Goal: Task Accomplishment & Management: Manage account settings

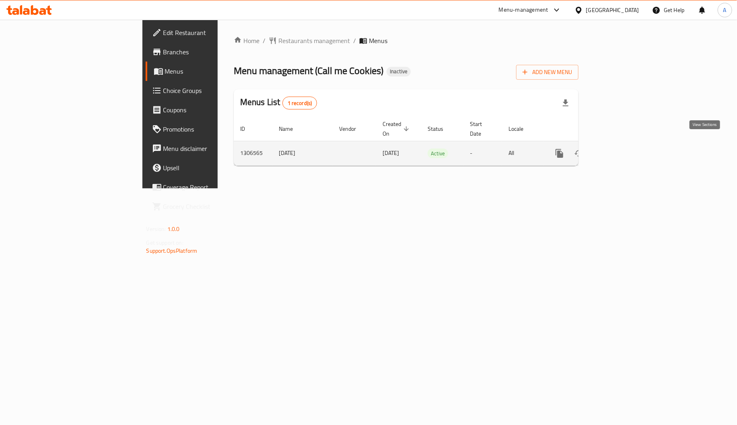
click at [622, 148] on icon "enhanced table" at bounding box center [618, 153] width 10 height 10
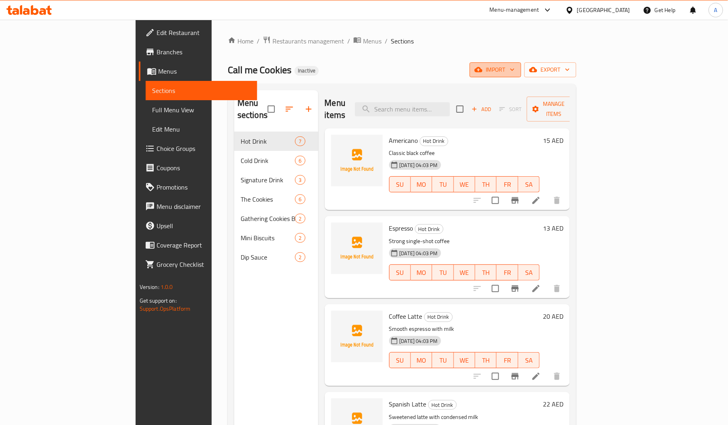
click at [482, 70] on icon "button" at bounding box center [478, 69] width 8 height 5
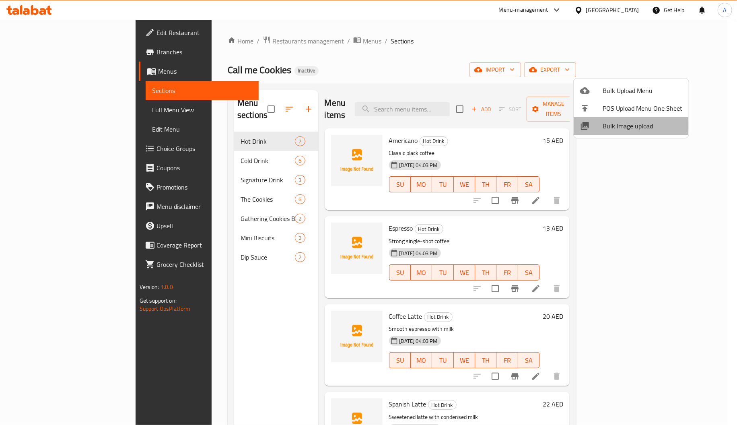
click at [603, 125] on span "Bulk Image upload" at bounding box center [643, 126] width 80 height 10
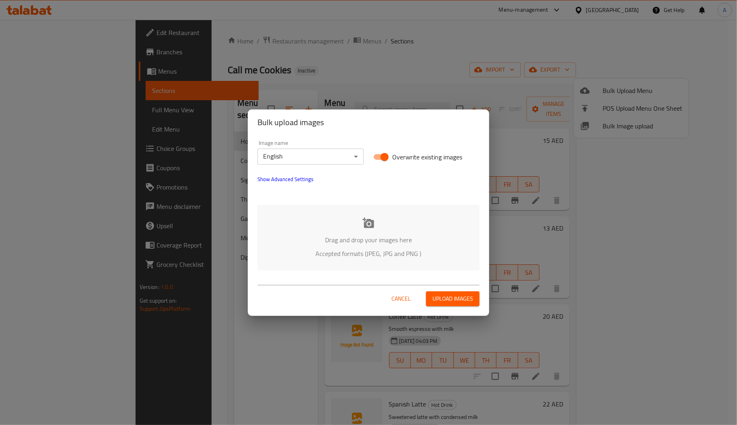
click at [348, 233] on div "Drag and drop your images here Accepted formats (JPEG, JPG and PNG )" at bounding box center [368, 238] width 222 height 66
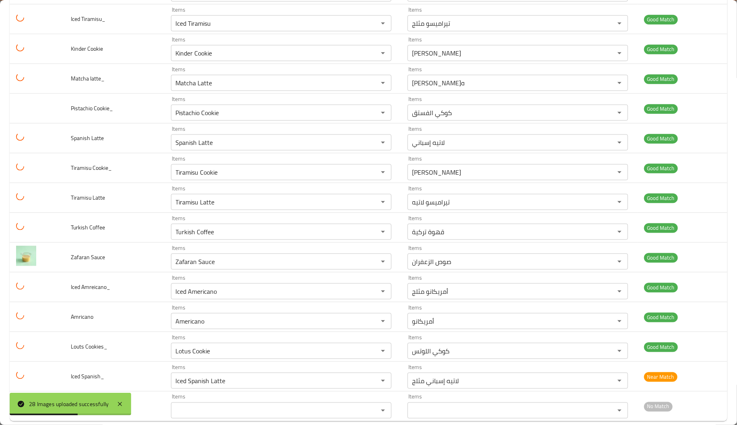
scroll to position [550, 0]
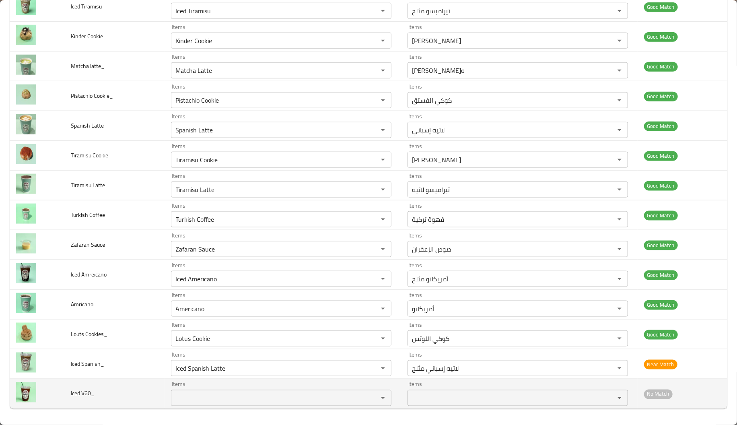
click at [81, 391] on span "Iced V60_" at bounding box center [83, 393] width 24 height 10
copy span "V60_"
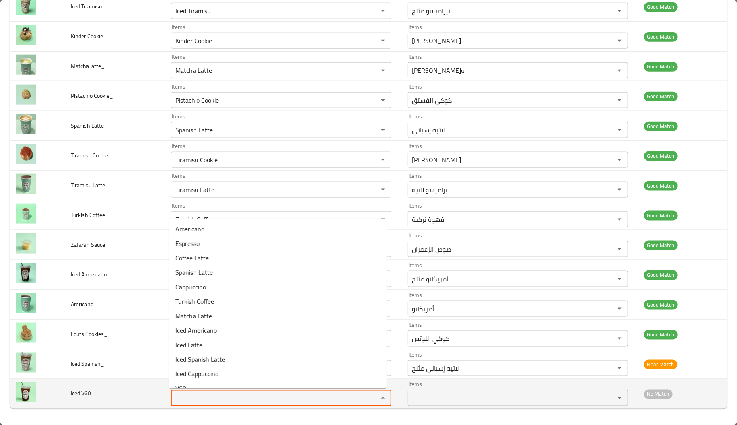
paste V60_ "V60_"
type V60_ "V60_"
click at [218, 393] on V60_ "V60_" at bounding box center [269, 397] width 192 height 11
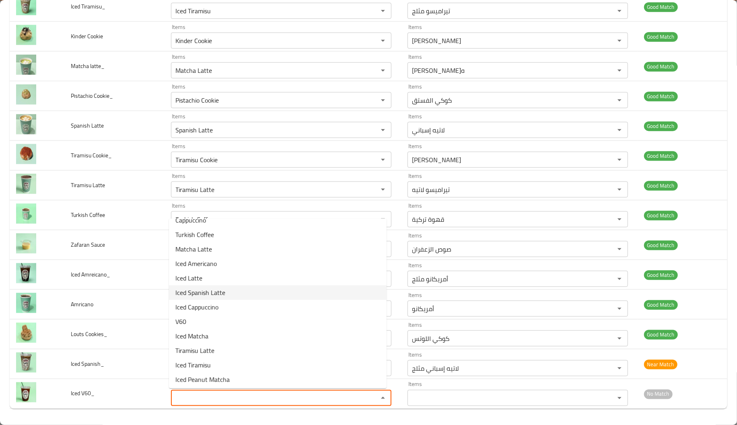
scroll to position [69, 0]
paste V60_ "V60_"
type V60_ "V60"
click at [206, 375] on V60_-option-0 "V60" at bounding box center [278, 377] width 218 height 14
type V60_-ar "ڤي 60"
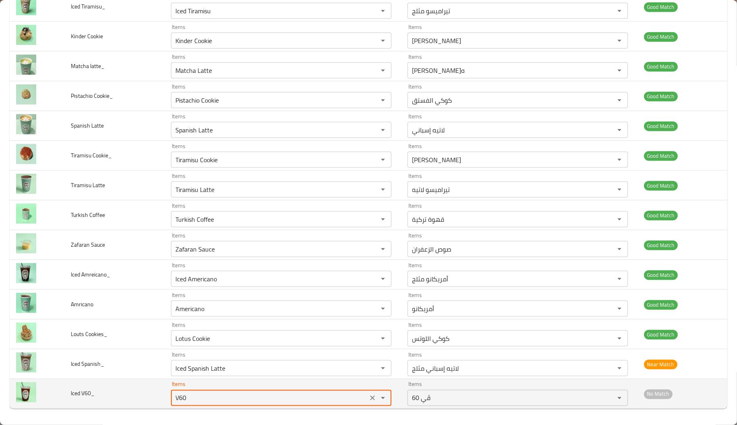
click at [251, 391] on div "V60 Items" at bounding box center [281, 398] width 220 height 16
type V60_ "V60"
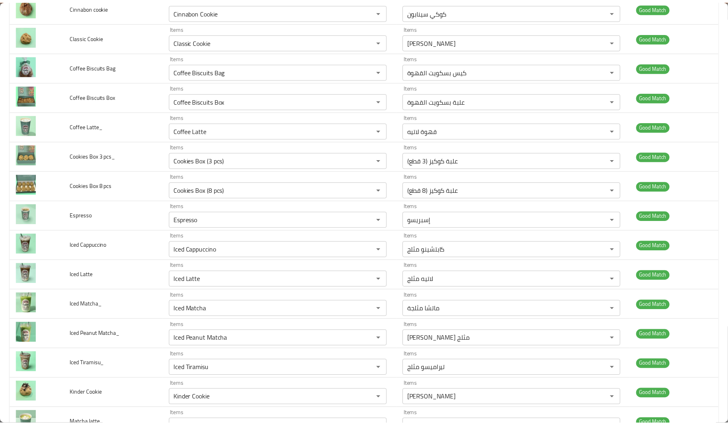
scroll to position [0, 0]
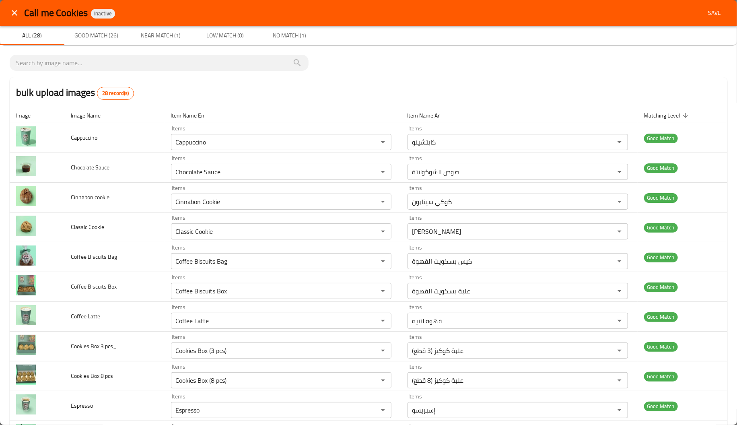
click at [709, 15] on span "Save" at bounding box center [714, 13] width 19 height 10
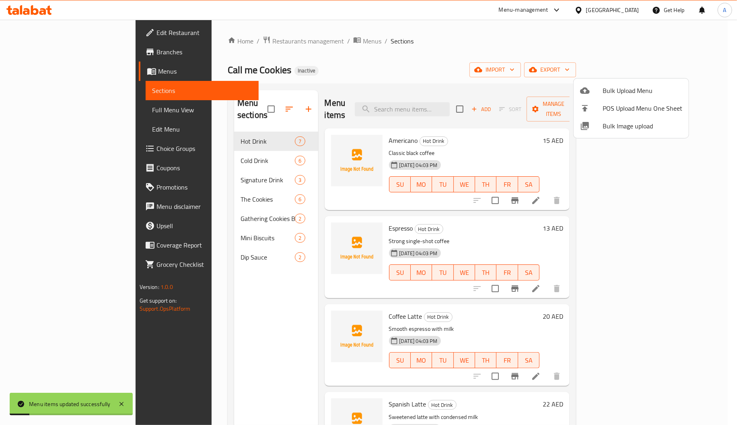
click at [170, 168] on div at bounding box center [368, 212] width 737 height 425
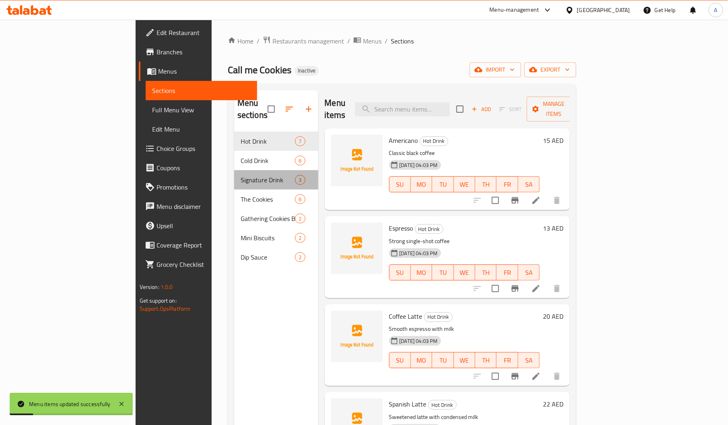
click at [241, 175] on span "Signature Drink" at bounding box center [268, 180] width 54 height 10
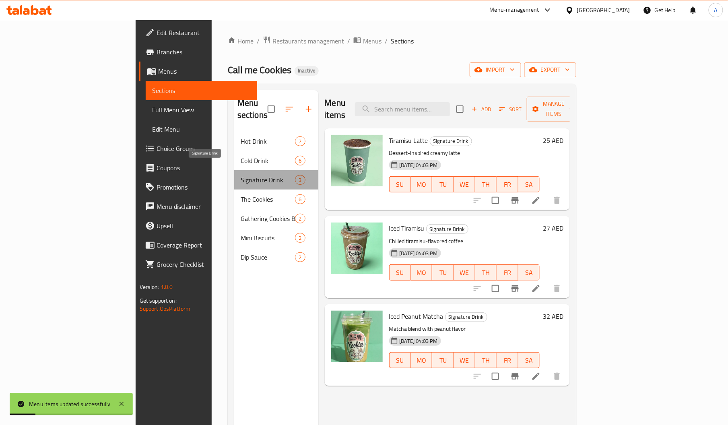
click at [241, 175] on span "Signature Drink" at bounding box center [268, 180] width 54 height 10
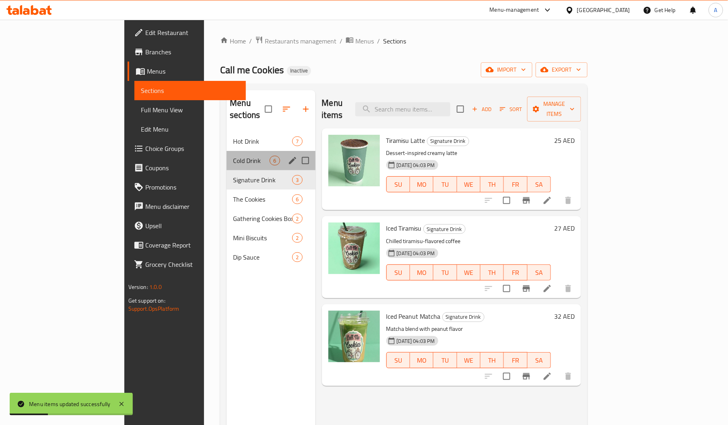
click at [226, 151] on div "Cold Drink 6" at bounding box center [270, 160] width 88 height 19
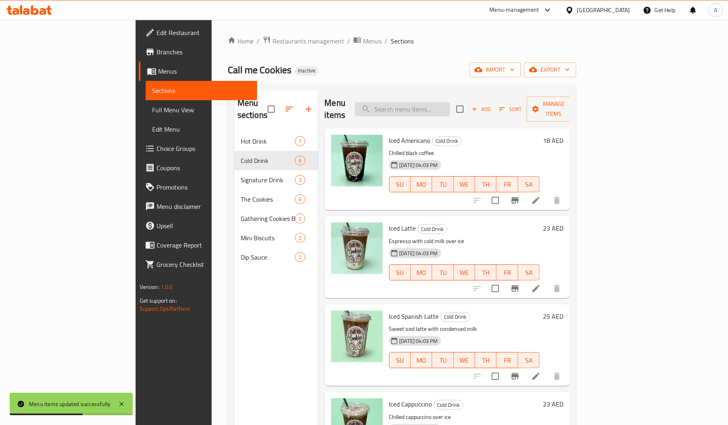
click at [443, 102] on input "search" at bounding box center [402, 109] width 95 height 14
paste input "V60_"
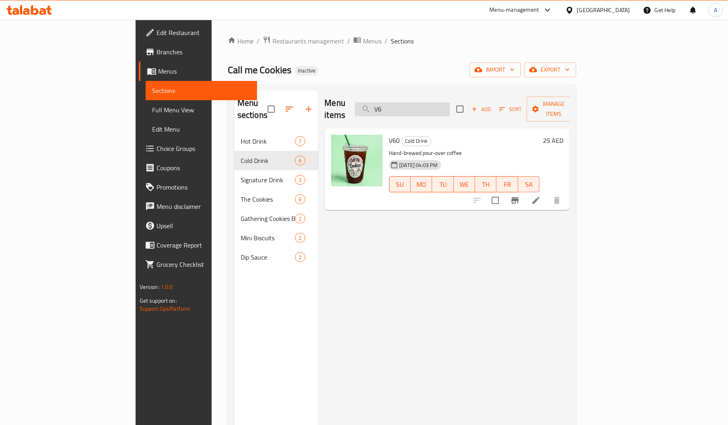
type input "V"
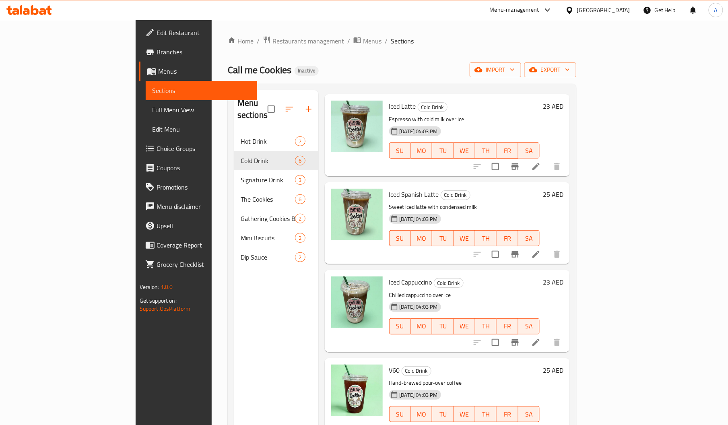
scroll to position [113, 0]
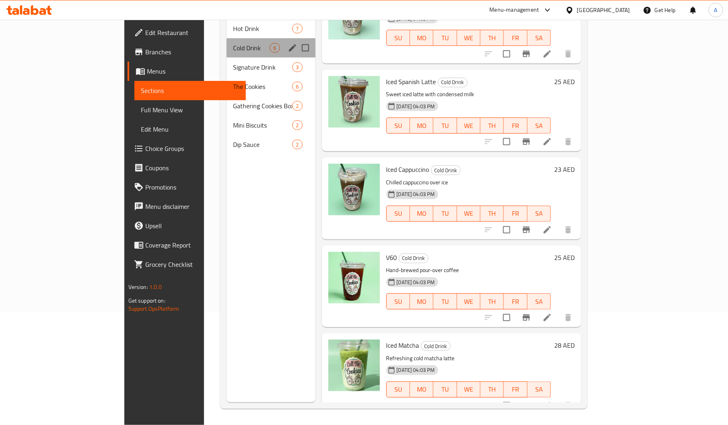
click at [226, 41] on div "Cold Drink 6" at bounding box center [270, 47] width 88 height 19
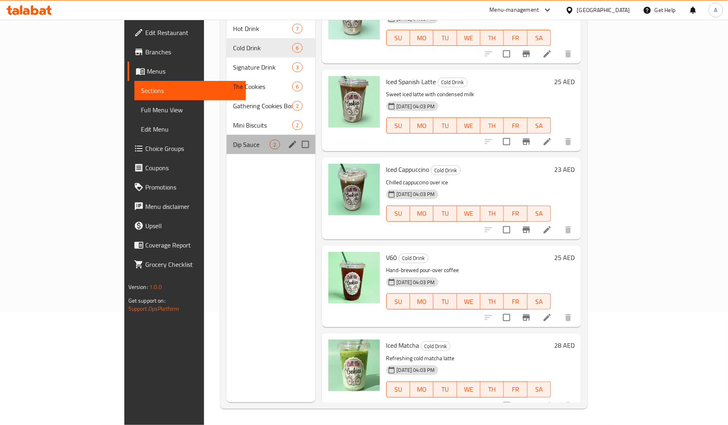
click at [226, 135] on div "Dip Sauce 2" at bounding box center [270, 144] width 88 height 19
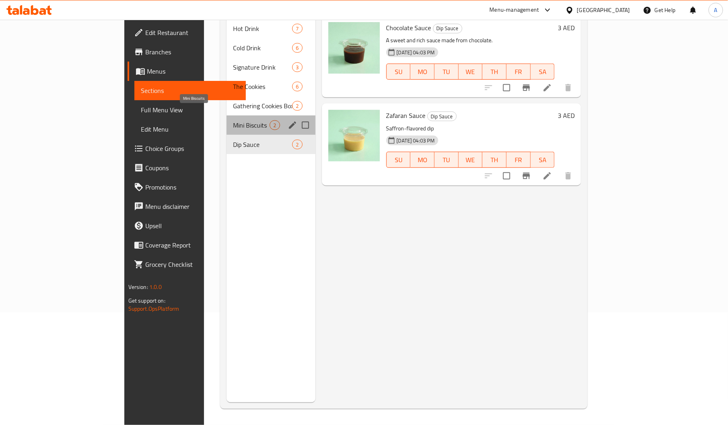
click at [233, 120] on span "Mini Biscuits" at bounding box center [251, 125] width 37 height 10
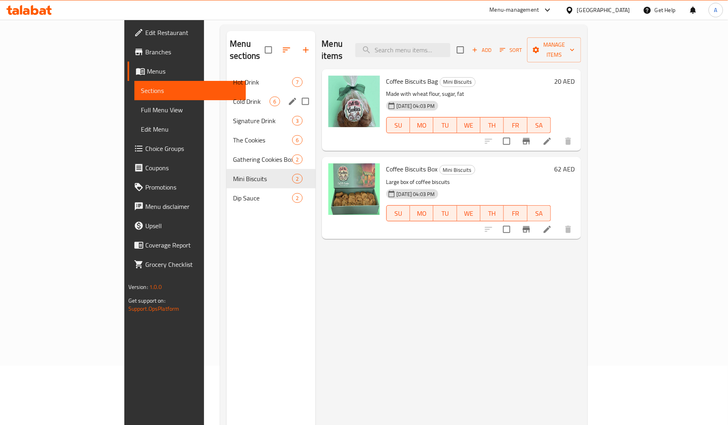
scroll to position [60, 0]
click at [233, 154] on span "Gathering Cookies Box" at bounding box center [251, 159] width 37 height 10
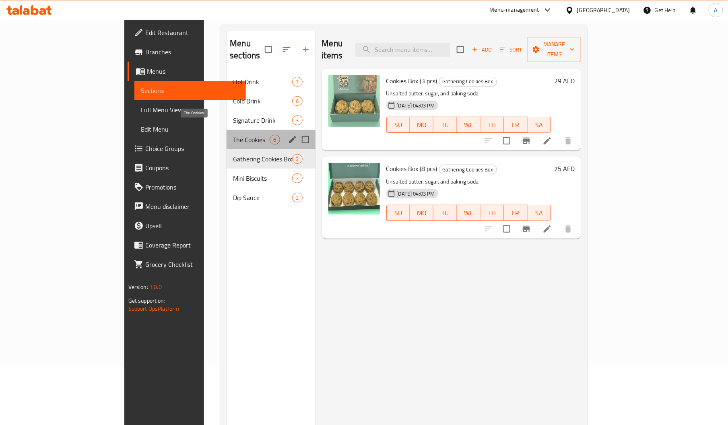
click at [233, 135] on span "The Cookies" at bounding box center [251, 140] width 37 height 10
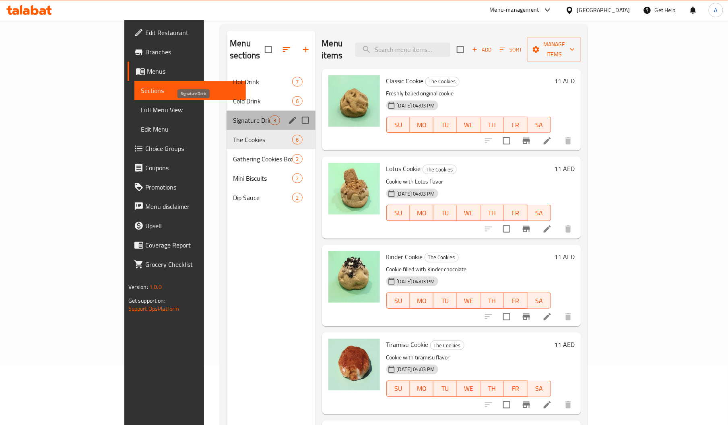
click at [233, 115] on span "Signature Drink" at bounding box center [251, 120] width 37 height 10
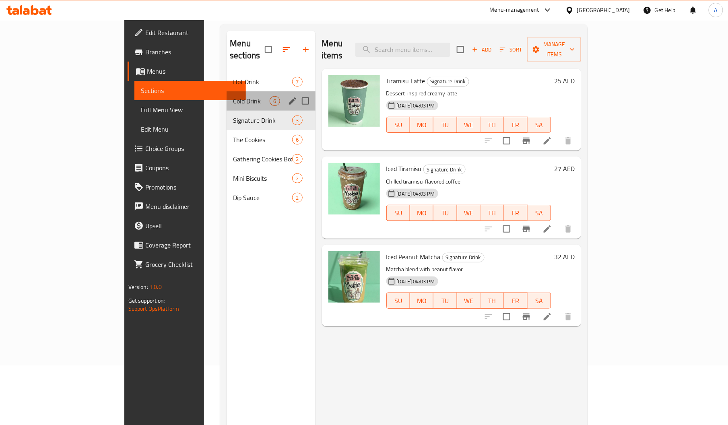
click at [226, 97] on div "Cold Drink 6" at bounding box center [270, 100] width 88 height 19
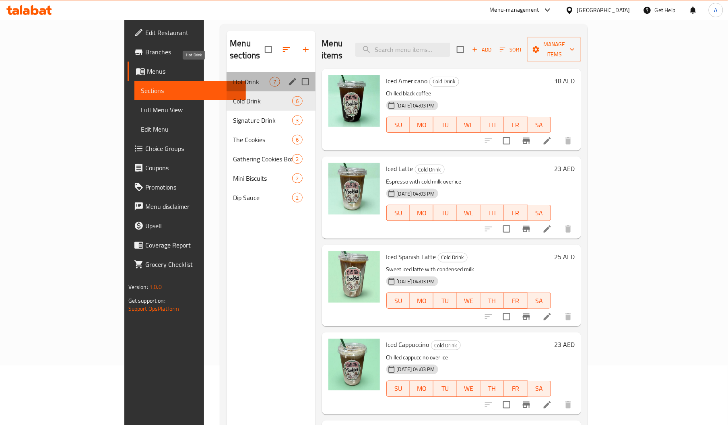
click at [233, 77] on span "Hot Drink" at bounding box center [251, 82] width 37 height 10
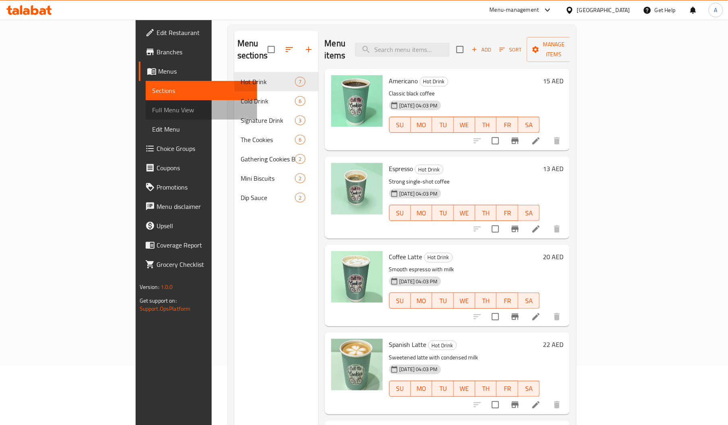
click at [152, 108] on span "Full Menu View" at bounding box center [201, 110] width 99 height 10
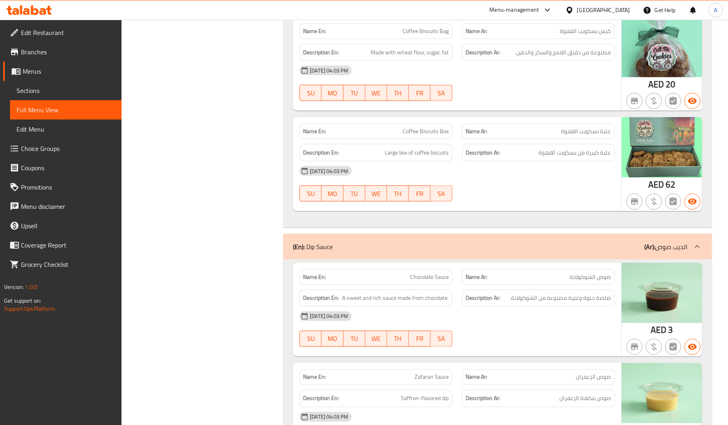
scroll to position [2827, 0]
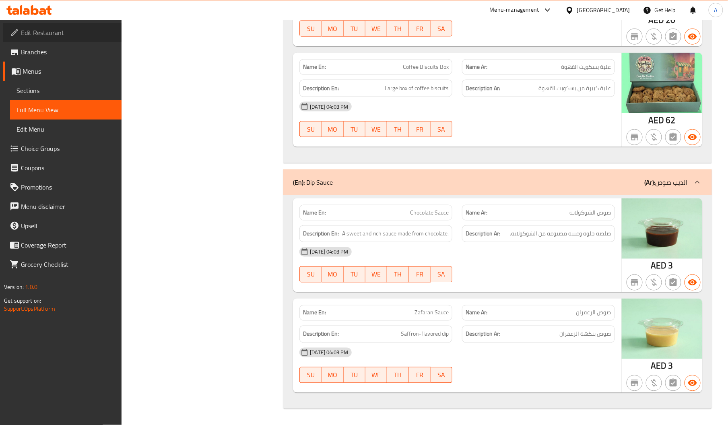
click at [42, 32] on span "Edit Restaurant" at bounding box center [68, 33] width 94 height 10
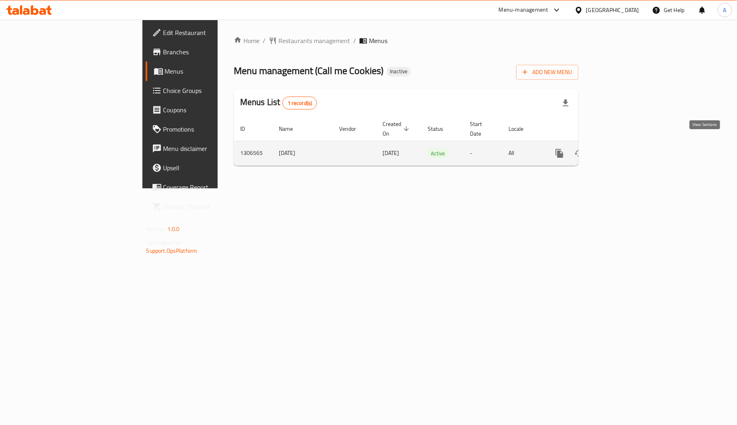
click at [622, 148] on icon "enhanced table" at bounding box center [618, 153] width 10 height 10
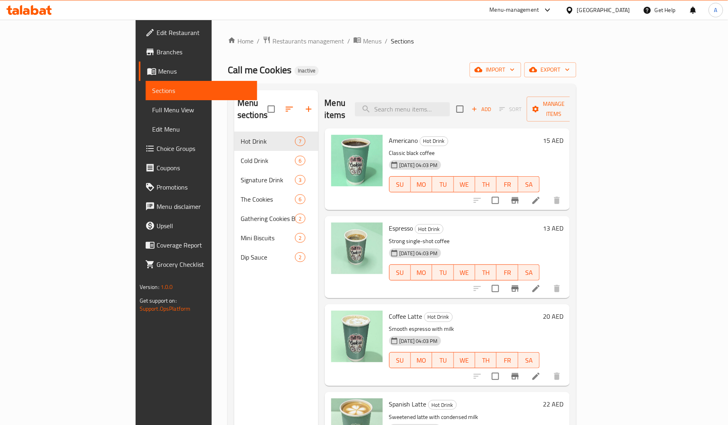
click at [152, 106] on span "Full Menu View" at bounding box center [201, 110] width 99 height 10
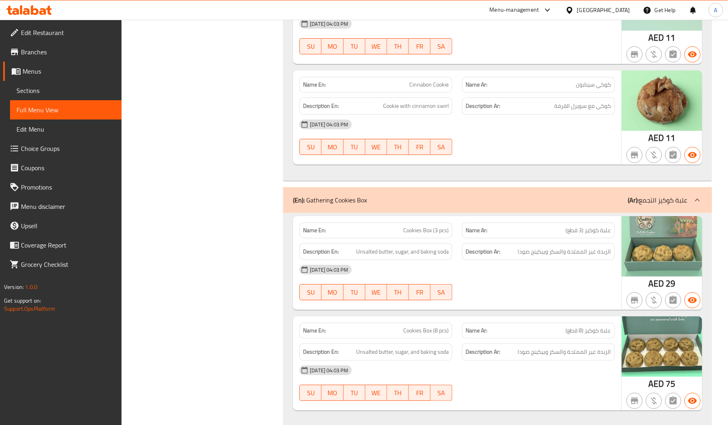
scroll to position [2307, 0]
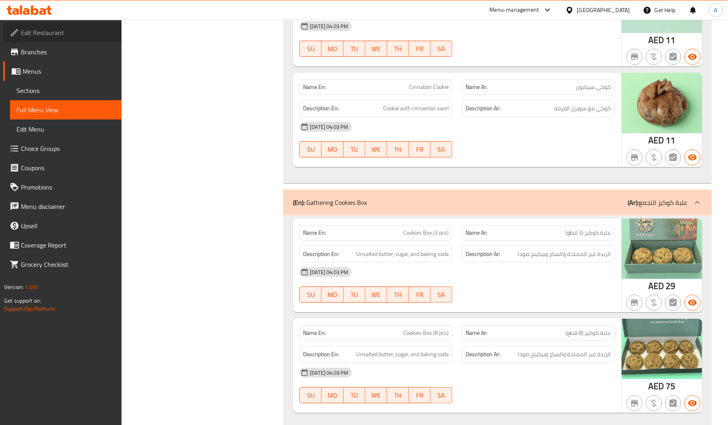
click at [77, 26] on link "Edit Restaurant" at bounding box center [62, 32] width 118 height 19
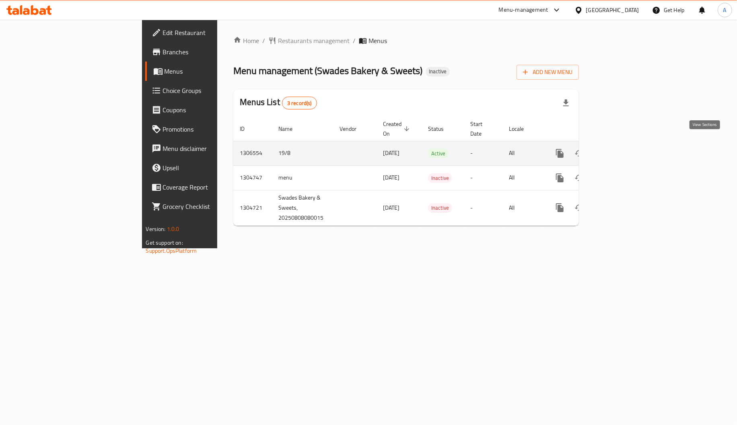
click at [623, 149] on icon "enhanced table" at bounding box center [618, 153] width 10 height 10
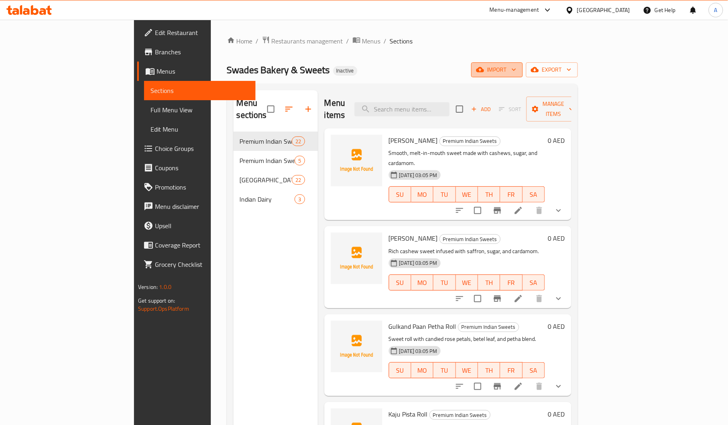
click at [523, 77] on button "import" at bounding box center [496, 69] width 51 height 15
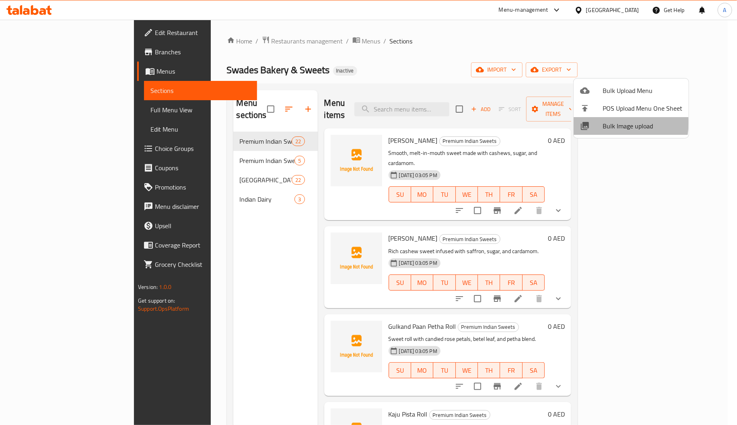
click at [606, 123] on span "Bulk Image upload" at bounding box center [643, 126] width 80 height 10
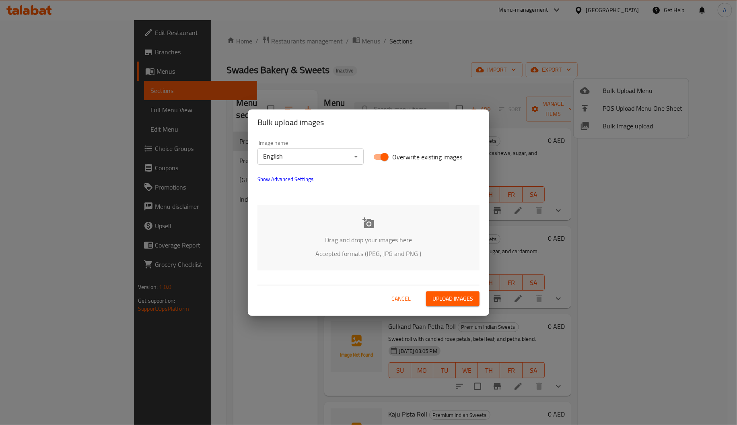
click at [368, 235] on p "Drag and drop your images here" at bounding box center [369, 240] width 198 height 10
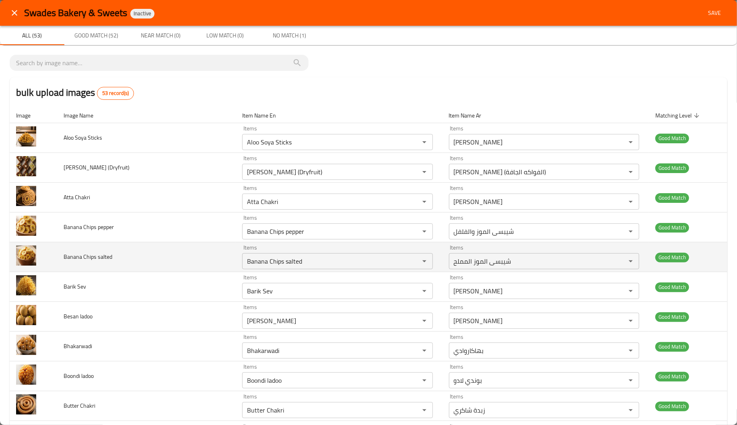
click at [161, 262] on td "Banana Chips salted" at bounding box center [146, 257] width 179 height 30
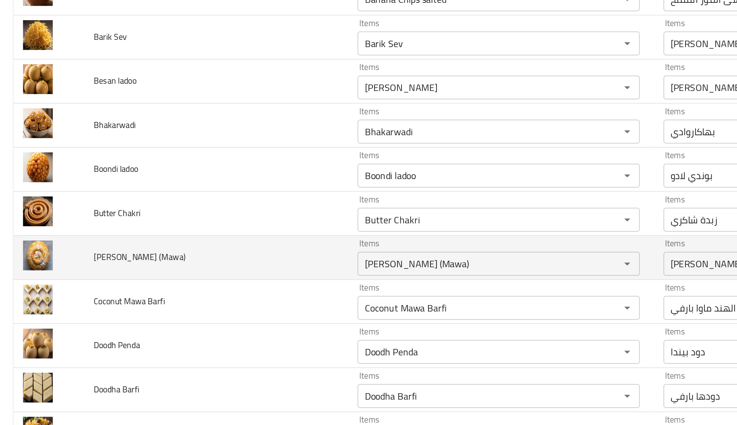
scroll to position [181, 0]
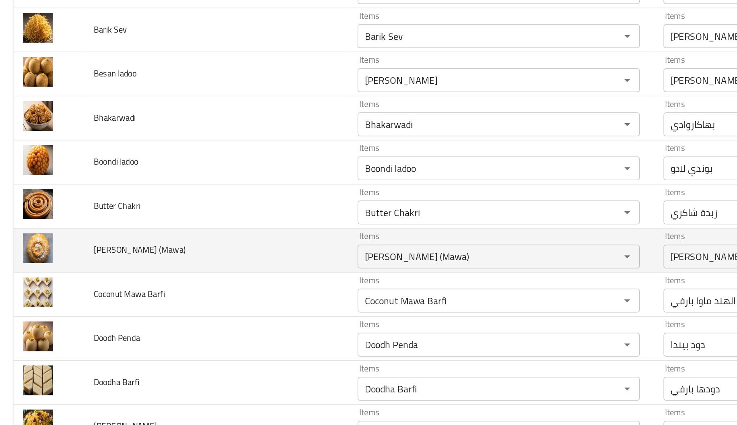
click at [111, 259] on span "Chandra Kala (Mawa)" at bounding box center [95, 254] width 62 height 10
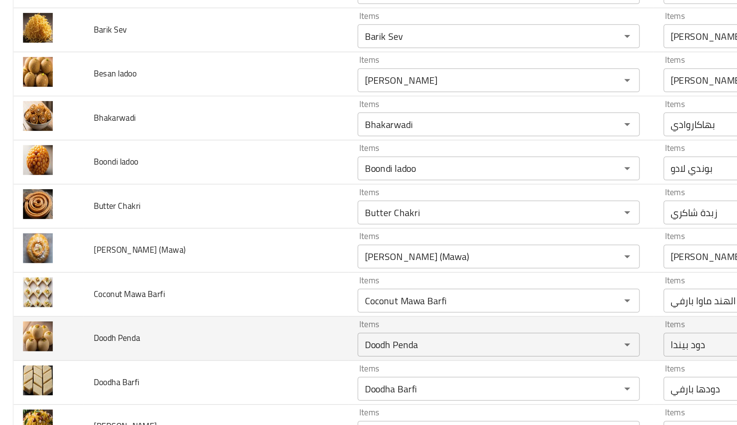
drag, startPoint x: 141, startPoint y: 212, endPoint x: 144, endPoint y: 325, distance: 113.1
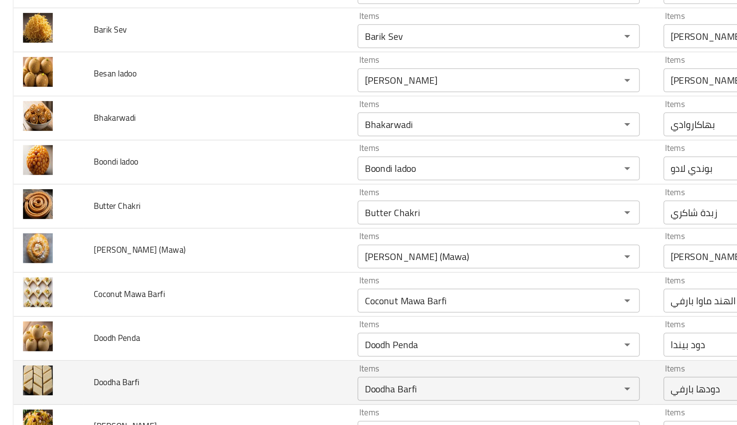
click at [144, 329] on td "Doodha Barfi" at bounding box center [146, 344] width 179 height 30
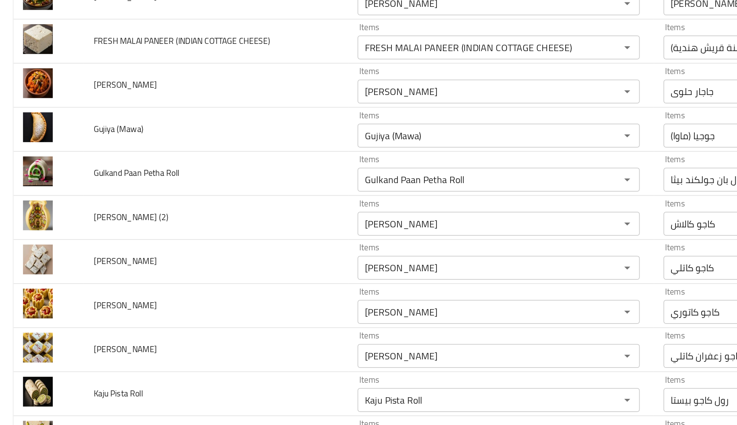
scroll to position [473, 0]
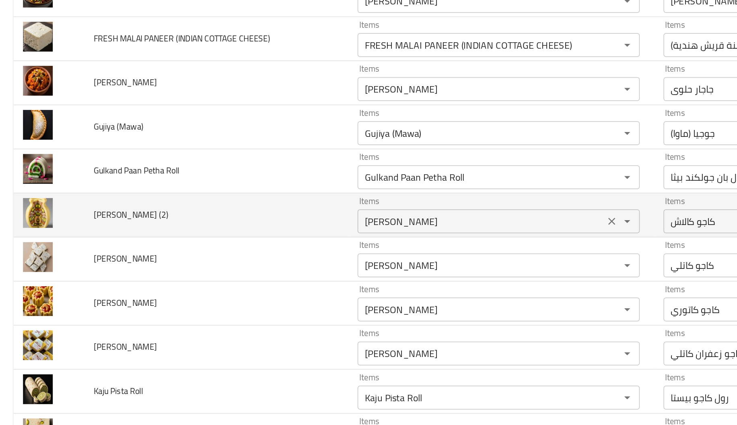
click at [265, 238] on \(2\) "Kaju Kalash" at bounding box center [326, 234] width 162 height 11
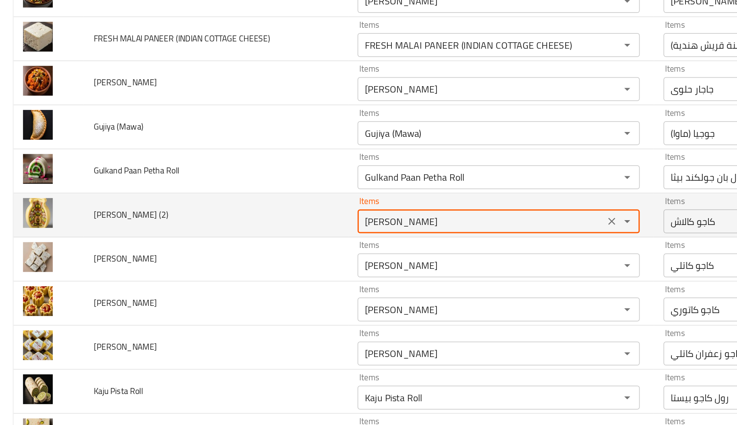
click at [265, 238] on \(2\) "Kaju Kalash" at bounding box center [326, 234] width 162 height 11
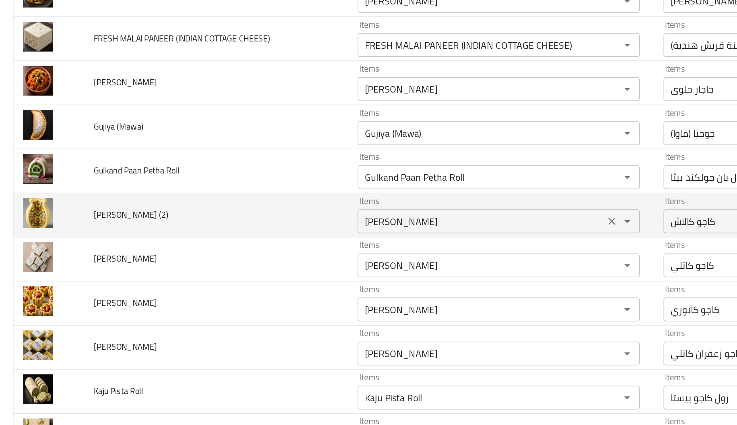
scroll to position [265, 0]
click at [179, 242] on td "Kaju Kalash (2)" at bounding box center [146, 231] width 179 height 30
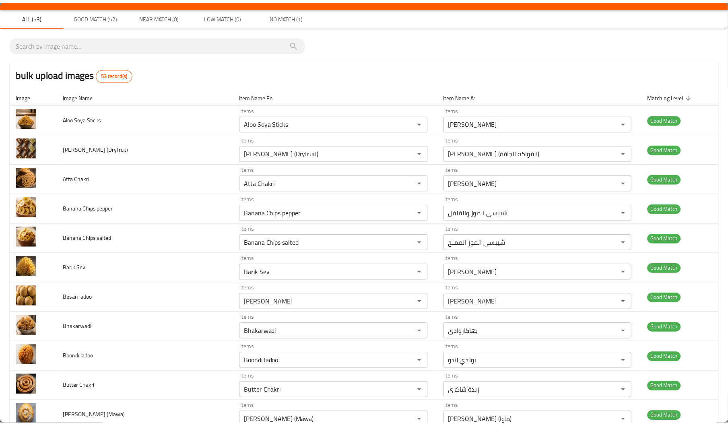
scroll to position [0, 0]
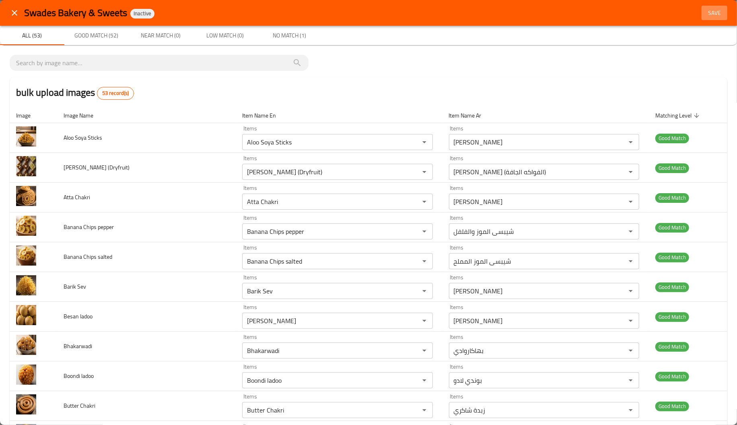
click at [707, 11] on span "Save" at bounding box center [714, 13] width 19 height 10
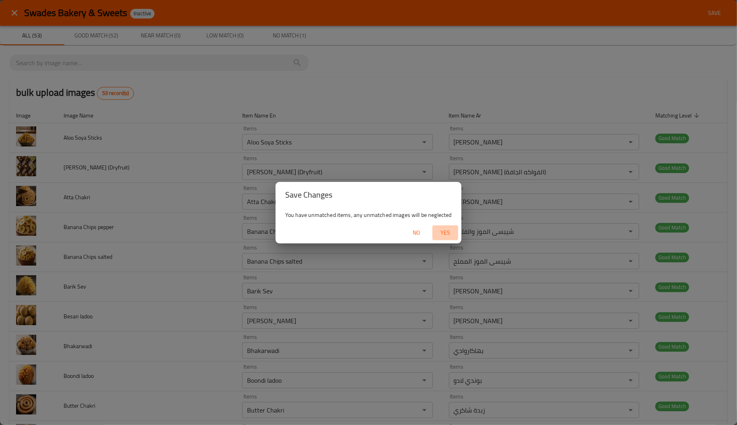
click at [439, 228] on span "Yes" at bounding box center [445, 233] width 19 height 10
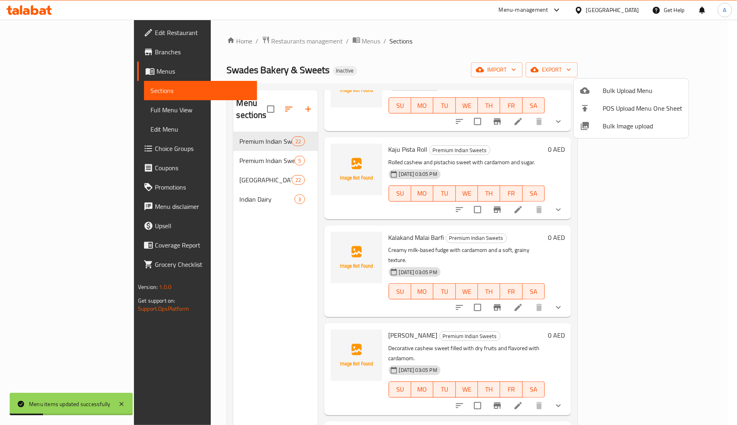
click at [189, 142] on div at bounding box center [368, 212] width 737 height 425
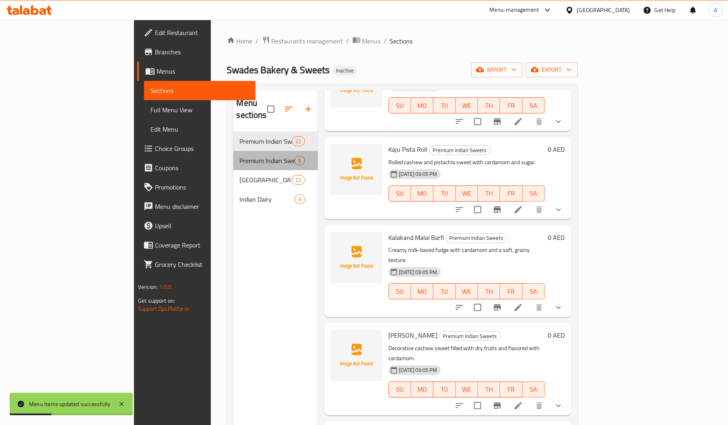
click at [233, 151] on div "Premium Indian Sweets 1 5" at bounding box center [275, 160] width 84 height 19
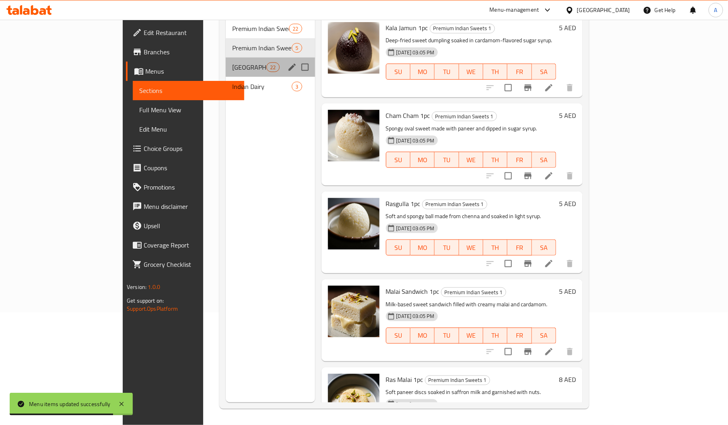
click at [238, 58] on div "Indian Namkeen 22" at bounding box center [270, 67] width 89 height 19
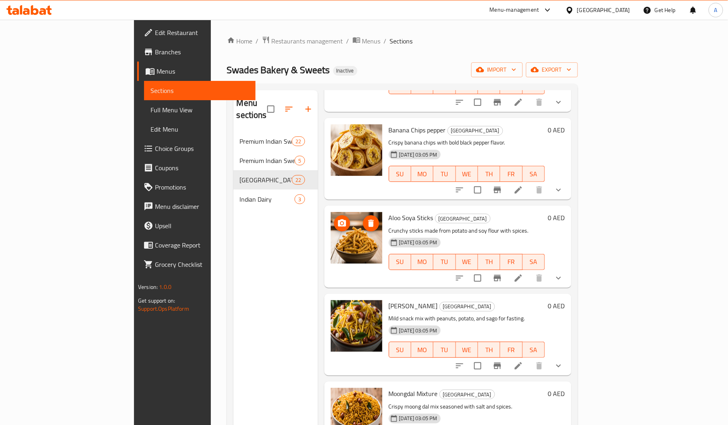
scroll to position [1527, 0]
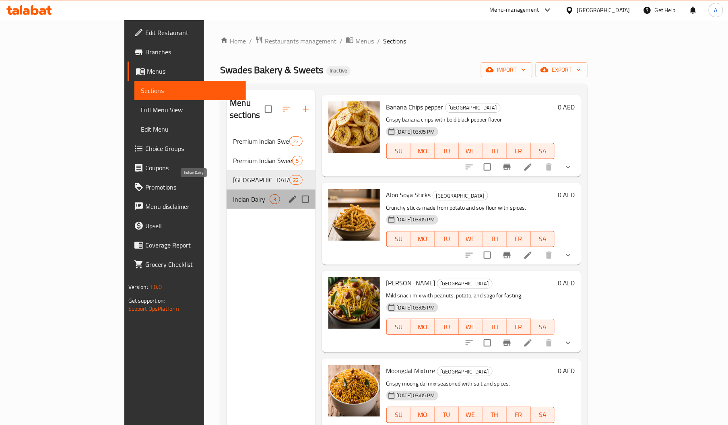
click at [233, 194] on span "Indian Dairy" at bounding box center [251, 199] width 37 height 10
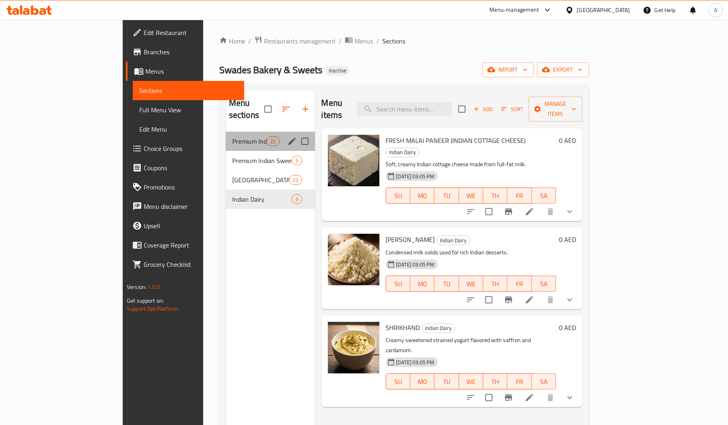
click at [226, 132] on div "Premium Indian Sweets 22" at bounding box center [270, 141] width 89 height 19
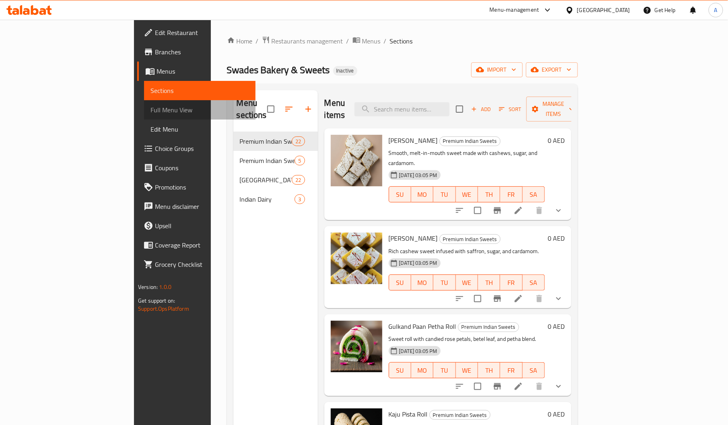
click at [150, 109] on span "Full Menu View" at bounding box center [199, 110] width 99 height 10
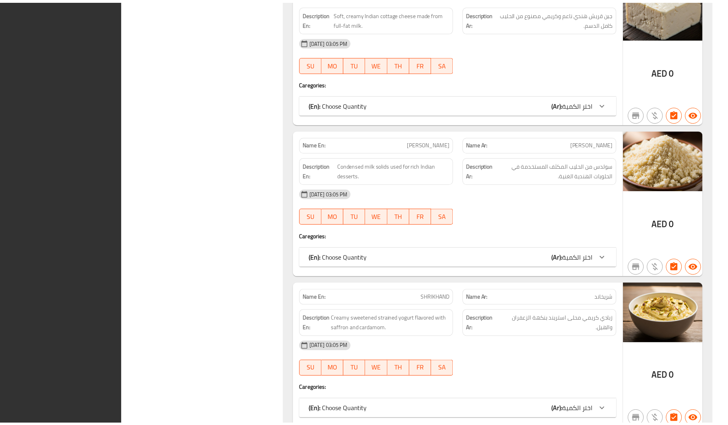
scroll to position [7611, 0]
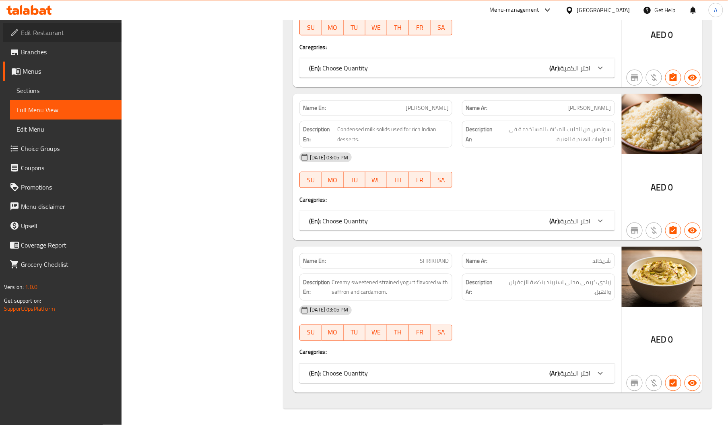
click at [43, 31] on span "Edit Restaurant" at bounding box center [68, 33] width 94 height 10
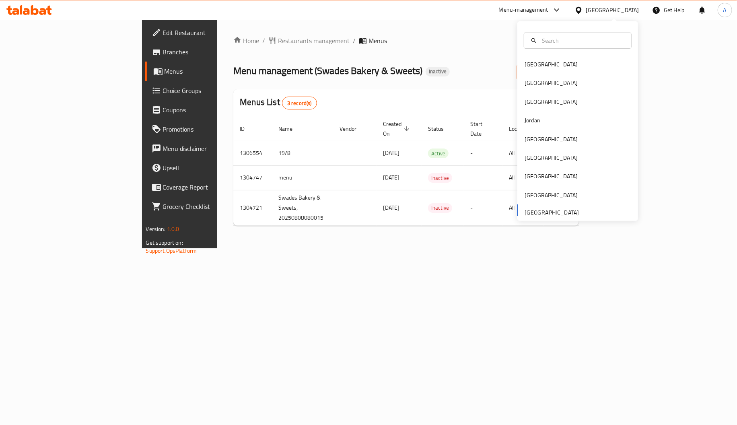
click at [525, 79] on div "Egypt" at bounding box center [551, 82] width 53 height 9
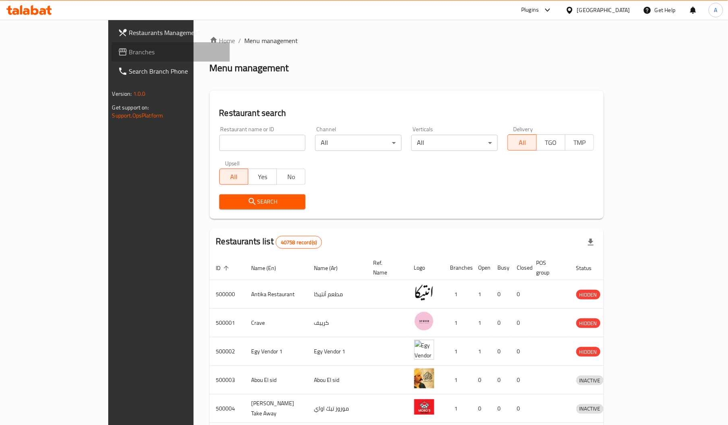
click at [111, 46] on link "Branches" at bounding box center [170, 51] width 118 height 19
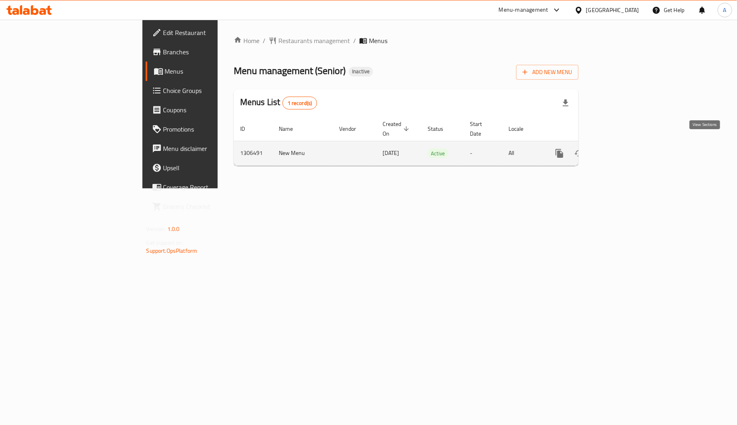
click at [622, 149] on icon "enhanced table" at bounding box center [618, 153] width 10 height 10
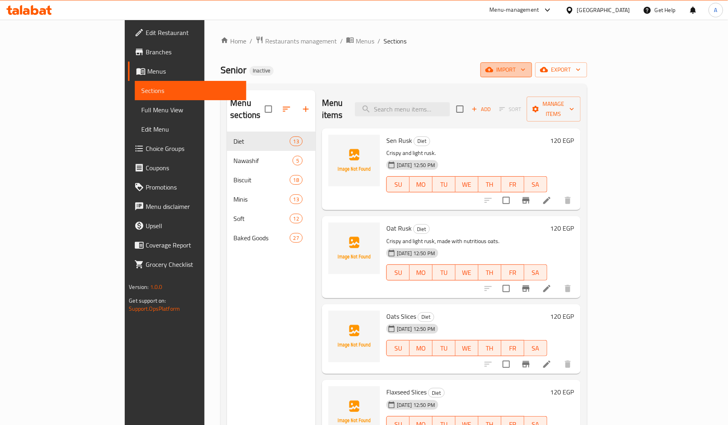
click at [493, 70] on icon "button" at bounding box center [489, 69] width 8 height 5
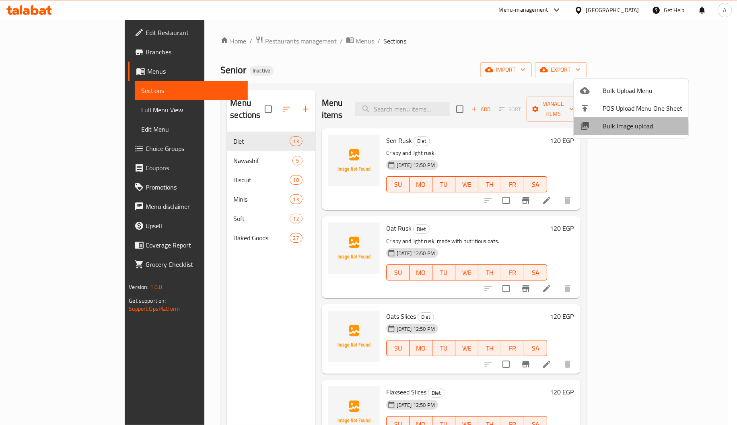
click at [612, 133] on li "Bulk Image upload" at bounding box center [631, 126] width 115 height 18
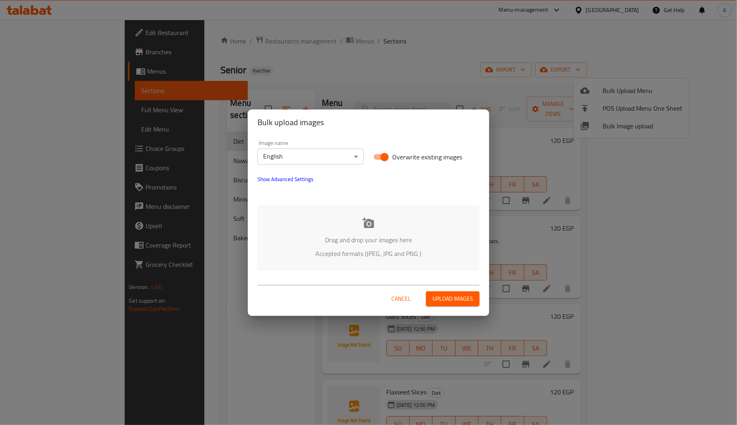
click at [360, 240] on p "Drag and drop your images here" at bounding box center [369, 240] width 198 height 10
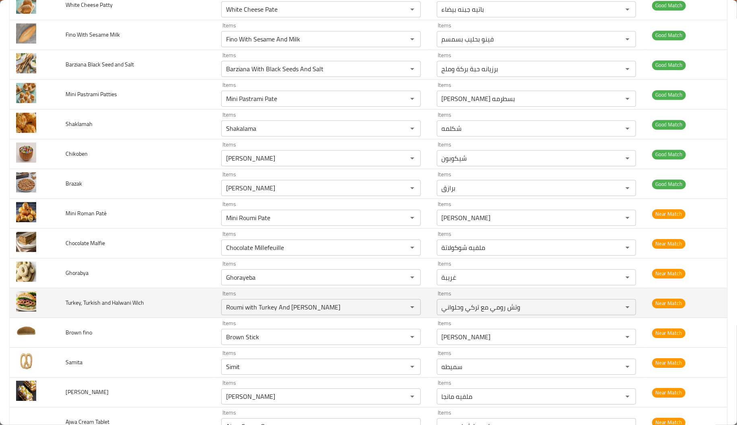
scroll to position [1412, 0]
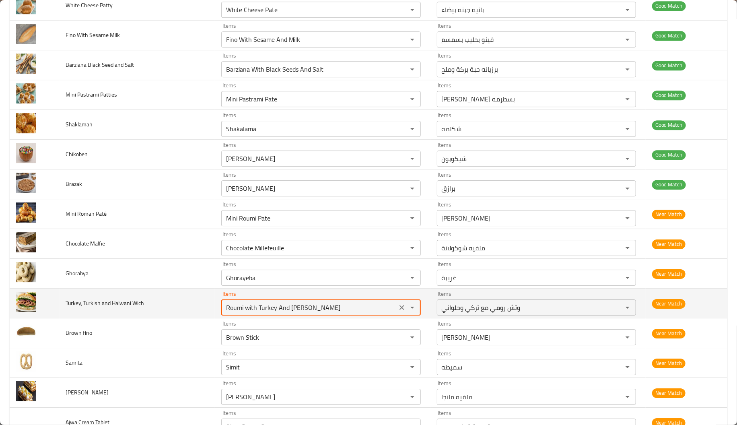
click at [243, 311] on Wich "Roumi with Turkey And [PERSON_NAME]" at bounding box center [309, 307] width 171 height 11
click at [241, 311] on Wich "Roumi with Turkey And [PERSON_NAME]" at bounding box center [309, 307] width 171 height 11
drag, startPoint x: 241, startPoint y: 311, endPoint x: 163, endPoint y: 319, distance: 78.8
click at [163, 318] on tr "Turkey, Turkish and Halwani Wich Items Roumi with Turkey And Halwani Wich Items…" at bounding box center [369, 303] width 718 height 30
drag, startPoint x: 288, startPoint y: 310, endPoint x: 229, endPoint y: 315, distance: 58.9
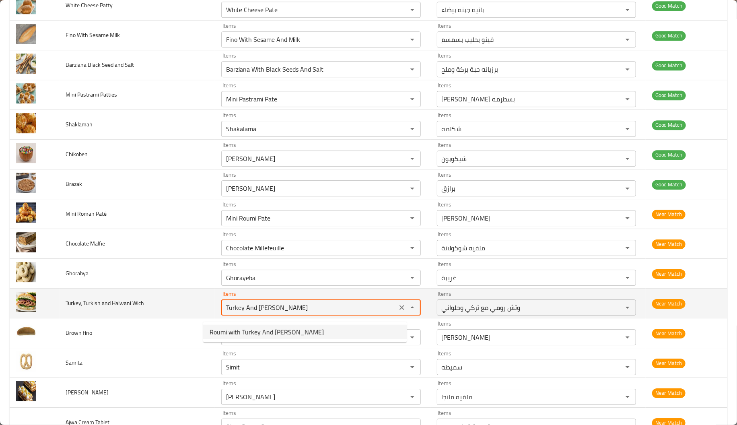
click at [229, 313] on Wich "Turkey And Halwani Wich" at bounding box center [309, 307] width 171 height 11
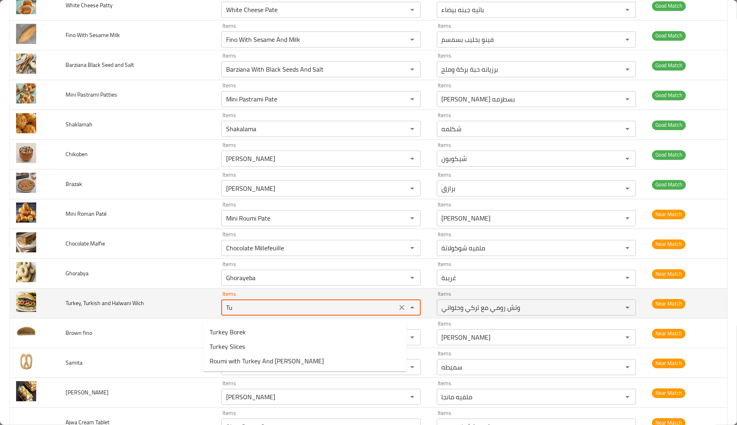
type Wich "T"
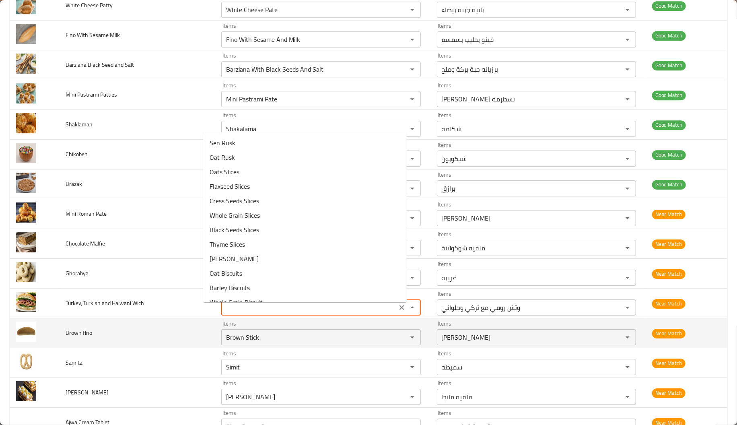
type Wich "Roumi with Turkey And [PERSON_NAME]"
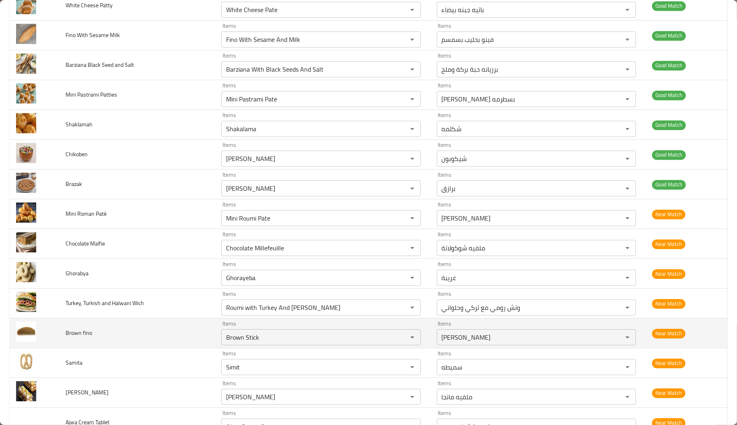
click at [171, 342] on td "Brown fino" at bounding box center [138, 333] width 156 height 30
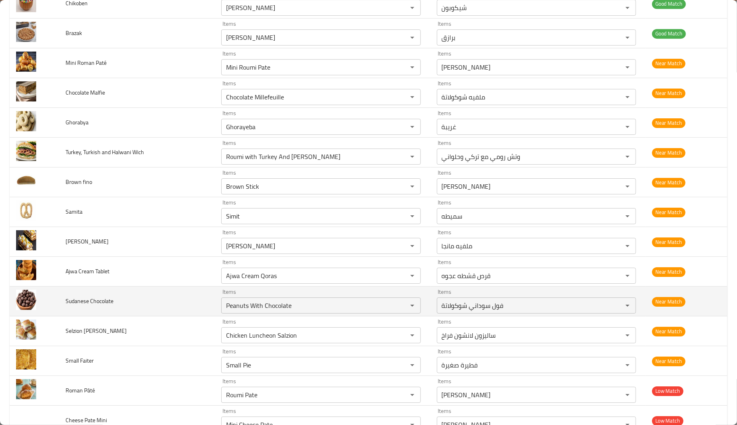
scroll to position [1564, 0]
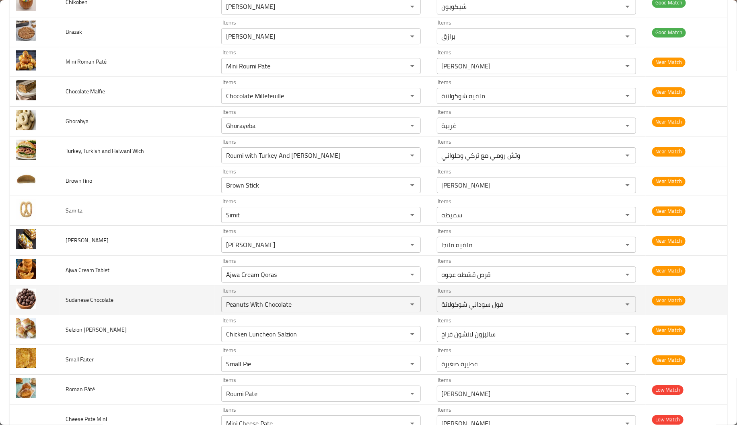
click at [74, 302] on span "Sudanese Chocolate" at bounding box center [90, 299] width 48 height 10
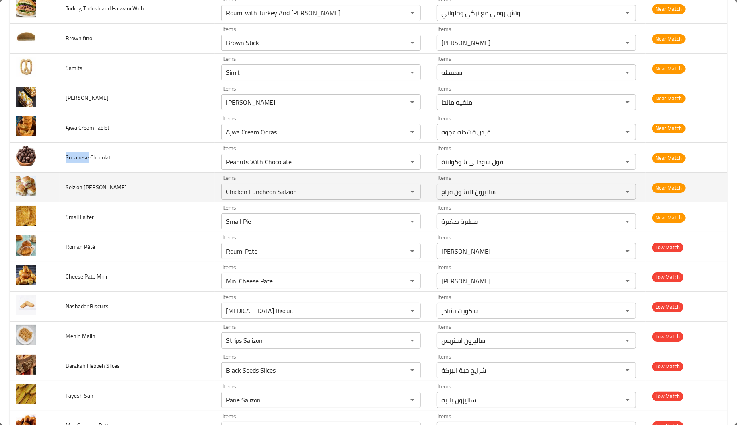
scroll to position [1727, 0]
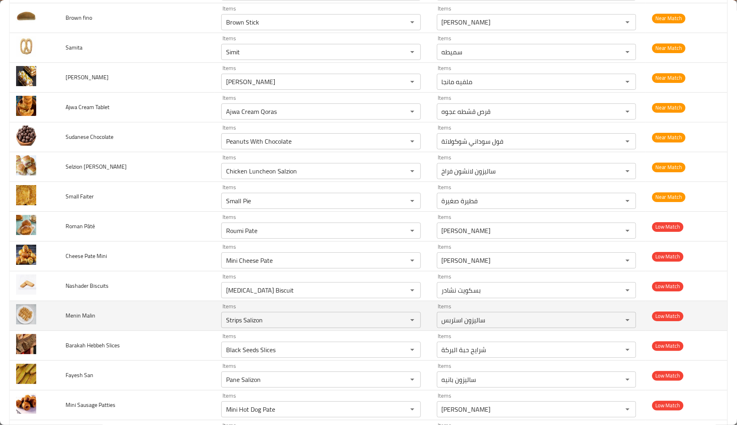
click at [70, 321] on span "Menin Malin" at bounding box center [81, 315] width 30 height 10
copy span "Menin"
click at [266, 325] on Malin "Strips Salizon" at bounding box center [309, 319] width 171 height 11
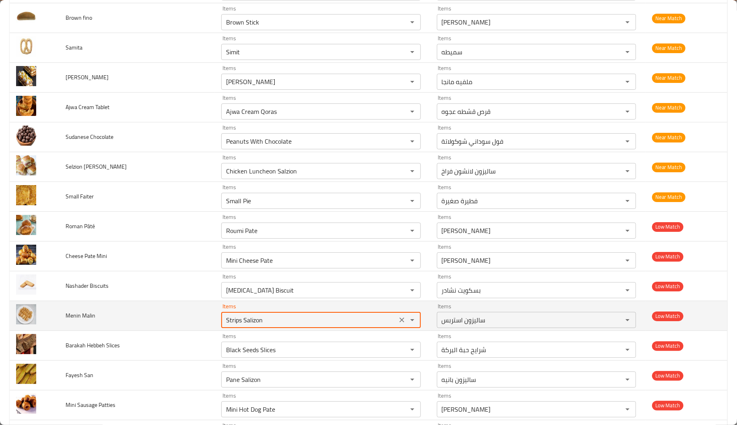
paste Malin "Meni"
click at [266, 325] on Malin "Menin" at bounding box center [309, 319] width 171 height 11
click at [88, 319] on span "Menin Malin" at bounding box center [81, 315] width 30 height 10
copy span "Malin"
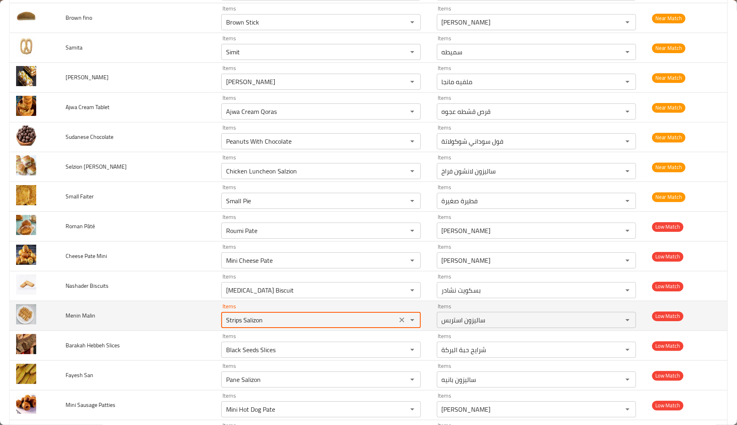
click at [267, 325] on Malin "Strips Salizon" at bounding box center [309, 319] width 171 height 11
paste Malin "Mali"
type Malin "M"
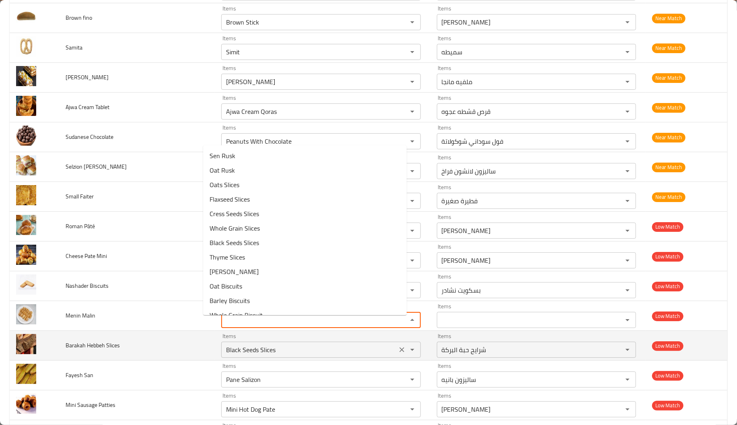
click at [222, 347] on div "Black Seeds Slices Items" at bounding box center [320, 350] width 199 height 16
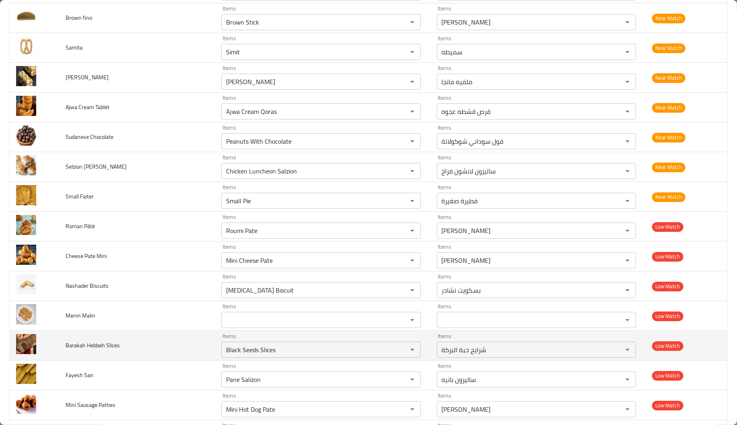
click at [144, 354] on td "Barakah Hebbeh Slices" at bounding box center [138, 346] width 156 height 30
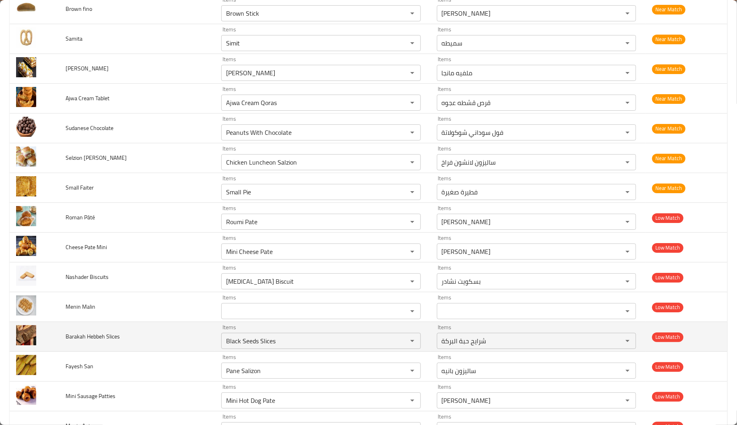
scroll to position [1737, 0]
drag, startPoint x: 76, startPoint y: 340, endPoint x: 127, endPoint y: 340, distance: 51.1
click at [127, 340] on td "Barakah Hebbeh Slices" at bounding box center [138, 336] width 156 height 30
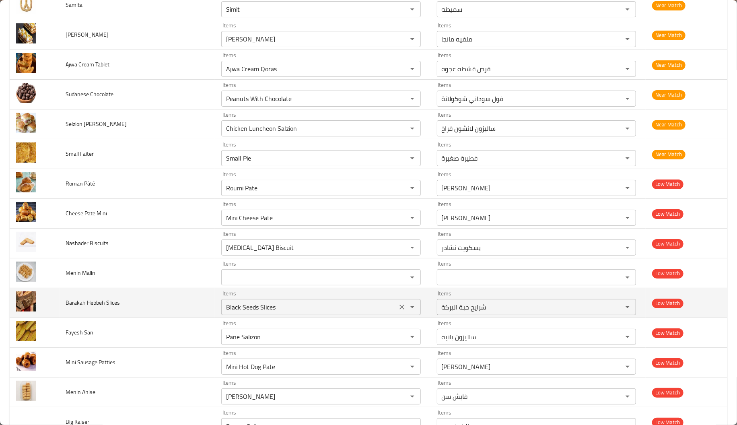
scroll to position [1775, 0]
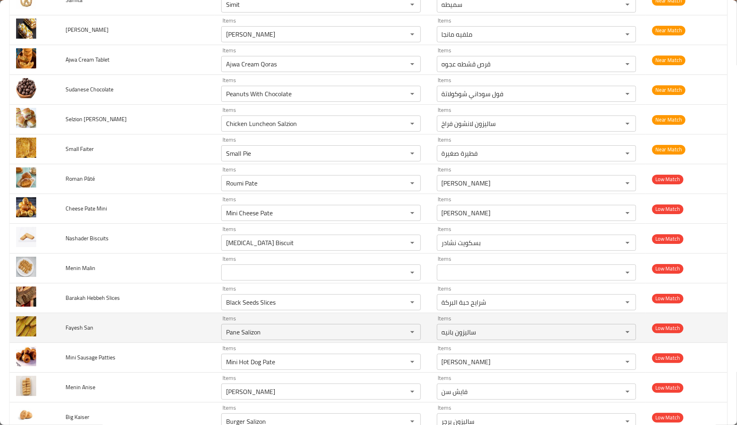
click at [72, 333] on span "Fayesh San" at bounding box center [80, 327] width 28 height 10
copy span "Fayesh"
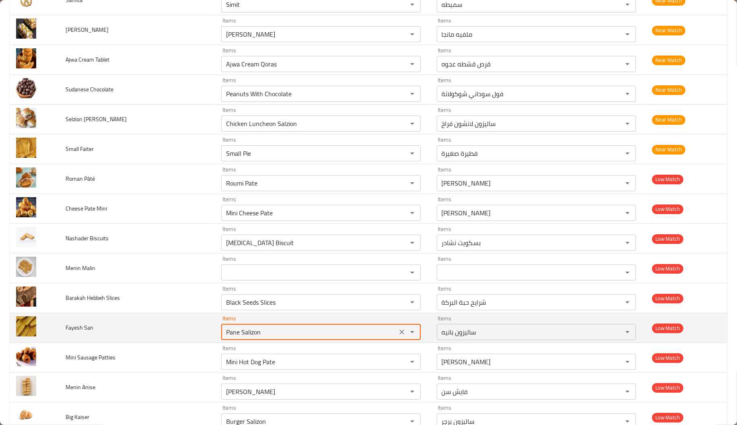
click at [245, 337] on San "Pane Salizon" at bounding box center [309, 331] width 171 height 11
paste San "Fayesh"
click at [245, 337] on San "Fayesh" at bounding box center [309, 331] width 171 height 11
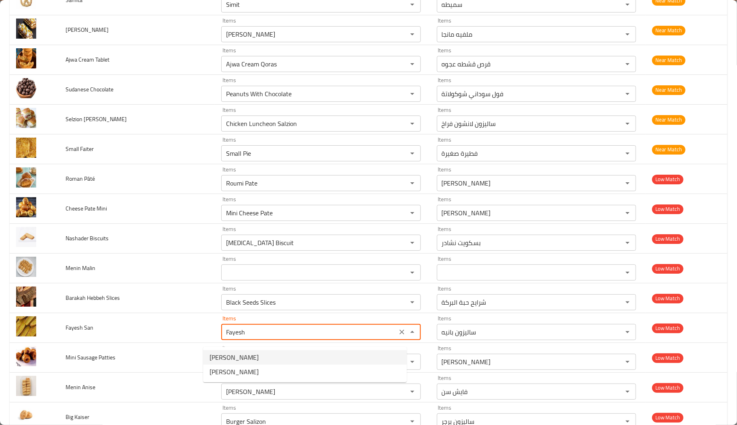
click at [239, 358] on span "Sen Fayesh" at bounding box center [234, 357] width 49 height 10
type San "Sen Fayesh"
type San-ar "فايش سن"
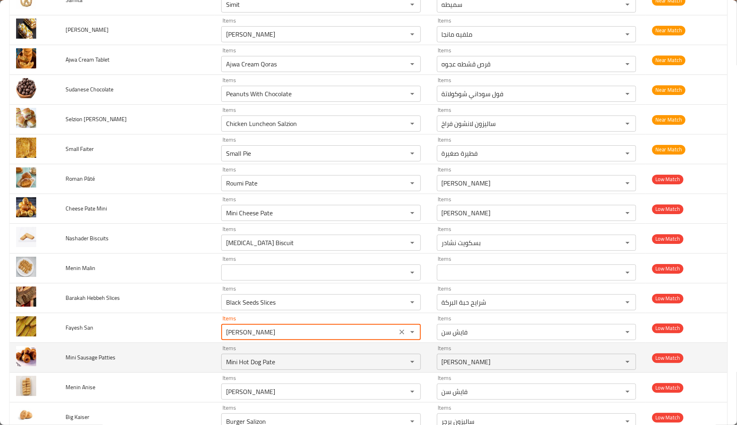
type San "Sen Fayesh"
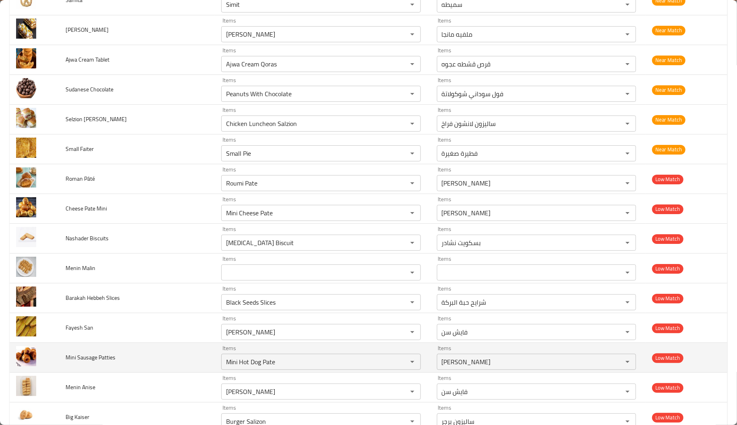
click at [83, 362] on span "Mini Sausage Patties" at bounding box center [91, 357] width 50 height 10
copy span "Sausage"
click at [276, 370] on div "Mini Hot Dog Pate Items" at bounding box center [320, 362] width 199 height 16
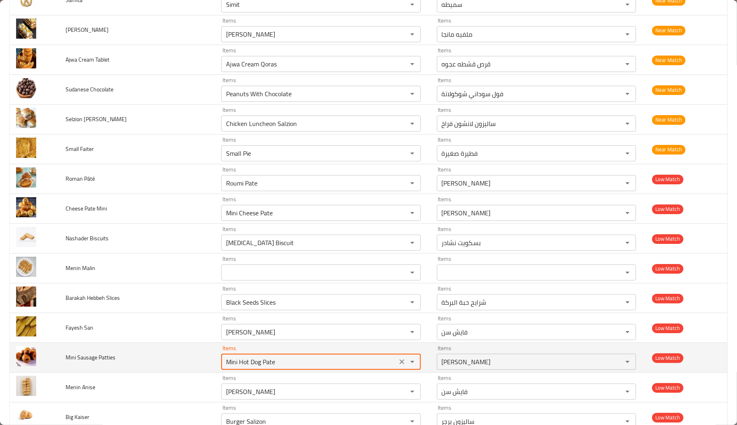
click at [276, 370] on div "Mini Hot Dog Pate Items" at bounding box center [320, 362] width 199 height 16
paste Patties "Sausag"
click at [150, 372] on td "Mini Sausage Patties" at bounding box center [138, 358] width 156 height 30
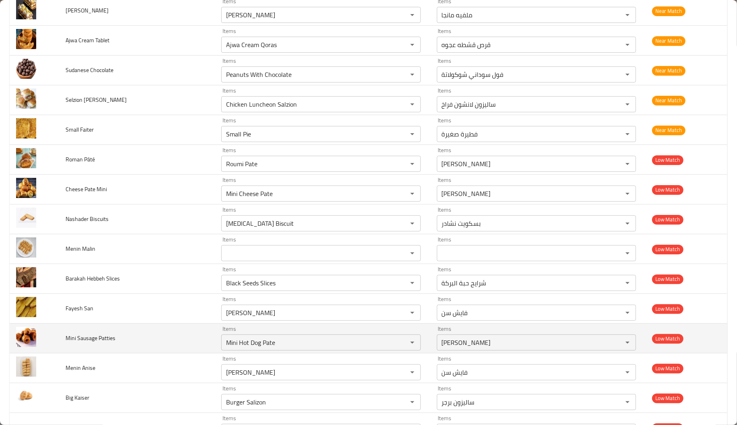
scroll to position [1794, 0]
click at [150, 352] on td "Mini Sausage Patties" at bounding box center [138, 338] width 156 height 30
click at [158, 351] on td "Mini Sausage Patties" at bounding box center [138, 338] width 156 height 30
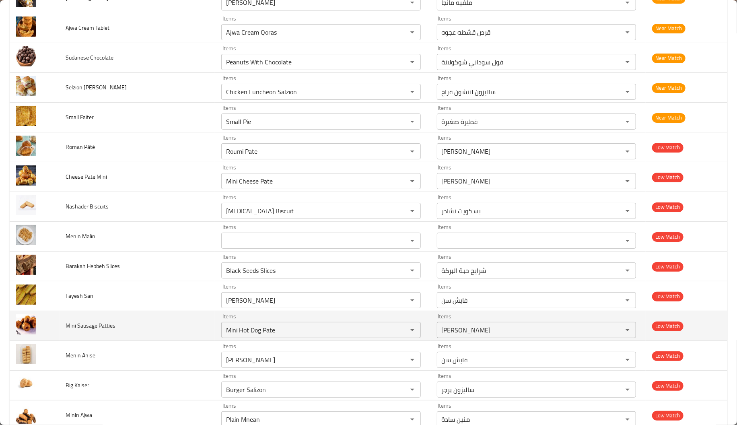
scroll to position [1809, 0]
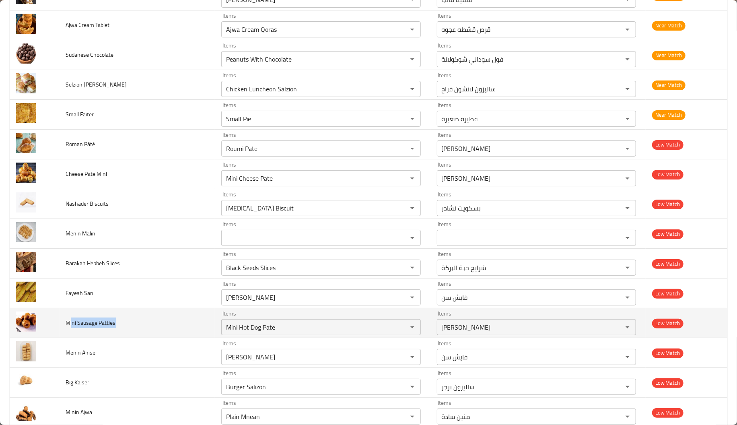
drag, startPoint x: 71, startPoint y: 327, endPoint x: 124, endPoint y: 331, distance: 52.8
click at [124, 331] on td "Mini Sausage Patties" at bounding box center [138, 323] width 156 height 30
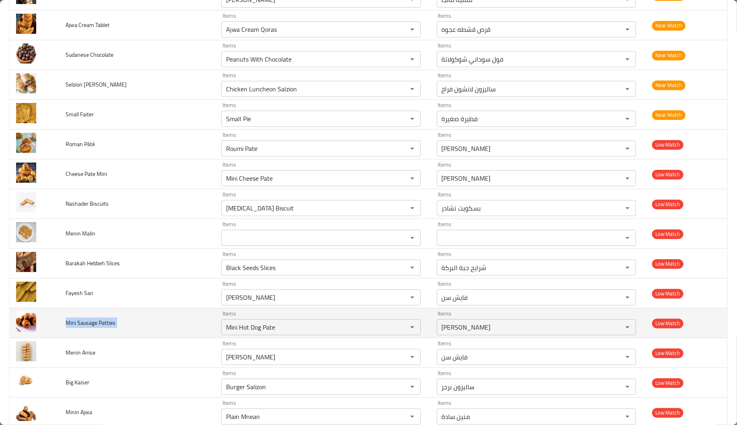
click at [169, 331] on td "Mini Sausage Patties" at bounding box center [138, 323] width 156 height 30
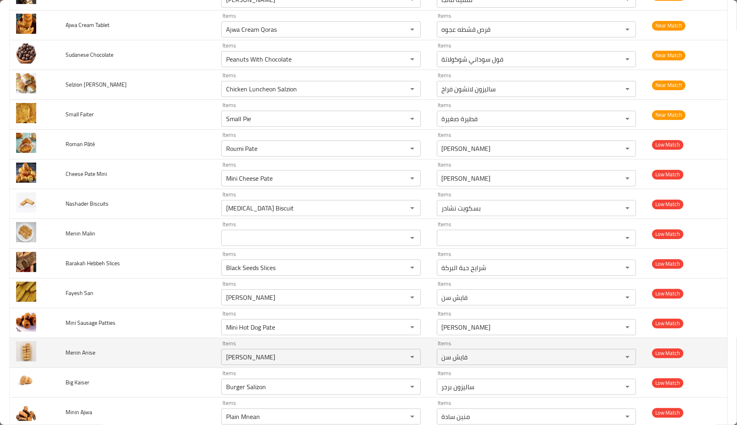
click at [151, 351] on td "Menin Anise" at bounding box center [138, 353] width 156 height 30
drag, startPoint x: 221, startPoint y: 331, endPoint x: 286, endPoint y: 345, distance: 66.8
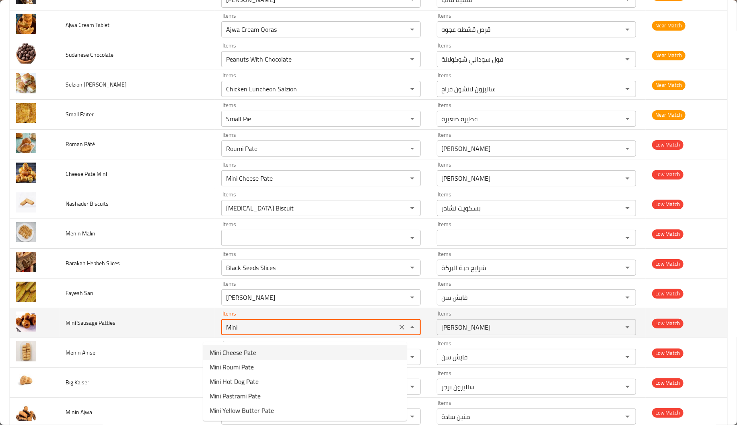
click at [224, 330] on Patties "Mini" at bounding box center [309, 326] width 171 height 11
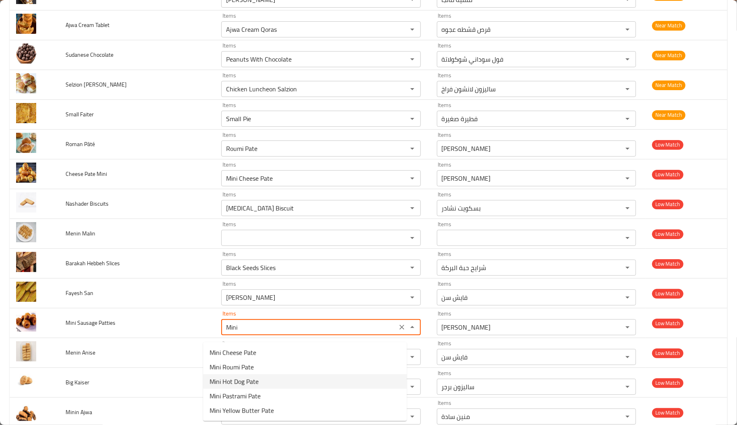
click at [223, 385] on span "Mini Hot Dog Pate" at bounding box center [234, 382] width 49 height 10
type Patties "Mini Hot Dog Pate"
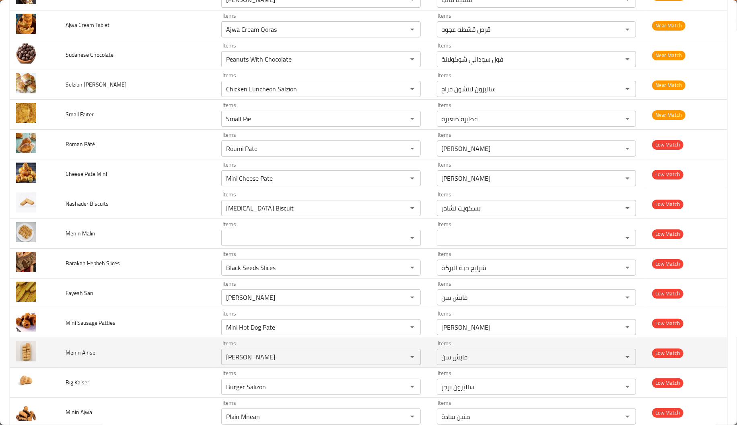
click at [160, 348] on td "Menin Anise" at bounding box center [138, 353] width 156 height 30
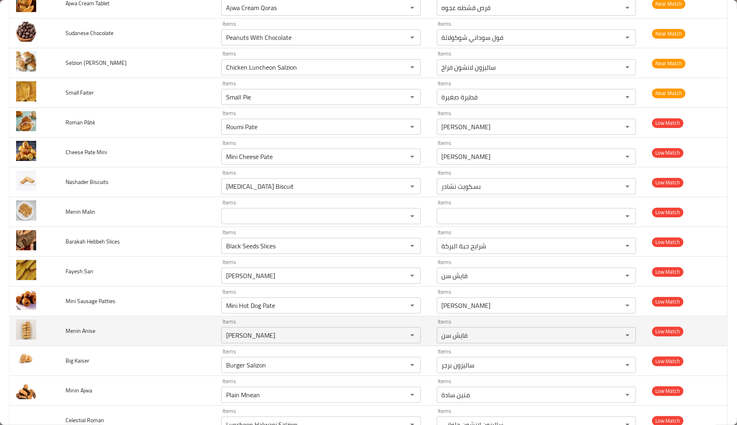
scroll to position [1835, 0]
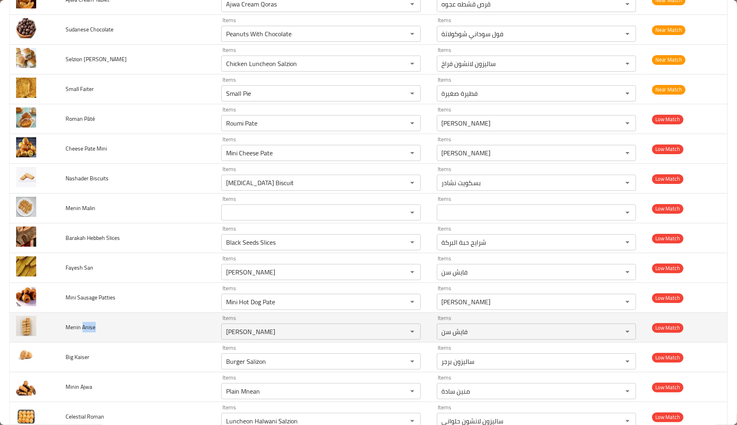
drag, startPoint x: 84, startPoint y: 332, endPoint x: 119, endPoint y: 339, distance: 36.4
click at [119, 339] on td "Menin Anise" at bounding box center [138, 328] width 156 height 30
copy span "Anise"
click at [233, 340] on div "Sen Fayesh Items" at bounding box center [320, 331] width 199 height 16
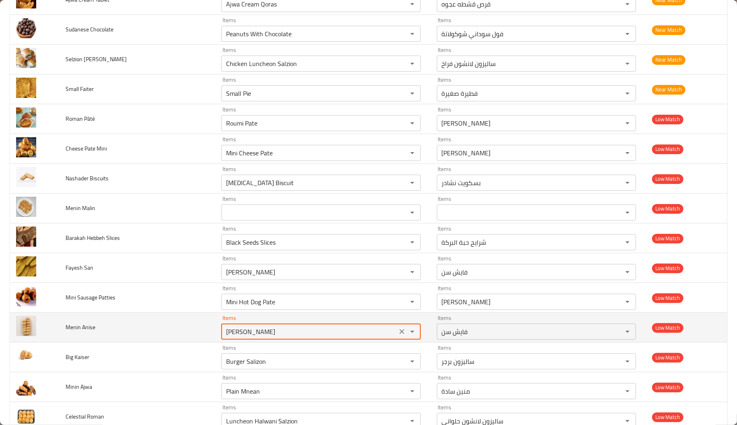
click at [233, 340] on div "Sen Fayesh Items" at bounding box center [320, 331] width 199 height 16
paste Anise "Anise"
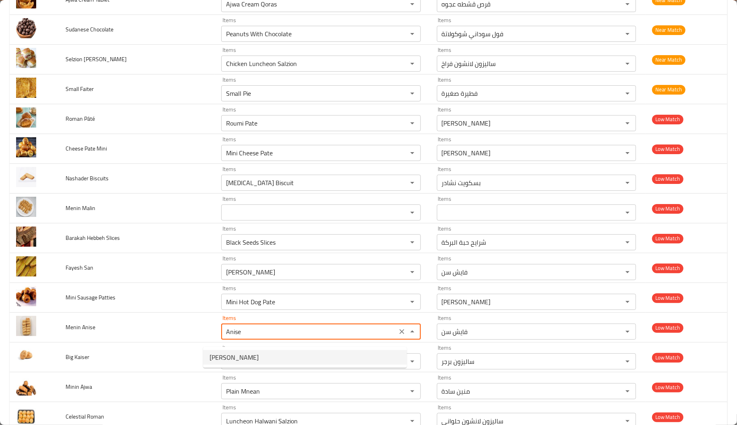
click at [221, 357] on span "Anise Mnean" at bounding box center [234, 357] width 49 height 10
type Anise "Anise Mnean"
type Anise-ar "منين ينسون"
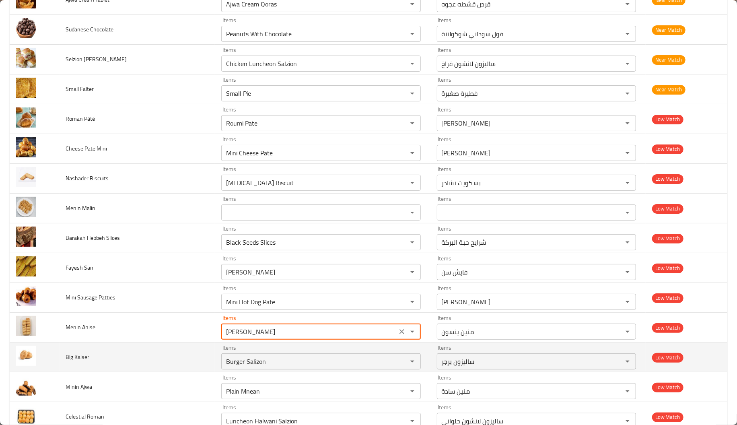
type Anise "Anise Mnean"
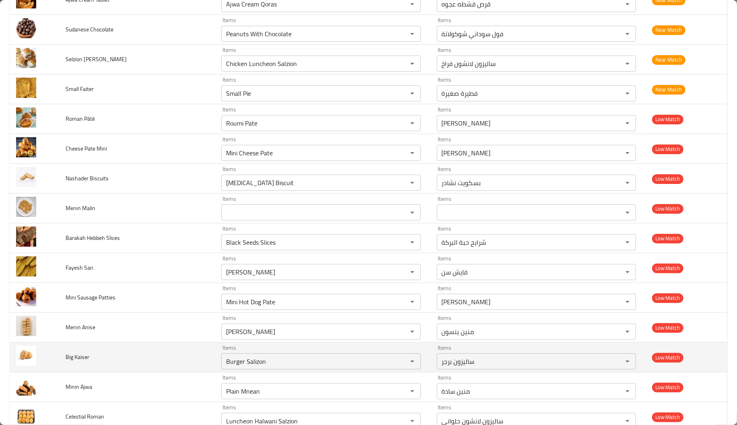
click at [80, 362] on span "Big Kaiser" at bounding box center [78, 357] width 24 height 10
click at [66, 358] on td "Big Kaiser" at bounding box center [138, 357] width 156 height 30
copy span "Big"
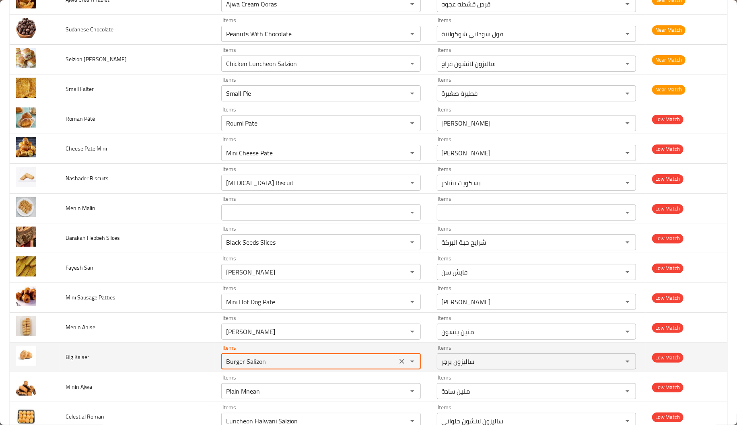
click at [262, 362] on Kaiser "Burger Salizon" at bounding box center [309, 361] width 171 height 11
paste Kaiser "ig"
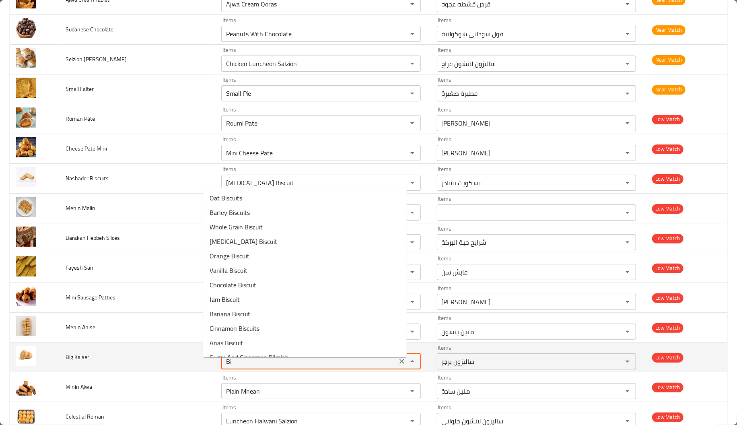
type Kaiser "B"
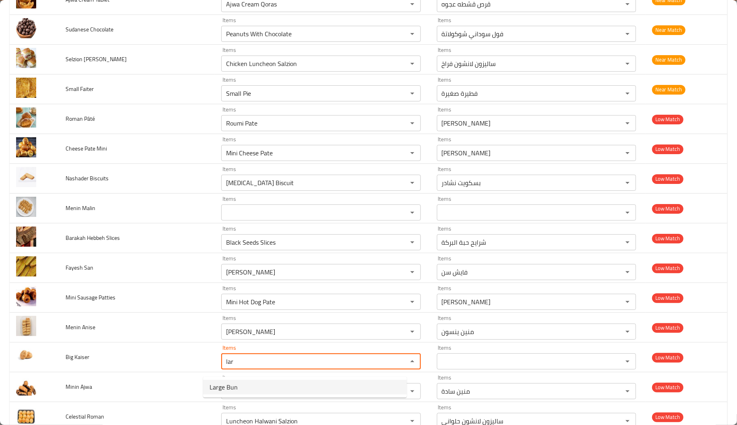
click at [255, 395] on Kaiser-popup "Large Bun" at bounding box center [305, 387] width 204 height 21
click at [247, 389] on Kaiser-option-0 "Large Bun" at bounding box center [305, 387] width 204 height 14
type Kaiser "Large Bun"
type Kaiser-ar "كيزر كبير"
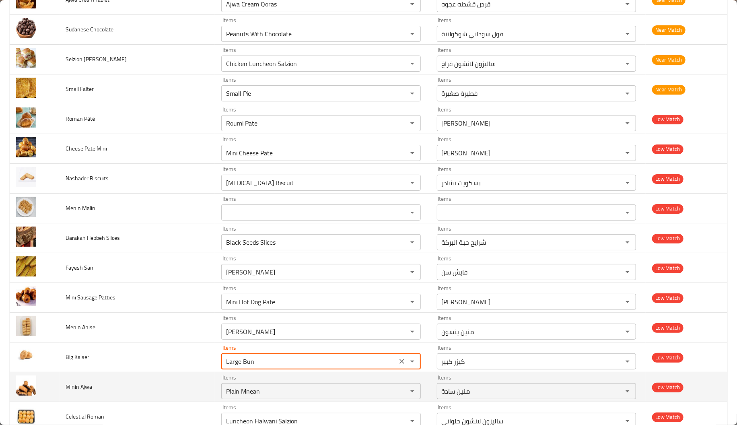
type Kaiser "Large Bun"
click at [144, 383] on td "Minin Ajwa" at bounding box center [138, 387] width 156 height 30
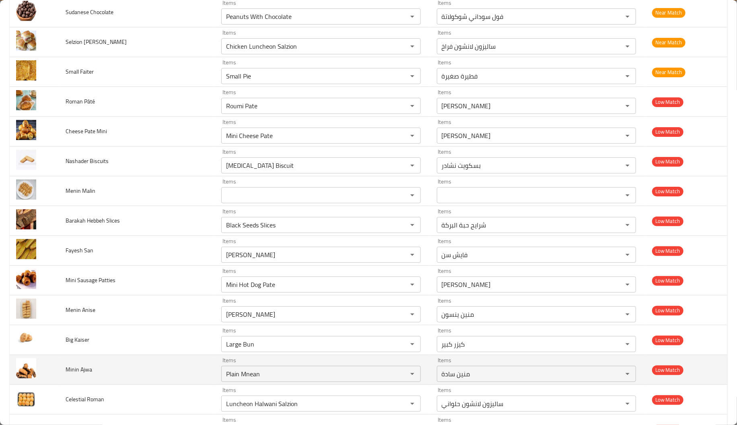
click at [90, 375] on span "Minin Ajwa" at bounding box center [79, 369] width 27 height 10
copy span "Ajwa"
click at [251, 375] on Ajwa "Plain Mnean" at bounding box center [309, 373] width 171 height 11
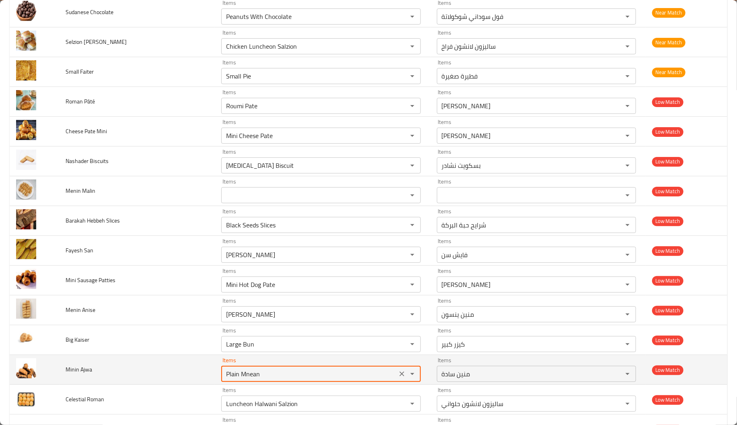
click at [251, 375] on Ajwa "Plain Mnean" at bounding box center [309, 373] width 171 height 11
paste Ajwa "Ajwa"
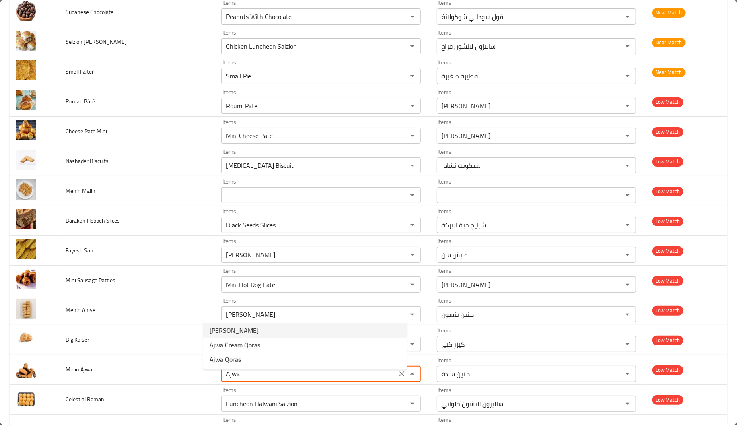
click at [247, 331] on Ajwa-option-0 "Ajwa Mnean" at bounding box center [305, 330] width 204 height 14
type Ajwa "Ajwa Mnean"
type Ajwa-ar "منين عجوة"
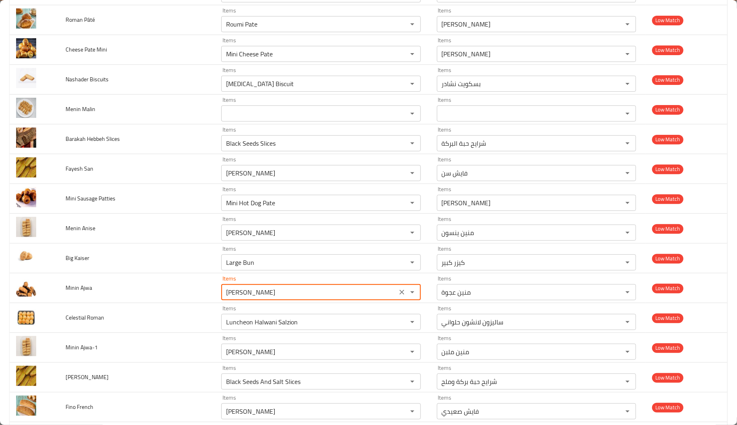
scroll to position [1935, 0]
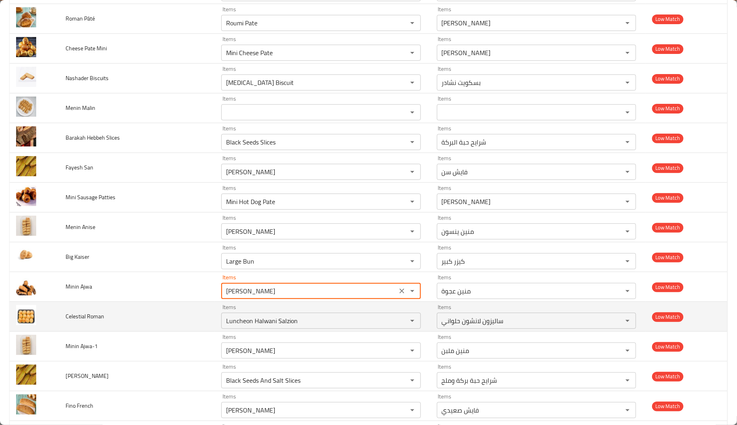
type Ajwa "Ajwa Mnean"
click at [77, 321] on span "Celestial Roman" at bounding box center [85, 316] width 39 height 10
copy span "Celestial"
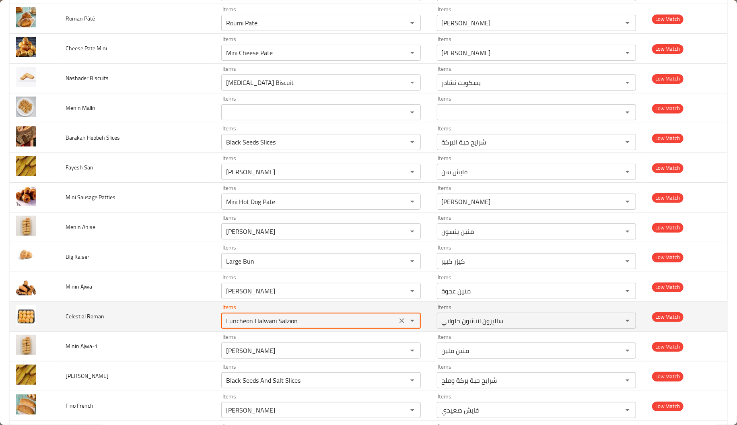
click at [264, 326] on Roman "Luncheon Halwani Salzion" at bounding box center [309, 320] width 171 height 11
paste Roman "Celestial"
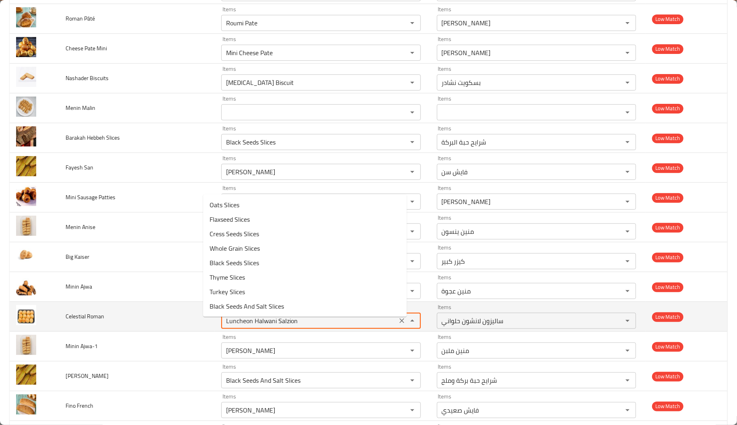
click at [99, 319] on span "Celestial Roman" at bounding box center [85, 316] width 39 height 10
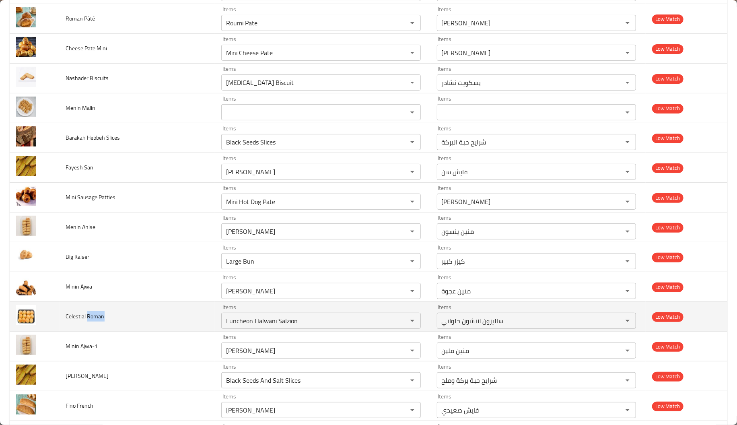
click at [99, 319] on span "Celestial Roman" at bounding box center [85, 316] width 39 height 10
copy span "Roman"
click at [230, 323] on Roman "Luncheon Halwani Salzion" at bounding box center [309, 320] width 171 height 11
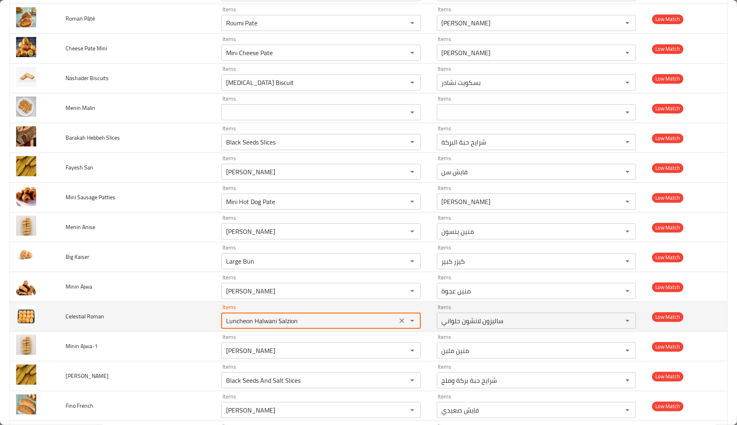
paste Roman "Roma"
type Roman "Ro"
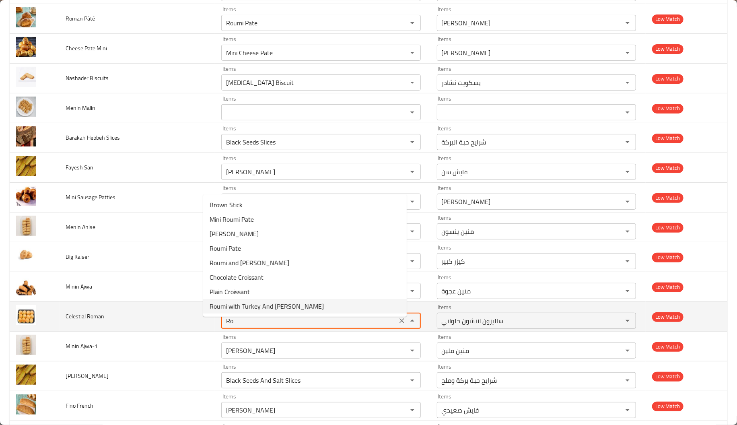
click at [225, 326] on Roman "Ro" at bounding box center [309, 320] width 171 height 11
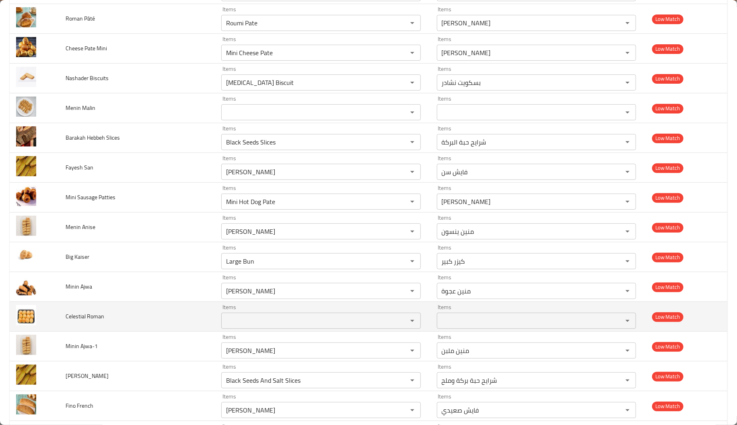
click at [182, 328] on td "Celestial Roman" at bounding box center [138, 317] width 156 height 30
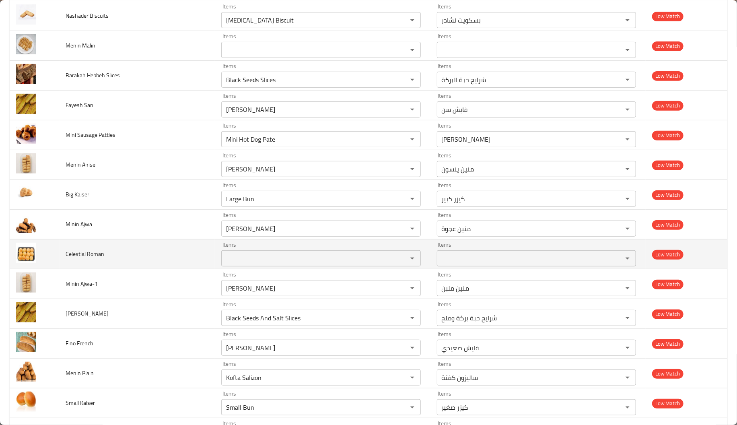
scroll to position [2000, 0]
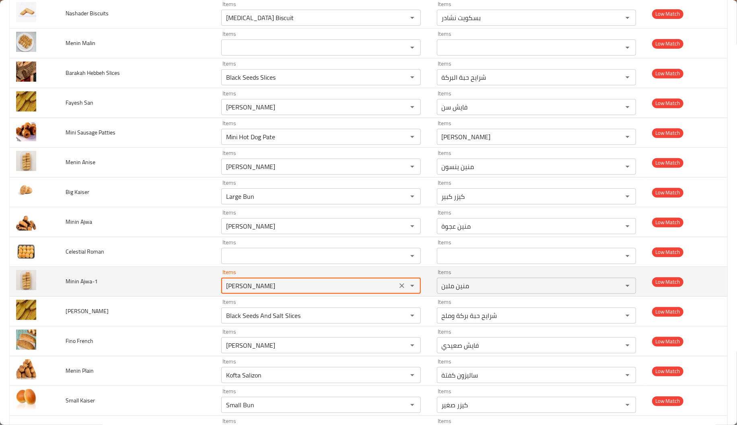
click at [267, 287] on Ajwa-1 "Malban Mnean" at bounding box center [309, 285] width 171 height 11
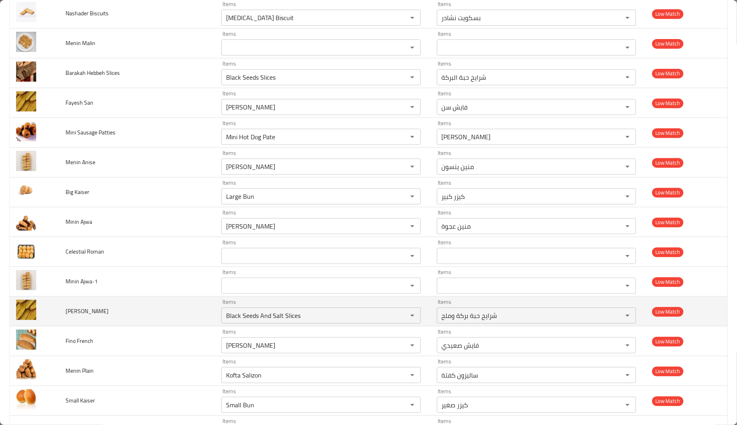
click at [144, 326] on td "Fayesh Saidi" at bounding box center [138, 311] width 156 height 30
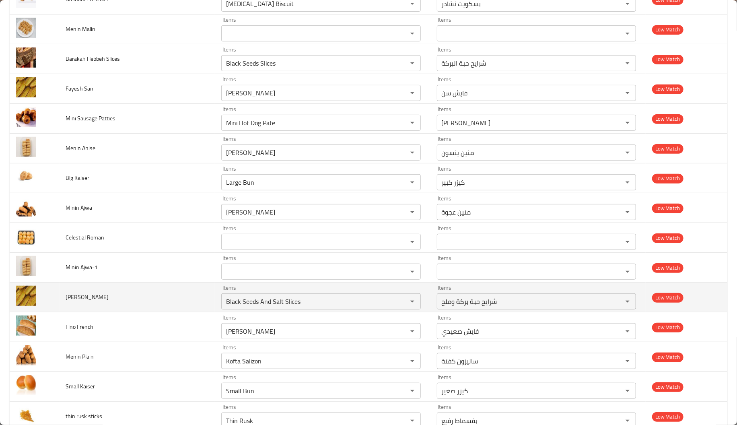
scroll to position [2019, 0]
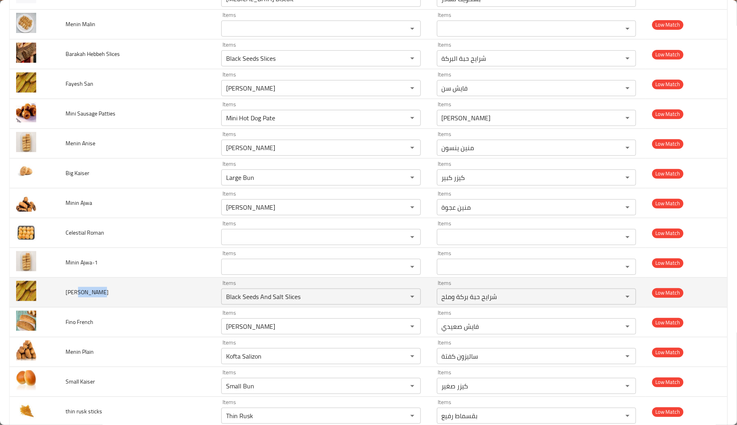
drag, startPoint x: 78, startPoint y: 293, endPoint x: 109, endPoint y: 298, distance: 31.7
click at [109, 298] on td "Fayesh Saidi" at bounding box center [138, 293] width 156 height 30
click at [86, 296] on span "Fayesh Saidi" at bounding box center [87, 292] width 43 height 10
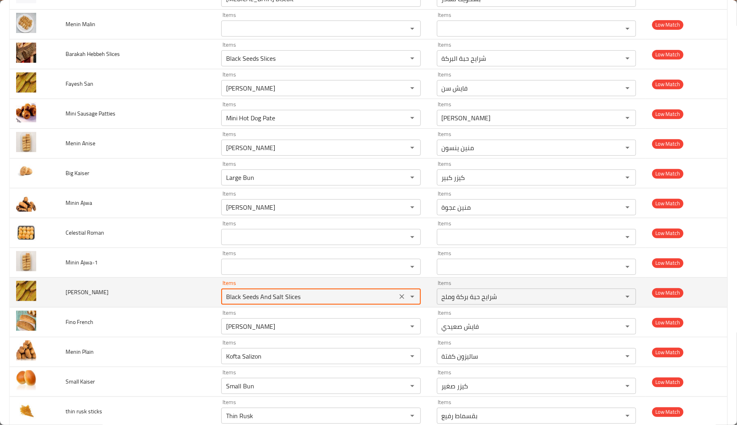
click at [245, 299] on Saidi "Black Seeds And Salt Slices" at bounding box center [309, 296] width 171 height 11
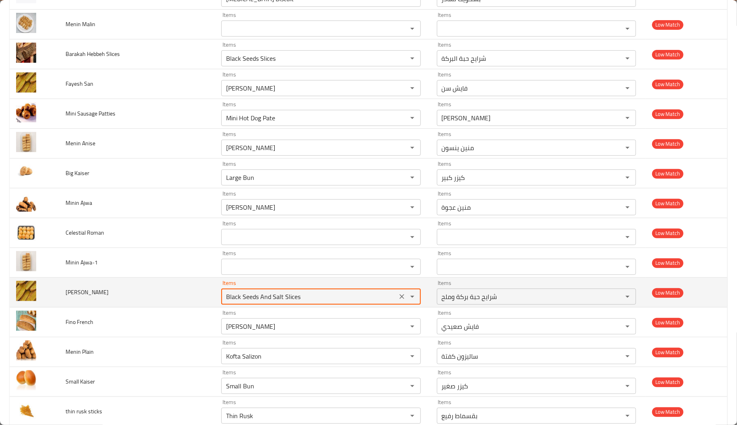
click at [245, 299] on Saidi "Black Seeds And Salt Slices" at bounding box center [309, 296] width 171 height 11
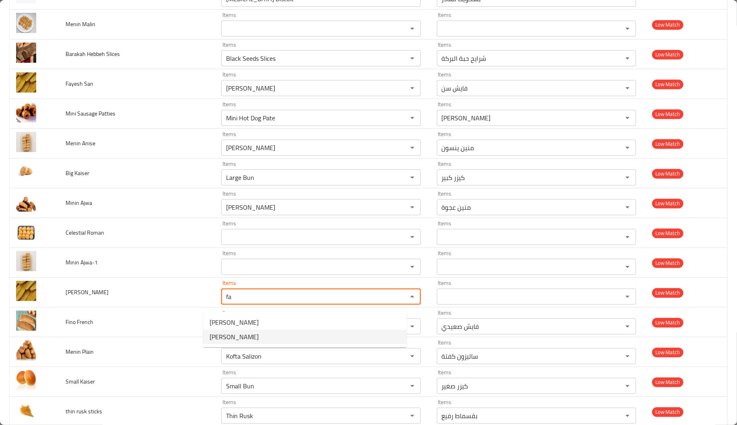
click at [238, 341] on span "Sa'idi Fayesh" at bounding box center [234, 337] width 49 height 10
type Saidi "Sa'idi Fayesh"
type Saidi-ar "فايش صعيدي"
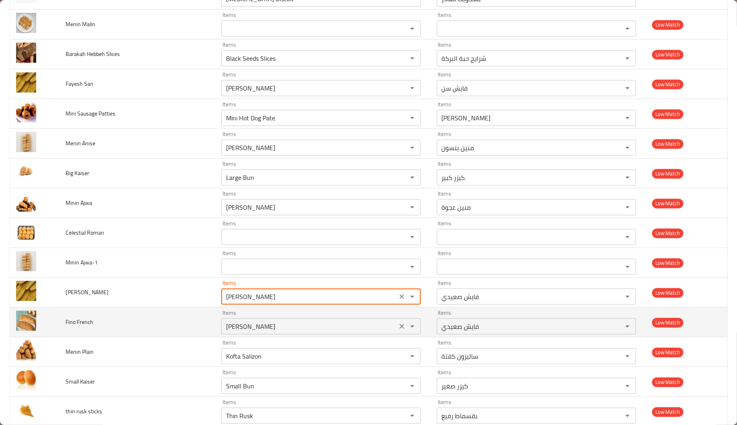
type Saidi "Sa'idi Fayesh"
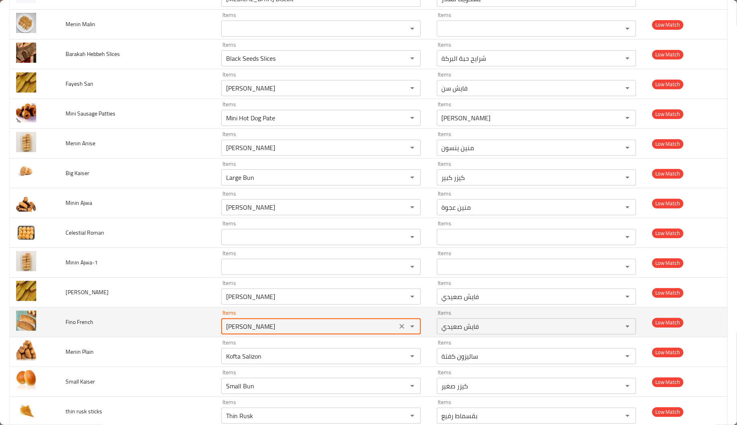
click at [233, 332] on French "Sa'idi Fayesh" at bounding box center [309, 326] width 171 height 11
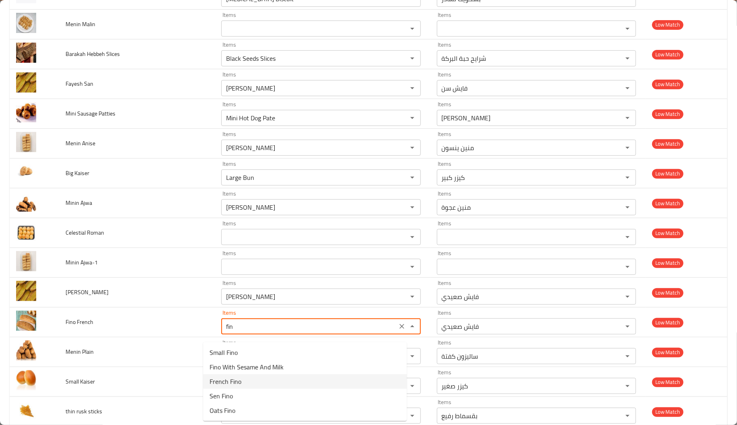
click at [233, 378] on span "French Fino" at bounding box center [226, 382] width 32 height 10
type French "French Fino"
type French-ar "فينو فرنساوي"
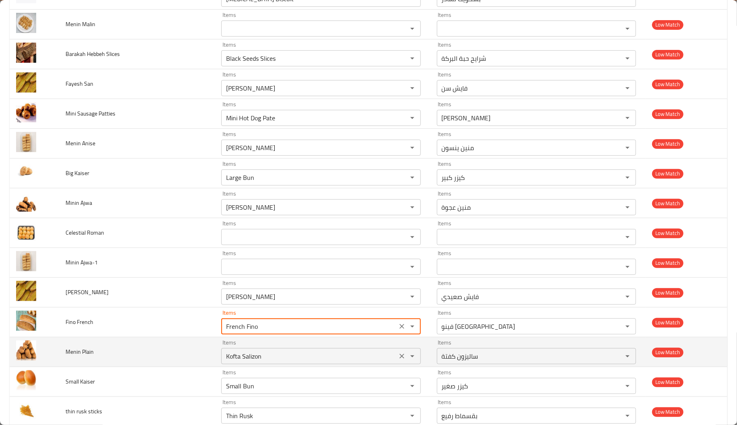
type French "French Fino"
click at [229, 362] on Plain "Kofta Salizon" at bounding box center [309, 355] width 171 height 11
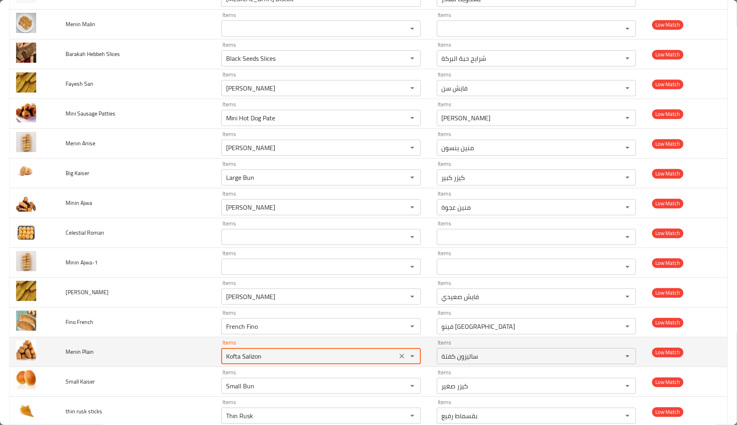
click at [229, 362] on Plain "Kofta Salizon" at bounding box center [309, 355] width 171 height 11
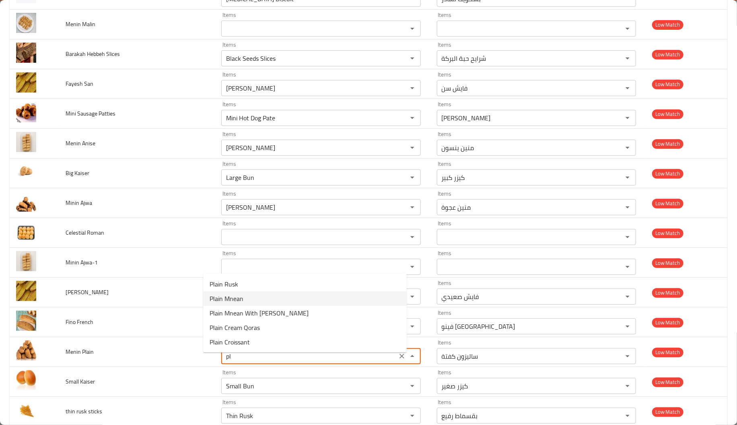
click at [242, 298] on span "Plain Mnean" at bounding box center [227, 299] width 34 height 10
type Plain "Plain Mnean"
type Plain-ar "منين سادة"
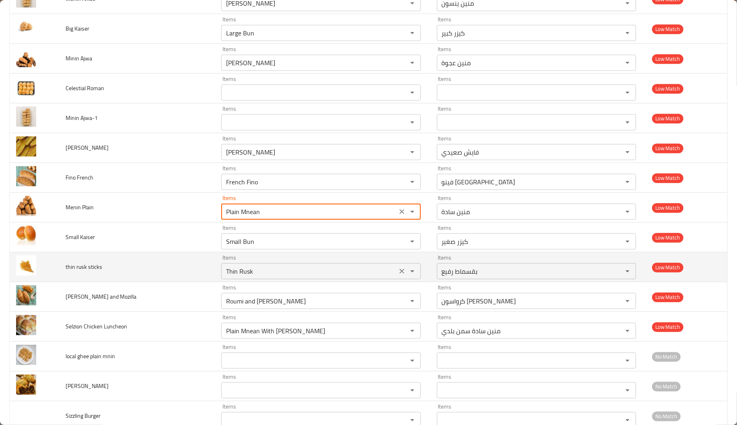
scroll to position [2165, 0]
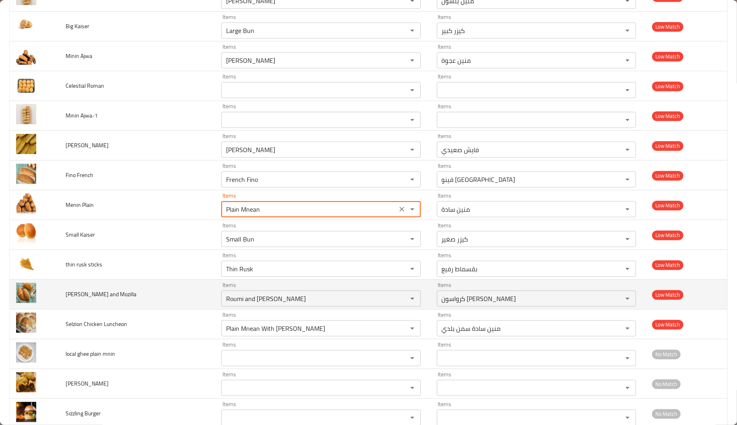
type Plain "Plain Mnean"
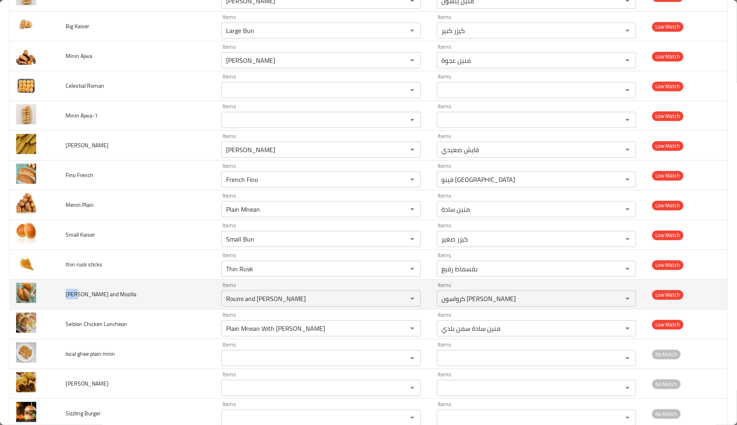
drag, startPoint x: 75, startPoint y: 298, endPoint x: 64, endPoint y: 300, distance: 11.5
click at [64, 300] on td "Kriswan Romi and Mozilla" at bounding box center [138, 295] width 156 height 30
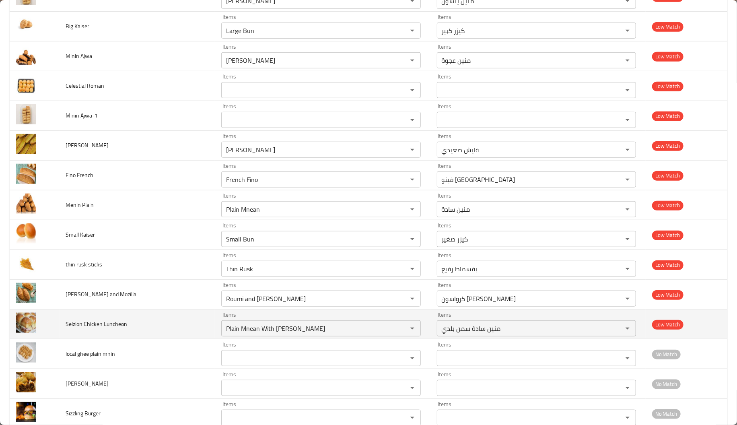
click at [137, 323] on td "Selzion Chicken Luncheon" at bounding box center [138, 324] width 156 height 30
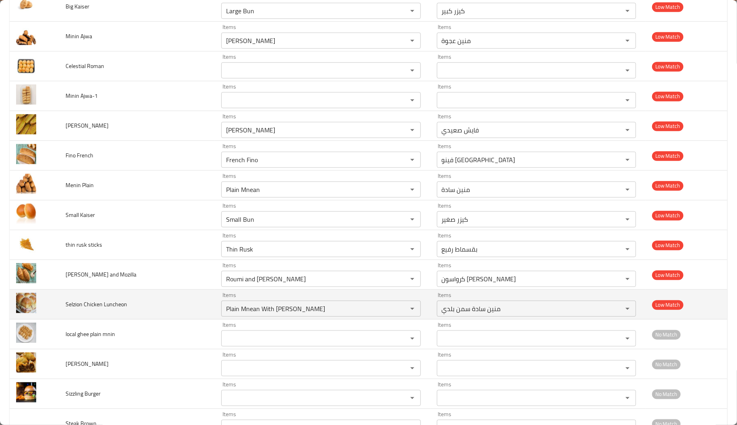
scroll to position [2187, 0]
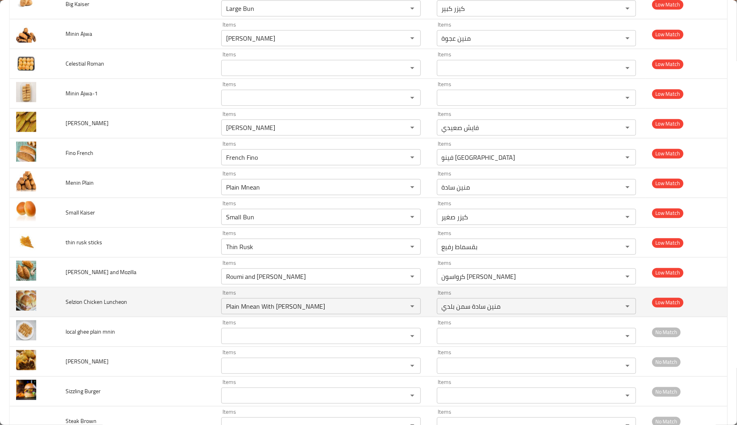
click at [94, 307] on span "Selzion Chicken Luncheon" at bounding box center [97, 301] width 62 height 10
click at [115, 307] on span "Selzion Chicken Luncheon" at bounding box center [97, 301] width 62 height 10
click at [258, 311] on Luncheon "Plain Mnean With Baladi Ghee" at bounding box center [309, 305] width 171 height 11
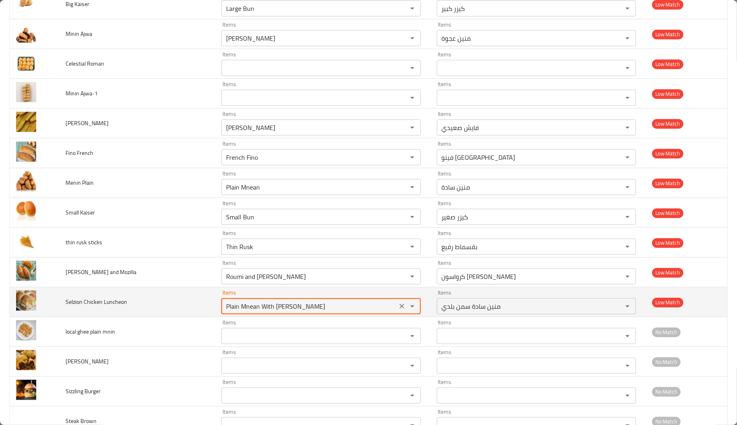
click at [258, 311] on Luncheon "Plain Mnean With Baladi Ghee" at bounding box center [309, 305] width 171 height 11
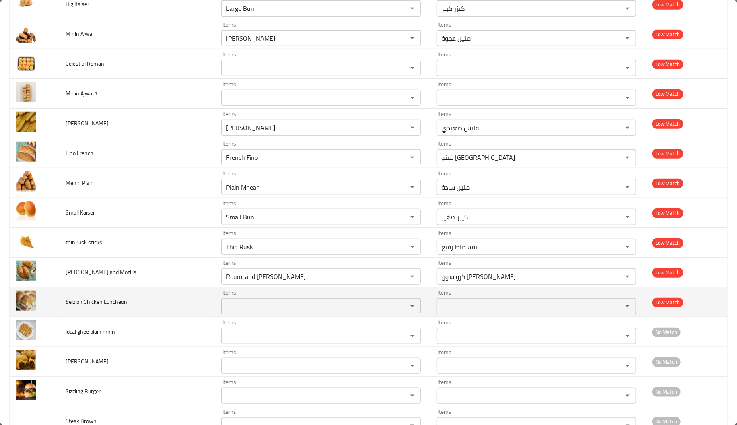
click at [120, 307] on span "Selzion Chicken Luncheon" at bounding box center [97, 301] width 62 height 10
copy span "Luncheon"
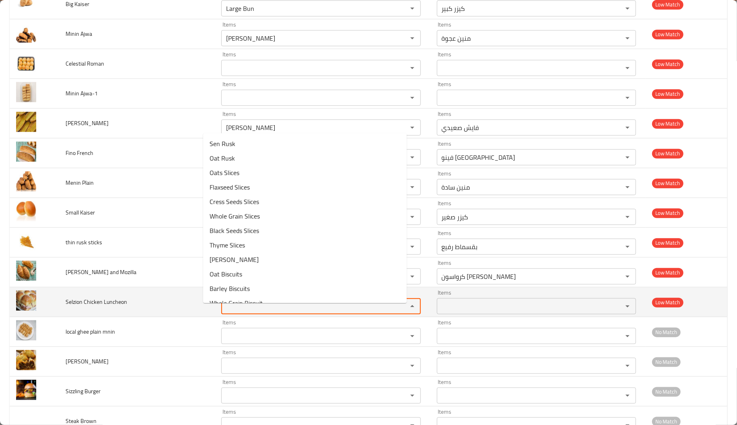
click at [281, 309] on Luncheon "Items" at bounding box center [309, 305] width 171 height 11
paste Luncheon "Luncheon"
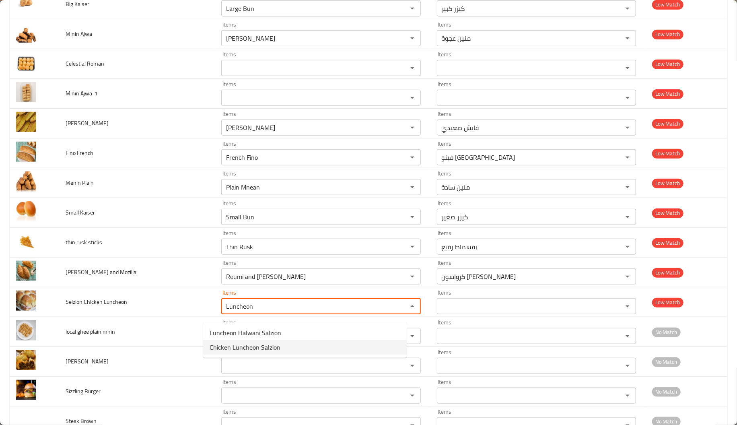
click at [254, 349] on span "Chicken Luncheon Salzion" at bounding box center [245, 347] width 71 height 10
type Luncheon "Chicken Luncheon Salzion"
type Luncheon-ar "ساليزون لانشون فراخ"
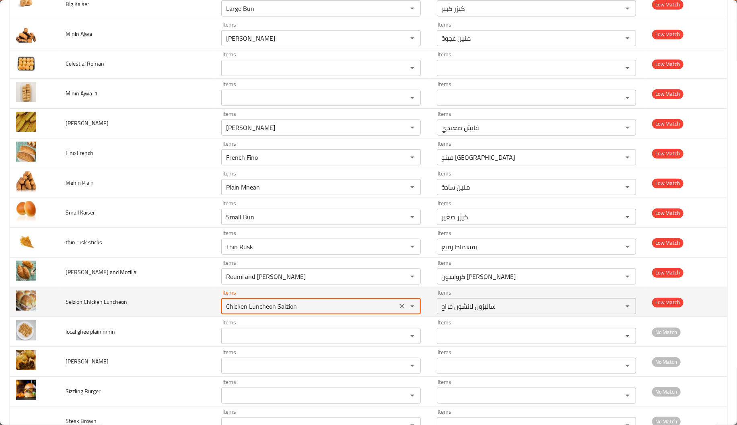
click at [248, 310] on Luncheon "Chicken Luncheon Salzion" at bounding box center [309, 305] width 171 height 11
type Luncheon "Chicken Luncheon Salzion"
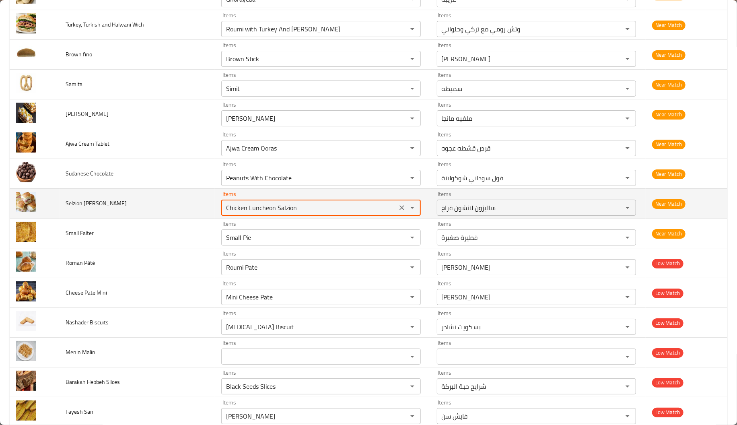
click at [262, 213] on Halwani "Chicken Luncheon Salzion" at bounding box center [309, 207] width 171 height 11
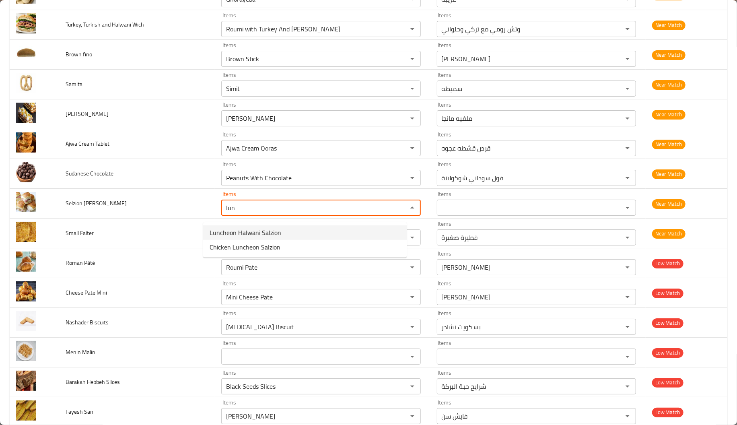
click at [259, 236] on span "Luncheon Halwani Salzion" at bounding box center [246, 233] width 72 height 10
type Halwani "Luncheon Halwani Salzion"
type Halwani-ar "ساليزون لانشون حلواني"
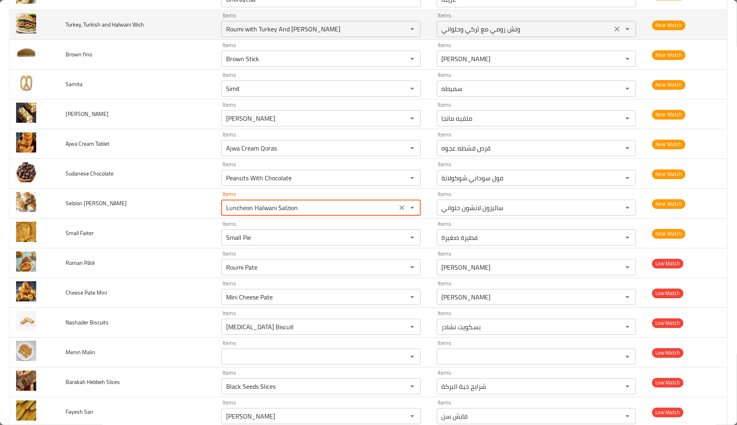
type Halwani "Luncheon Halwani Salzion"
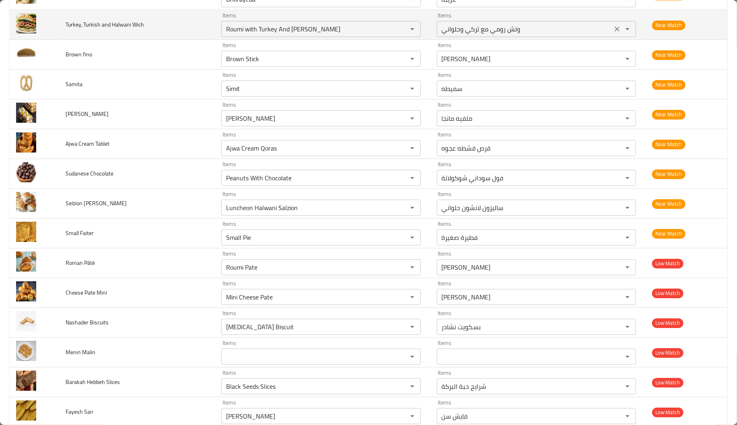
scroll to position [2281, 0]
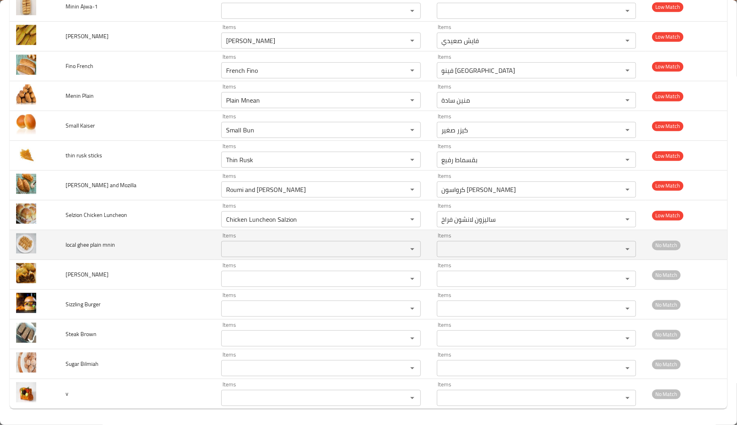
click at [83, 245] on span "local ghee plain mnin" at bounding box center [90, 244] width 49 height 10
click at [240, 250] on mnin "Items" at bounding box center [309, 248] width 171 height 11
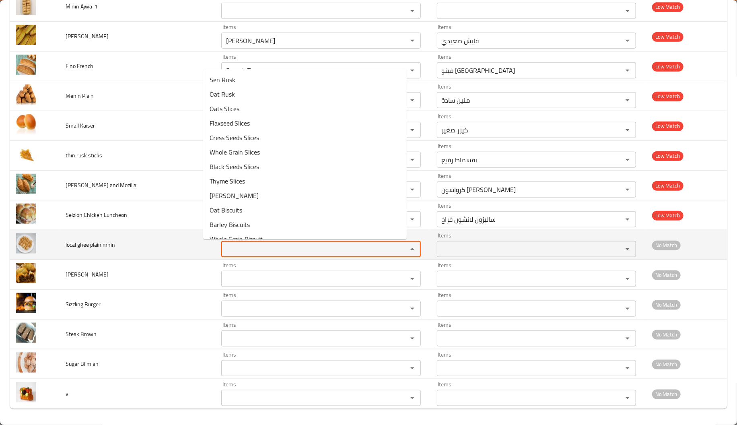
paste mnin "ghee"
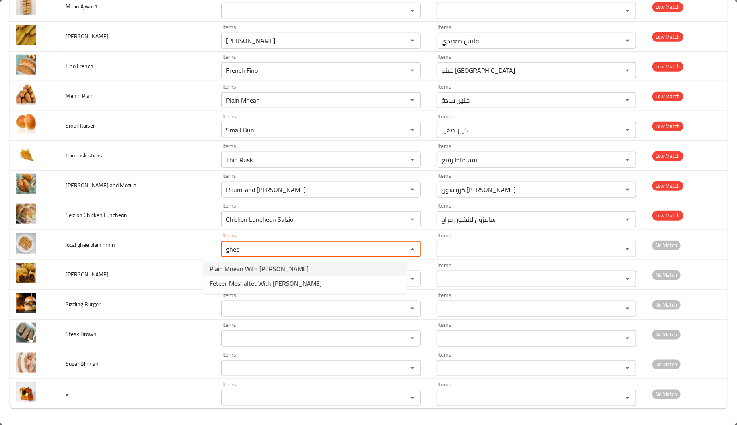
click at [298, 269] on mnin-option-0 "Plain Mnean With Baladi Ghee" at bounding box center [305, 268] width 204 height 14
type mnin "Plain Mnean With Baladi Ghee"
type mnin-ar "منين سادة سمن بلدي"
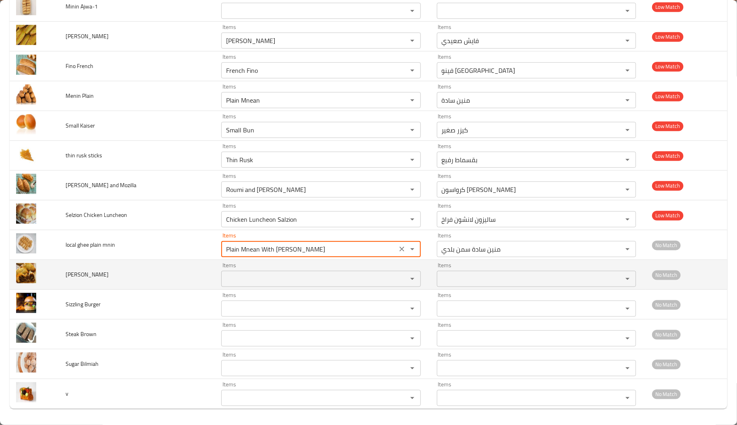
type mnin "Plain Mnean With Baladi Ghee"
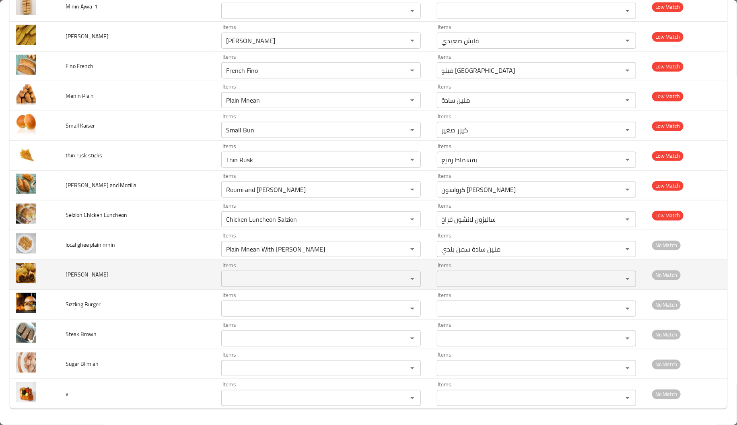
click at [78, 273] on span "Selezion Kofta" at bounding box center [87, 274] width 43 height 10
click at [95, 272] on span "Selezion Kofta" at bounding box center [87, 274] width 43 height 10
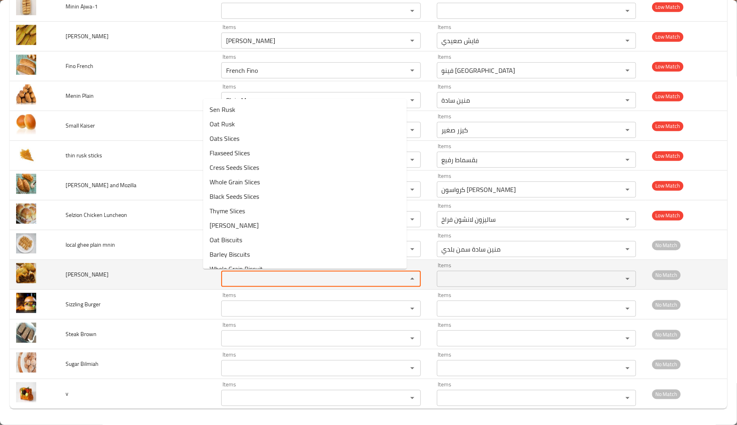
click at [262, 279] on Kofta "Items" at bounding box center [309, 278] width 171 height 11
paste Kofta "Kofta"
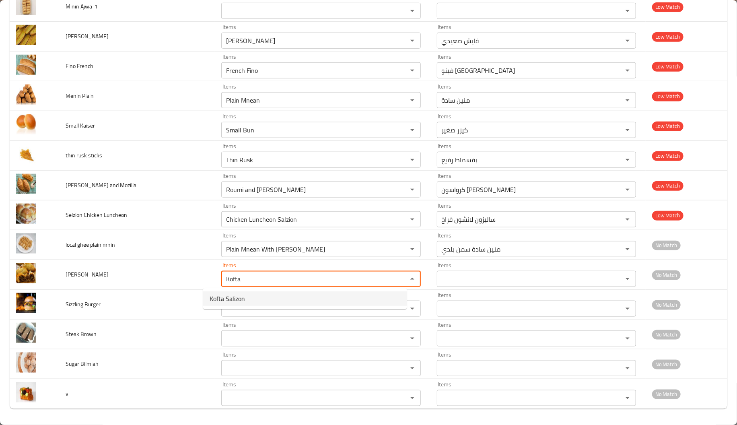
click at [215, 303] on span "Kofta Salizon" at bounding box center [227, 299] width 35 height 10
type Kofta "Kofta Salizon"
type Kofta-ar "ساليزون كفتة"
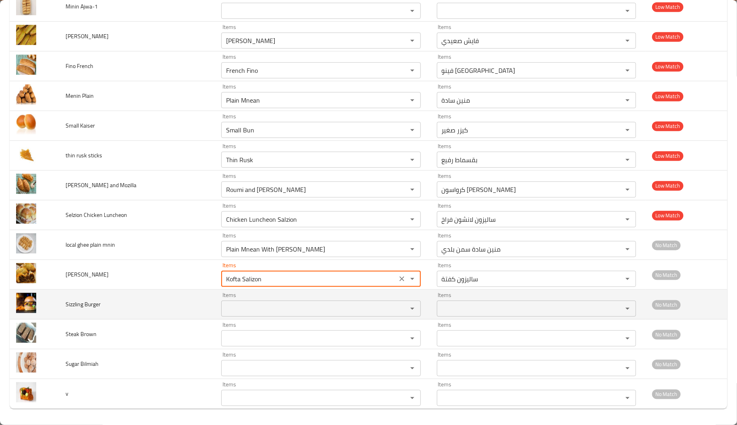
type Kofta "Kofta Salizon"
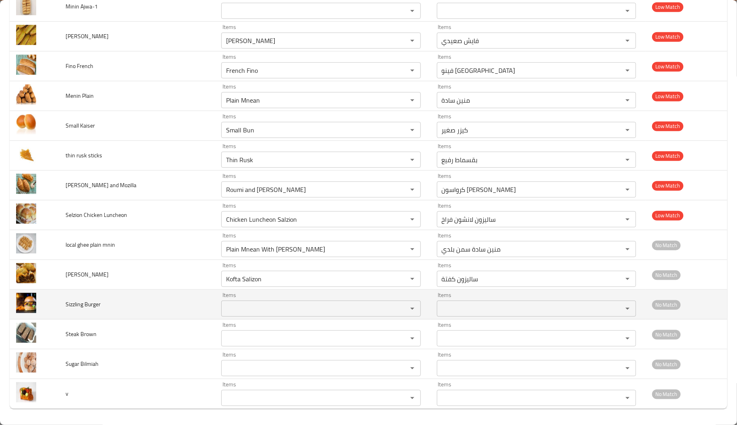
click at [93, 304] on span "Sizzling Burger" at bounding box center [83, 304] width 35 height 10
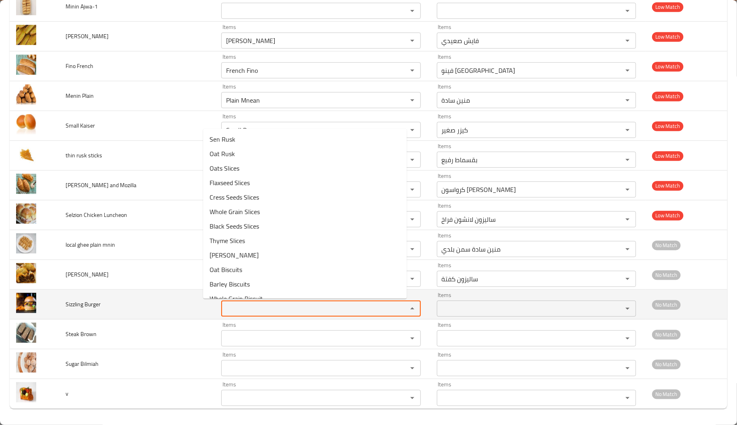
click at [259, 306] on Burger "Items" at bounding box center [309, 308] width 171 height 11
paste Burger "Burger"
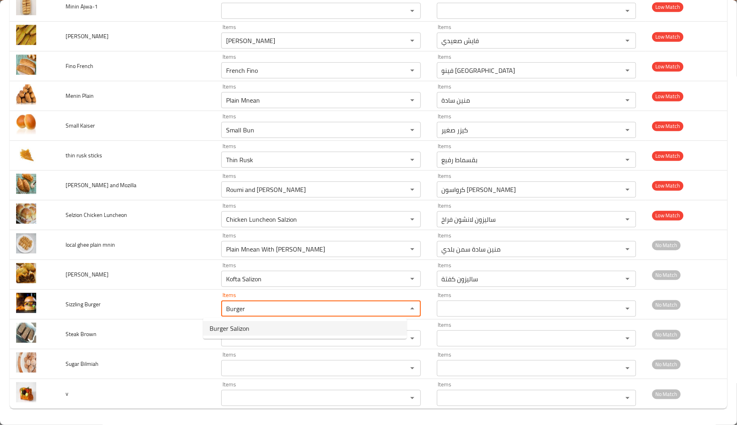
click at [240, 325] on span "Burger Salizon" at bounding box center [230, 328] width 40 height 10
type Burger "Burger Salizon"
type Burger-ar "ساليزون برجر"
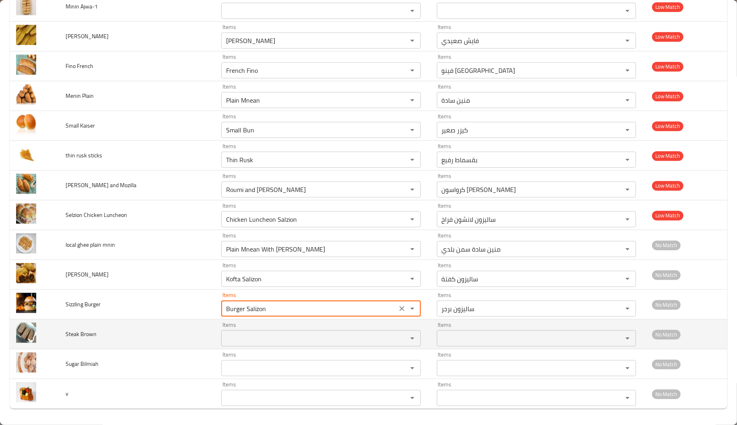
type Burger "Burger Salizon"
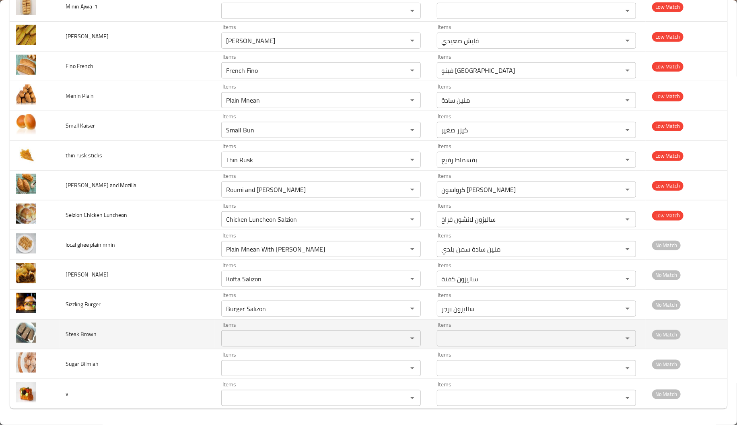
click at [71, 335] on span "Steak Brown" at bounding box center [81, 334] width 31 height 10
click at [300, 331] on div "Items" at bounding box center [320, 338] width 199 height 16
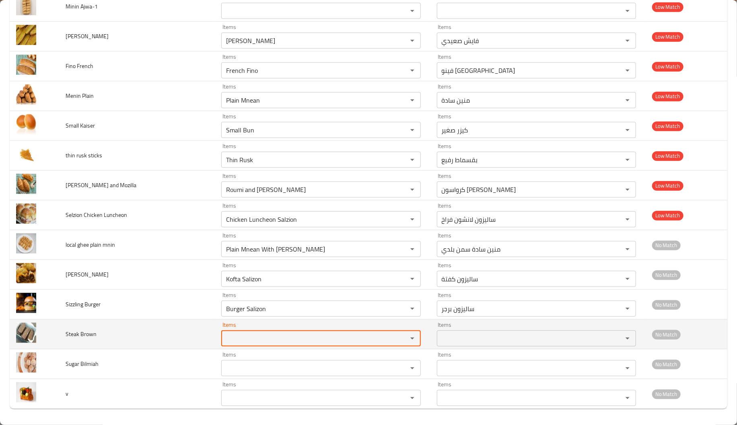
paste Brown "Steak"
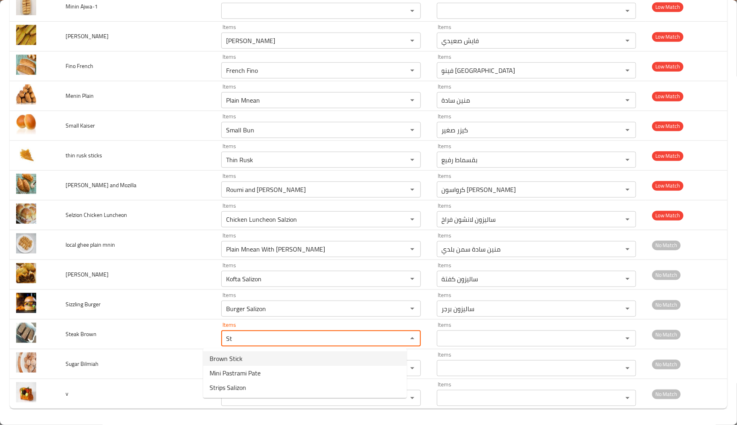
click at [237, 361] on span "Brown Stick" at bounding box center [226, 359] width 33 height 10
type Brown "Brown Stick"
type Brown-ar "ستيك بروان"
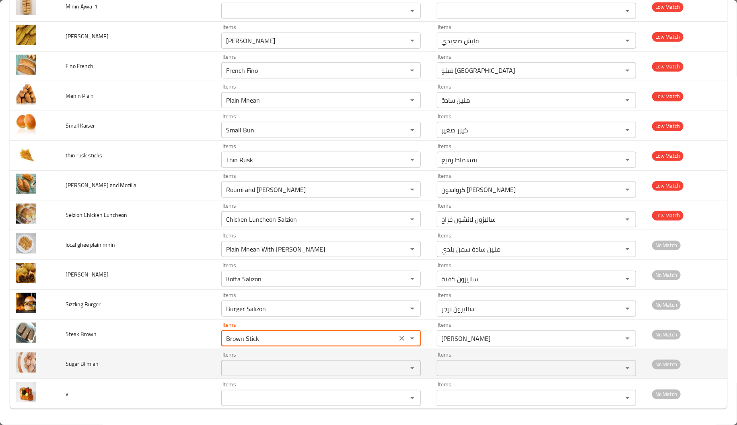
type Brown "Brown Stick"
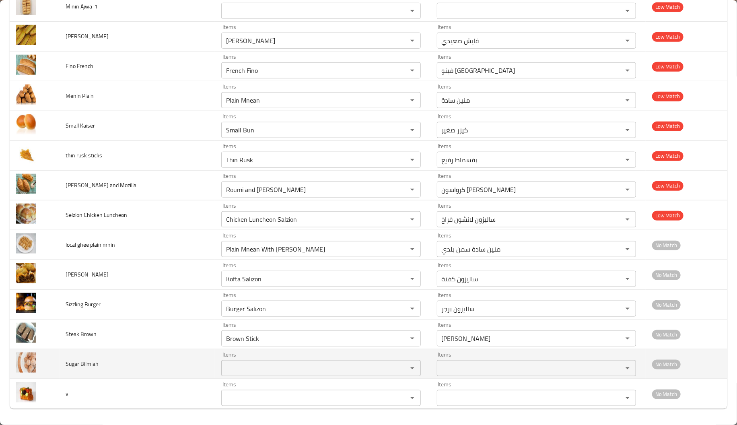
click at [74, 364] on span "Sugar Bilmiah" at bounding box center [82, 363] width 33 height 10
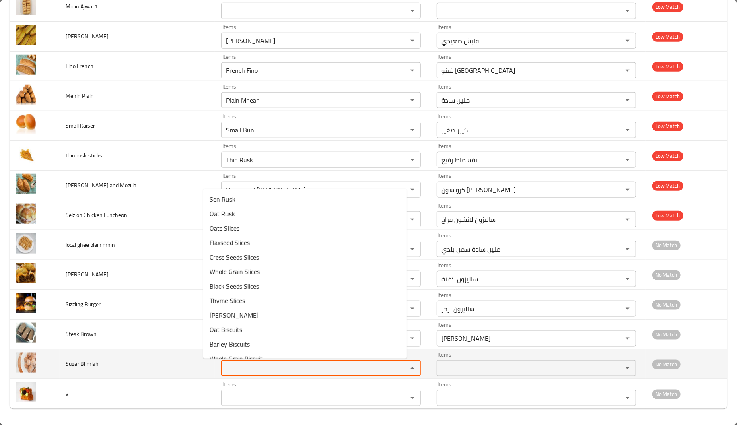
click at [294, 370] on Bilmiah "Items" at bounding box center [309, 367] width 171 height 11
paste Bilmiah "Sugar"
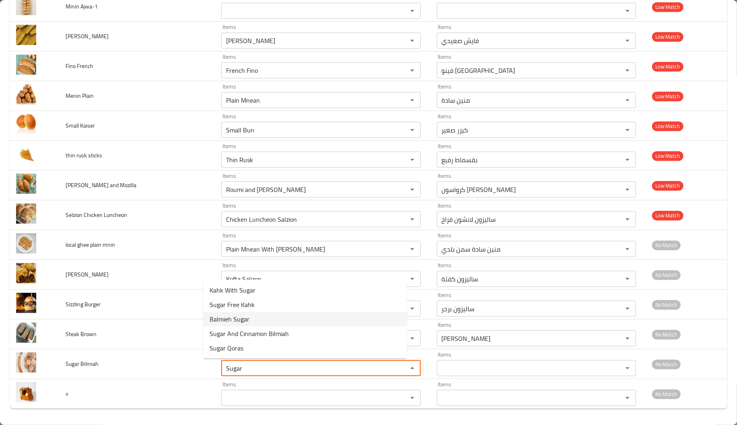
click at [230, 317] on span "Balmieh Sugar" at bounding box center [230, 319] width 40 height 10
type Bilmiah "Balmieh Sugar"
type Bilmiah-ar "بلميه سكر"
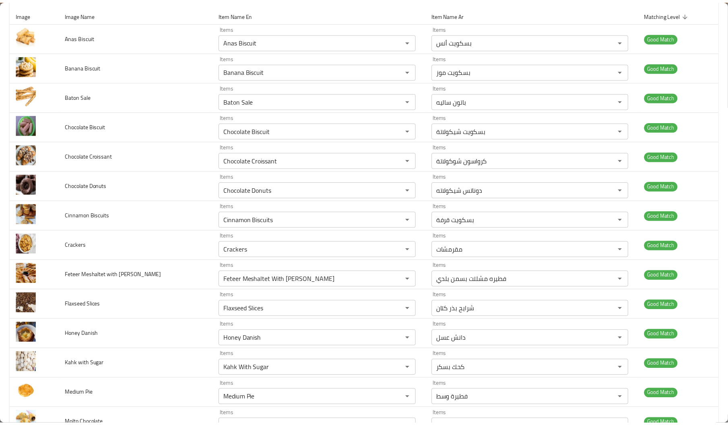
scroll to position [0, 0]
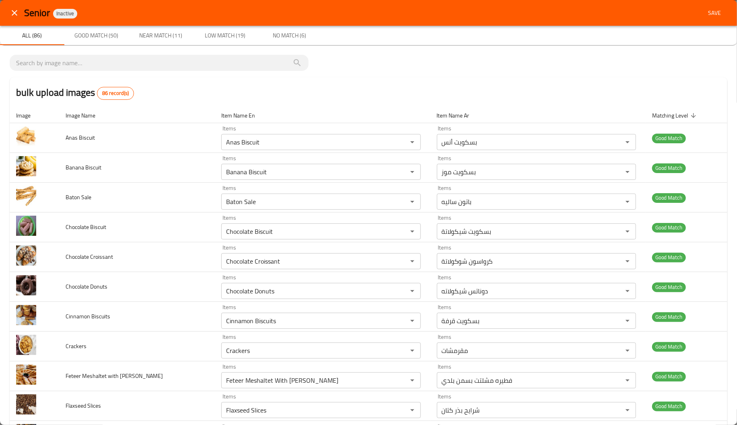
type Bilmiah "Balmieh Sugar"
click at [709, 8] on span "Save" at bounding box center [714, 13] width 19 height 10
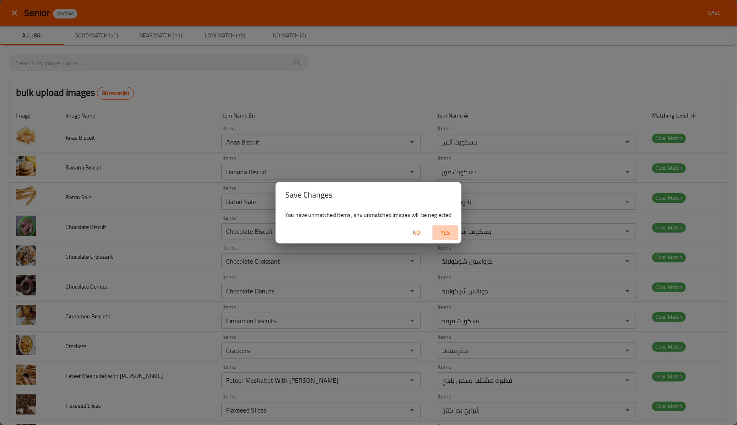
click at [455, 229] on button "Yes" at bounding box center [445, 232] width 26 height 15
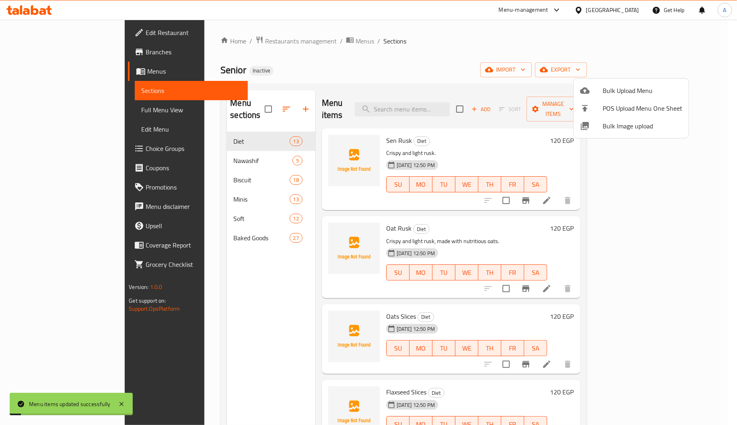
drag, startPoint x: 375, startPoint y: 215, endPoint x: 192, endPoint y: 217, distance: 183.0
click at [192, 217] on div at bounding box center [368, 212] width 737 height 425
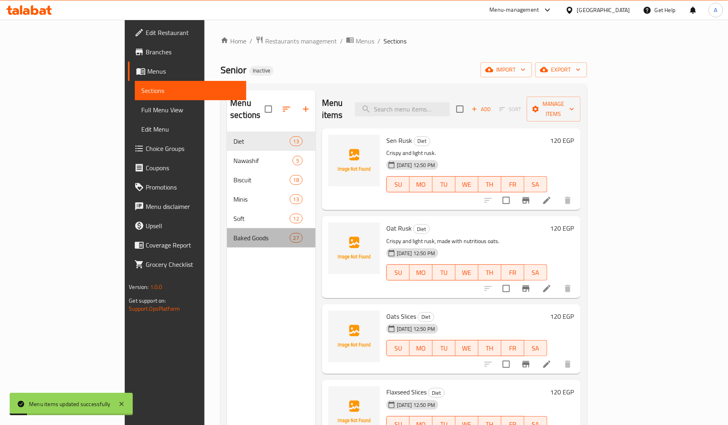
click at [227, 228] on div "Baked Goods 27" at bounding box center [271, 237] width 88 height 19
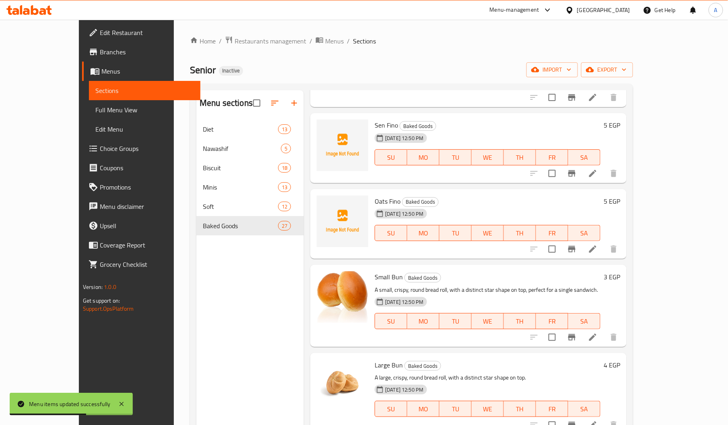
scroll to position [289, 0]
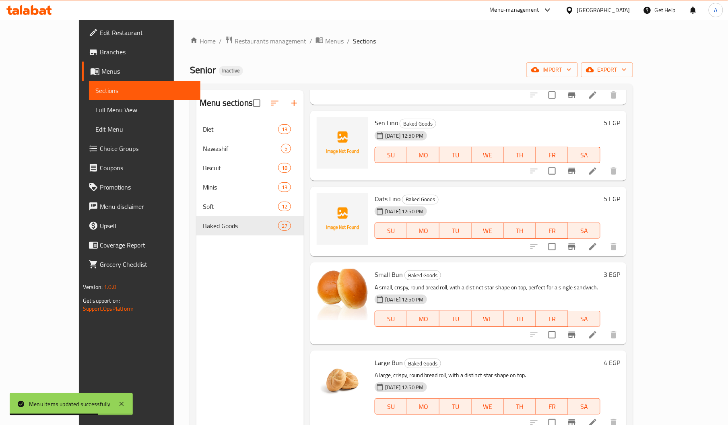
click at [375, 193] on span "Oats Fino" at bounding box center [388, 199] width 26 height 12
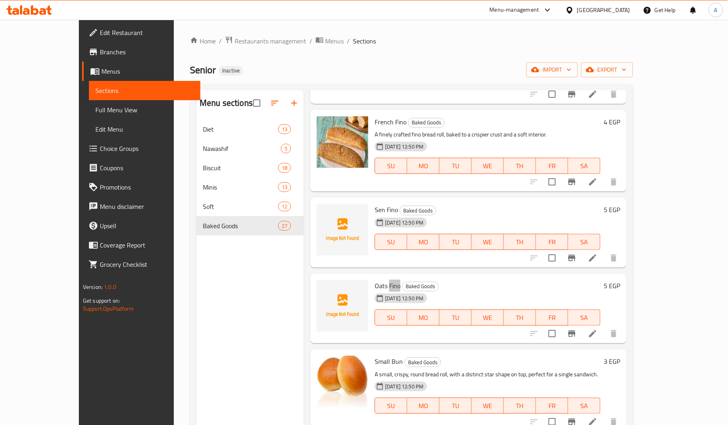
scroll to position [195, 0]
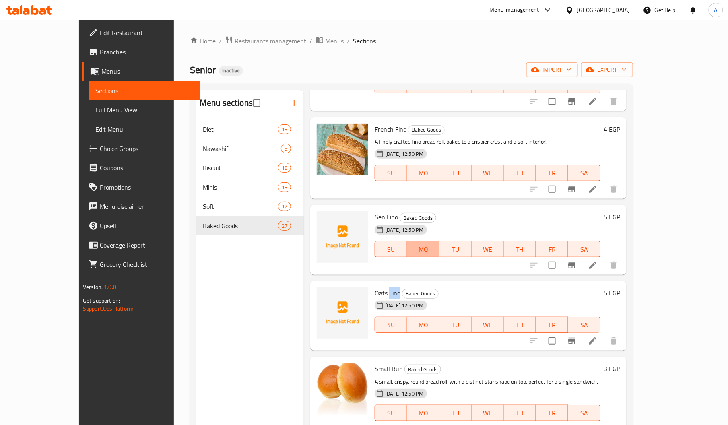
click at [427, 241] on button "MO" at bounding box center [423, 249] width 32 height 16
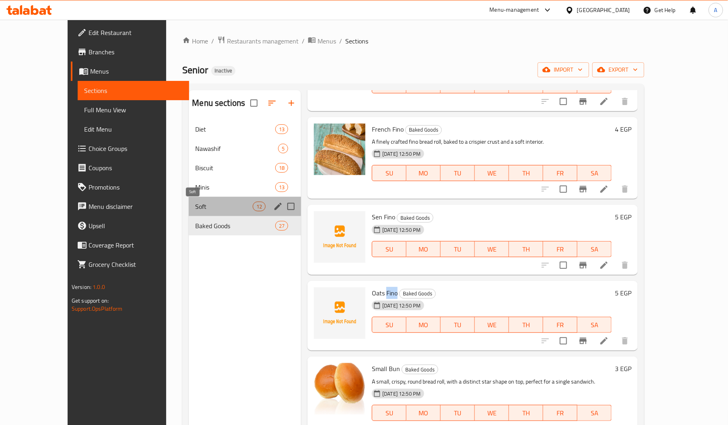
click at [195, 211] on span "Soft" at bounding box center [224, 207] width 58 height 10
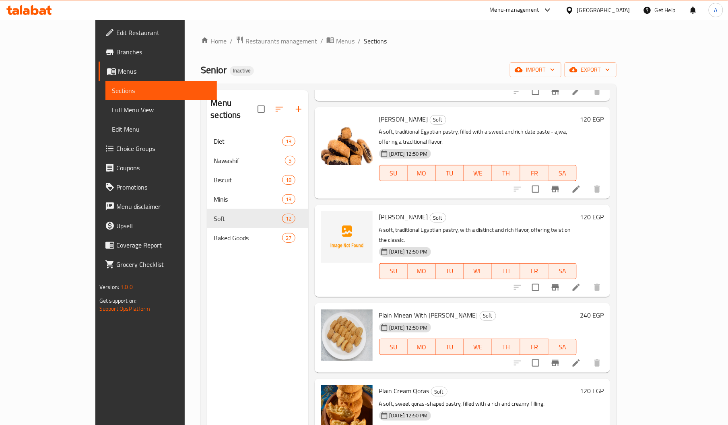
click at [379, 211] on span "Malban Mnean" at bounding box center [403, 217] width 49 height 12
click at [432, 244] on div "19-08-2025 12:50 PM SU MO TU WE TH FR SA" at bounding box center [478, 265] width 204 height 43
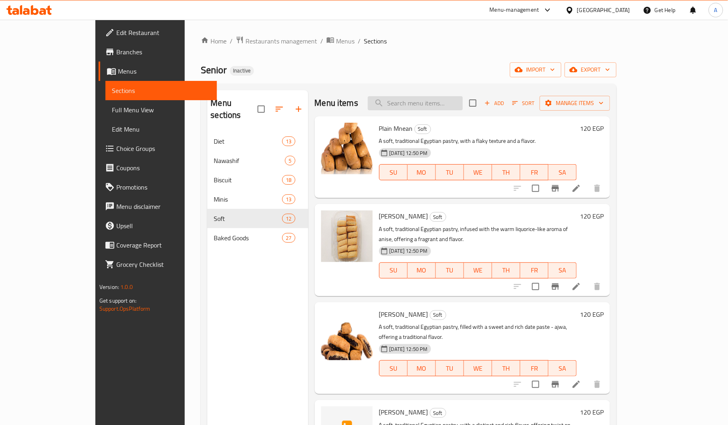
click at [450, 103] on input "search" at bounding box center [415, 103] width 95 height 14
paste input "Malin"
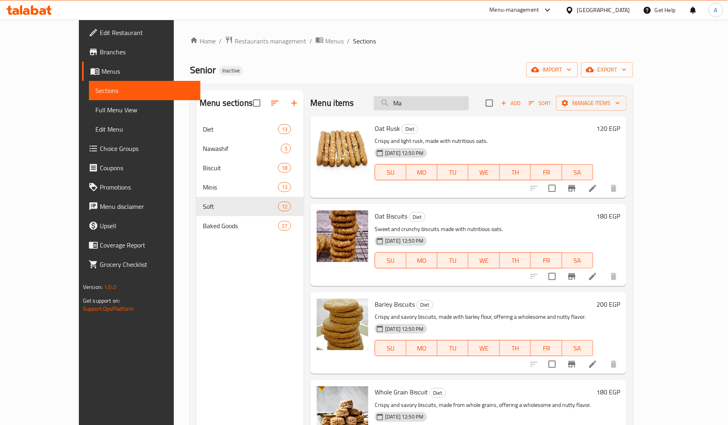
type input "M"
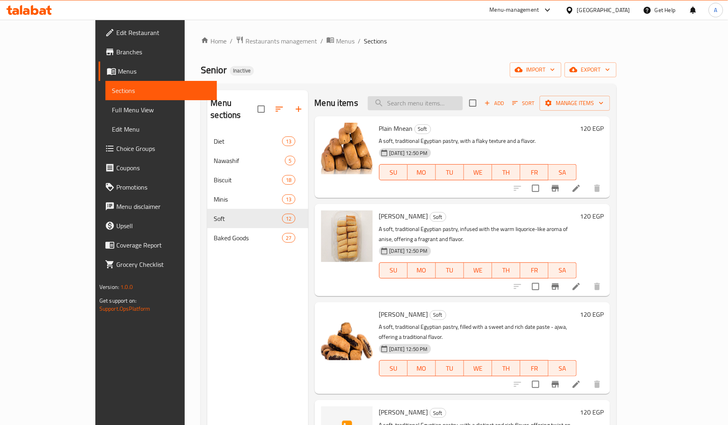
click at [450, 103] on input "search" at bounding box center [415, 103] width 95 height 14
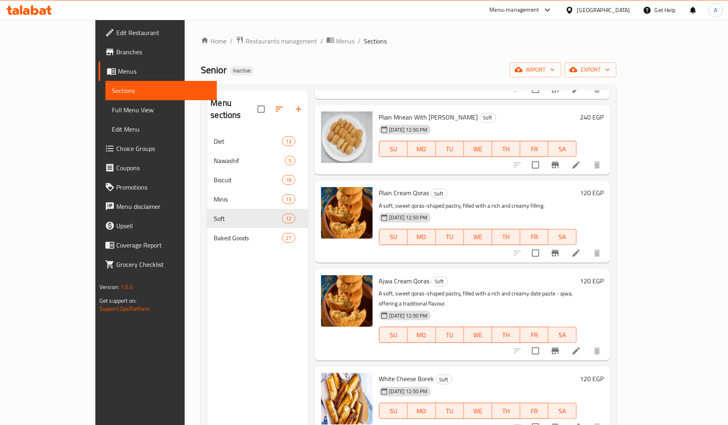
scroll to position [394, 0]
click at [379, 274] on span "Ajwa Cream Qoras" at bounding box center [404, 280] width 51 height 12
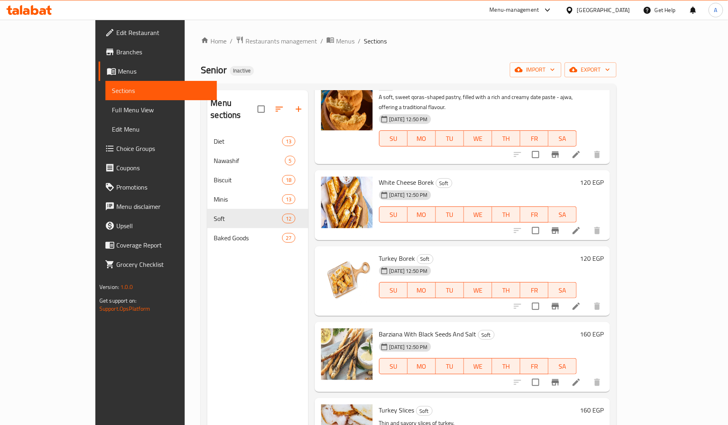
scroll to position [113, 0]
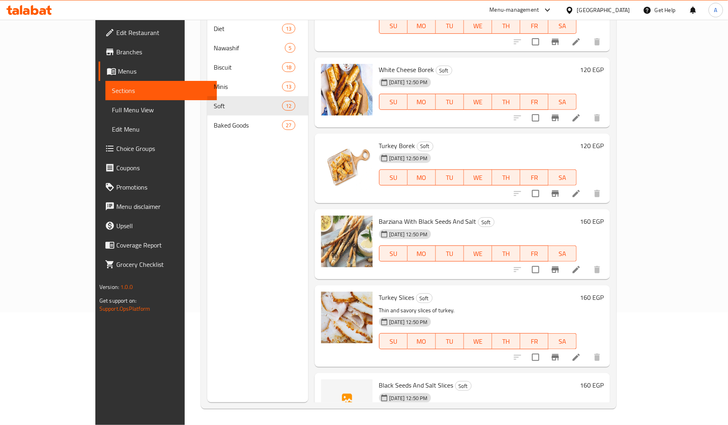
click at [379, 379] on span "Black Seeds And Salt Slices" at bounding box center [416, 385] width 74 height 12
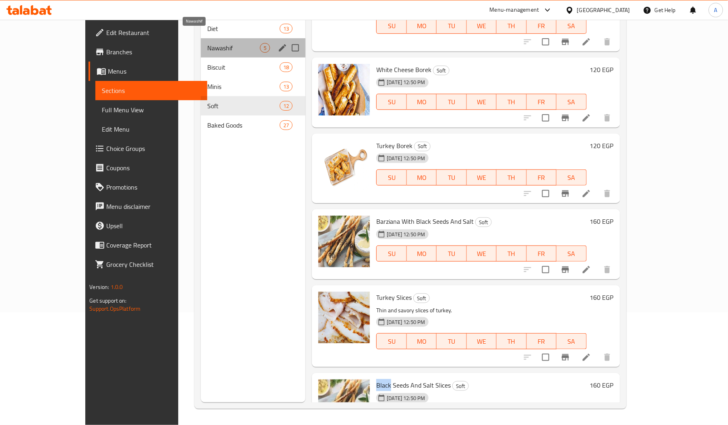
click at [209, 43] on span "Nawashif" at bounding box center [233, 48] width 53 height 10
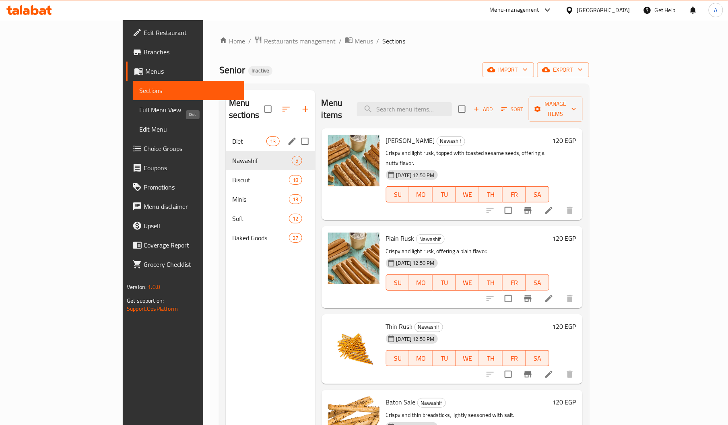
click at [232, 136] on span "Diet" at bounding box center [249, 141] width 34 height 10
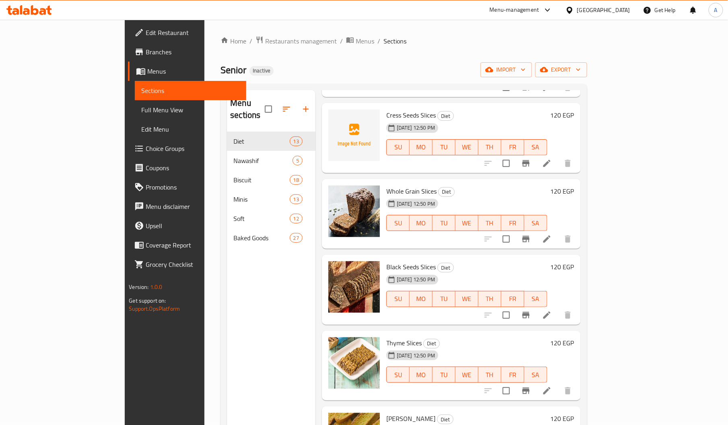
scroll to position [308, 0]
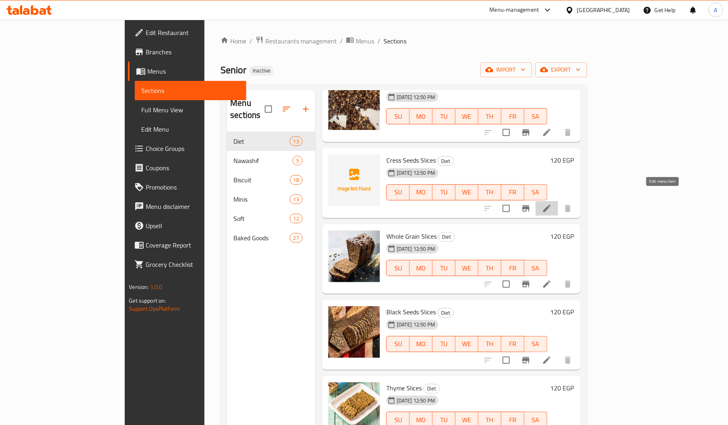
click at [551, 204] on icon at bounding box center [547, 209] width 10 height 10
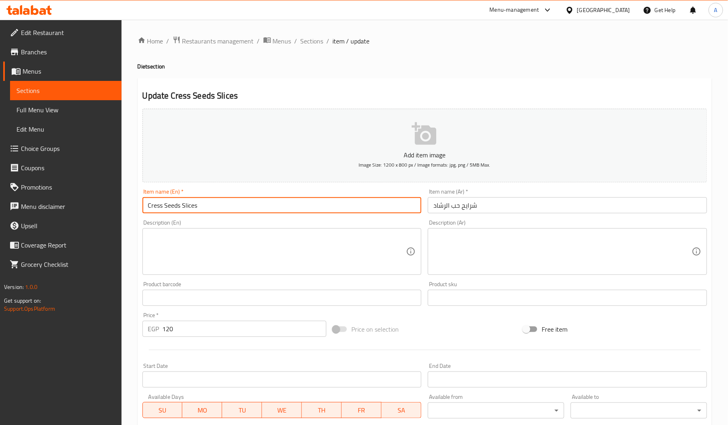
click at [158, 207] on input "Cress Seeds Slices" at bounding box center [281, 205] width 279 height 16
type input "Cress Seeds Slices"
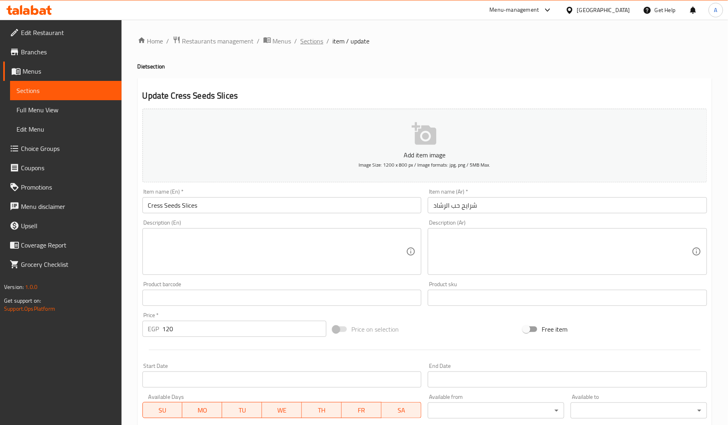
click at [305, 46] on span "Sections" at bounding box center [311, 41] width 23 height 10
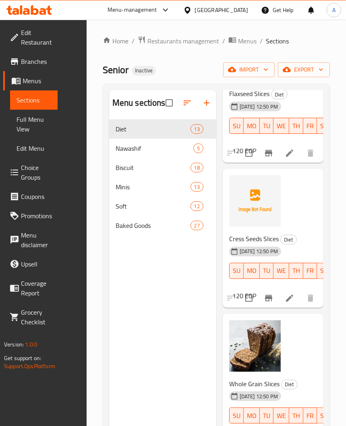
scroll to position [624, 0]
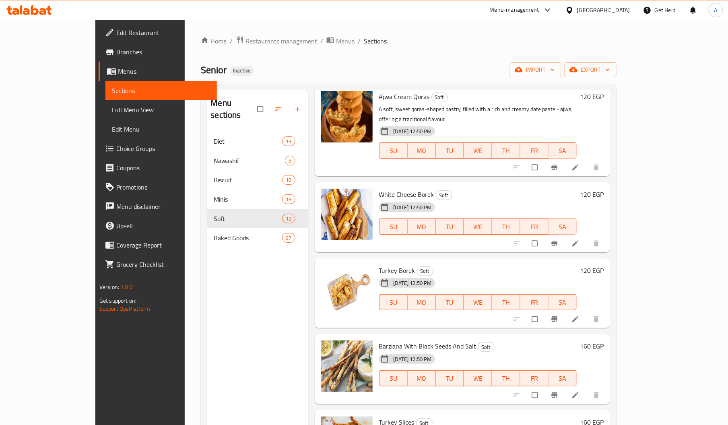
scroll to position [113, 0]
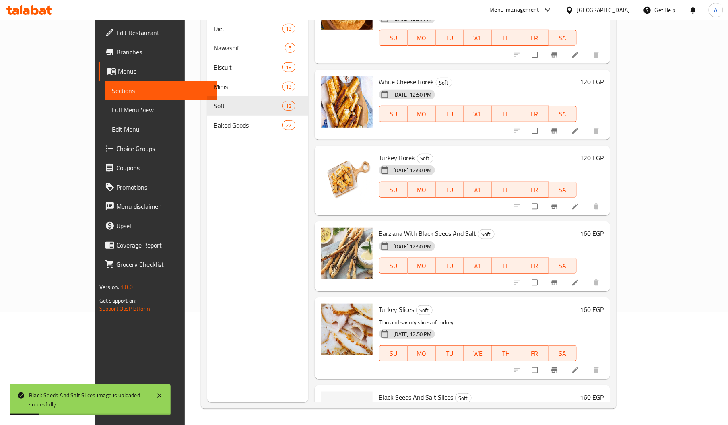
click at [268, 223] on div "Menu sections Diet 13 Nawashif 5 Biscuit 18 Minis 13 Soft 12 Baked Goods 27" at bounding box center [257, 189] width 101 height 425
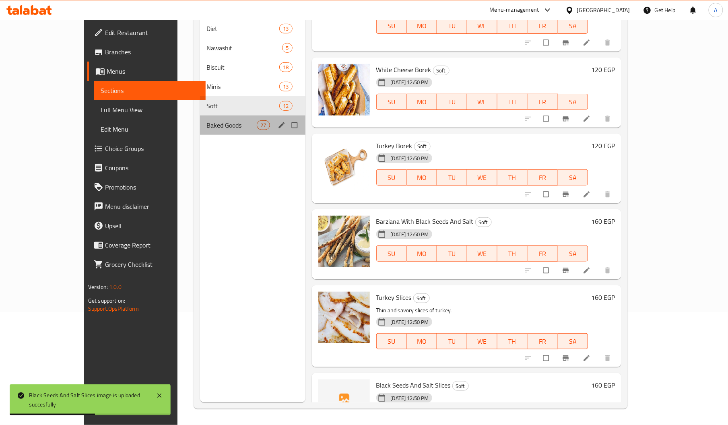
click at [200, 115] on div "Baked Goods 27" at bounding box center [252, 124] width 105 height 19
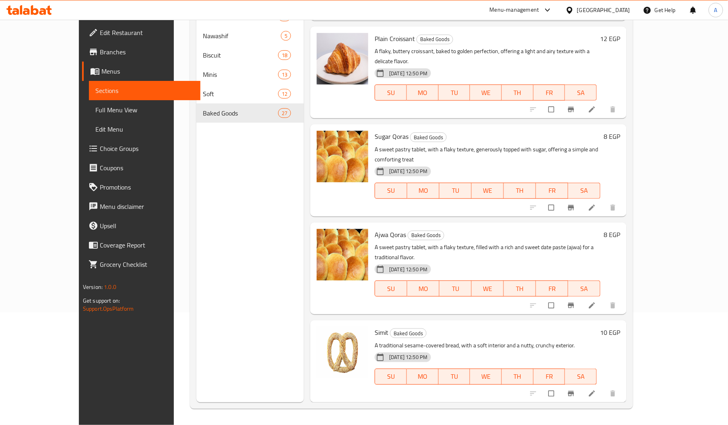
scroll to position [1289, 0]
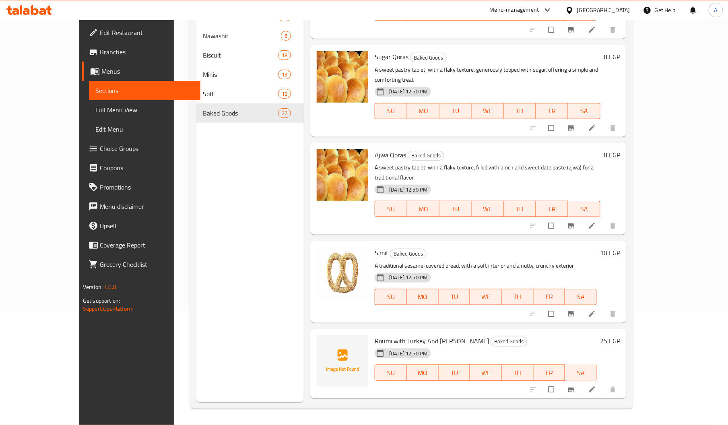
click at [375, 335] on span "Roumi with Turkey And [PERSON_NAME]" at bounding box center [432, 341] width 114 height 12
click at [404, 335] on span "Roumi with Turkey And [PERSON_NAME]" at bounding box center [432, 341] width 114 height 12
click at [404, 335] on span "Roumi with Turkey And Halwani Wich" at bounding box center [432, 341] width 114 height 12
click at [391, 335] on span "Roumi with Turkey And Halwani Wich" at bounding box center [432, 341] width 114 height 12
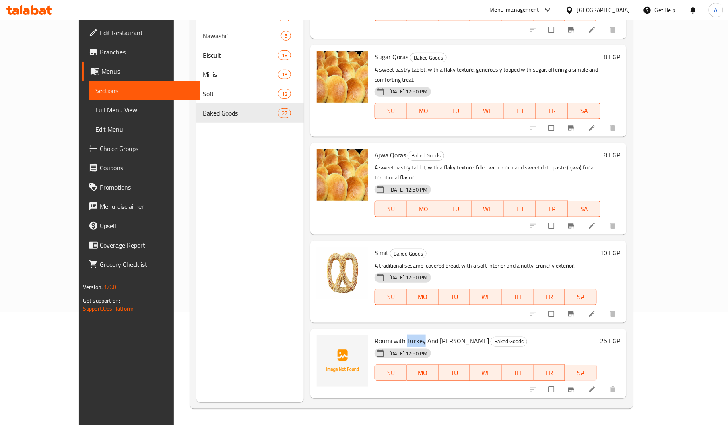
click at [391, 335] on span "Roumi with Turkey And Halwani Wich" at bounding box center [432, 341] width 114 height 12
copy span "Turkey"
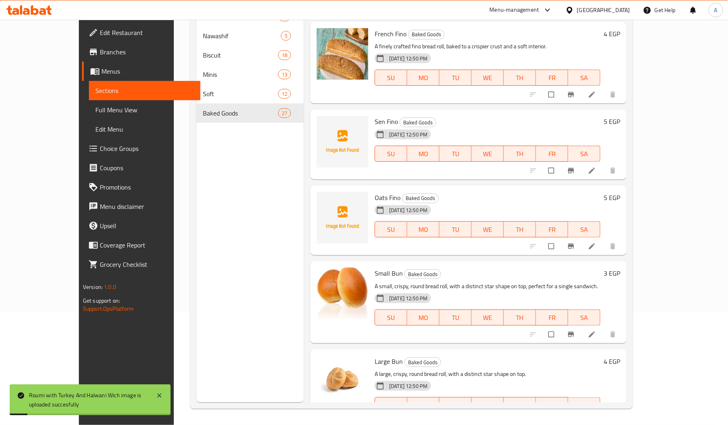
scroll to position [177, 0]
click at [375, 192] on span "Oats Fino" at bounding box center [388, 198] width 26 height 12
copy span "Oats"
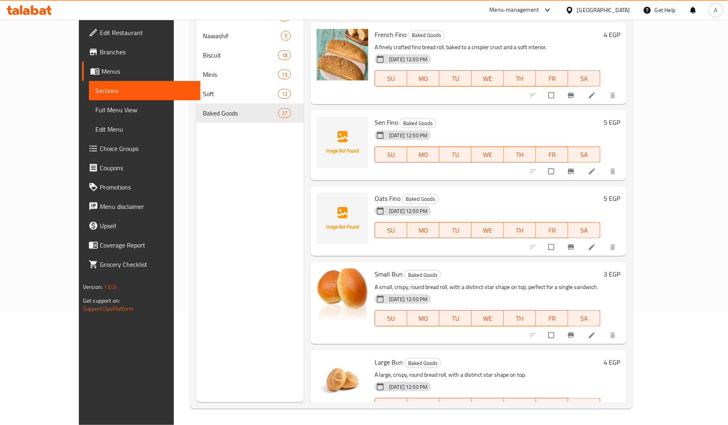
click at [378, 192] on span "Oats Fino" at bounding box center [388, 198] width 26 height 12
click at [375, 192] on span "Oats Fino" at bounding box center [388, 198] width 26 height 12
copy span "Fino"
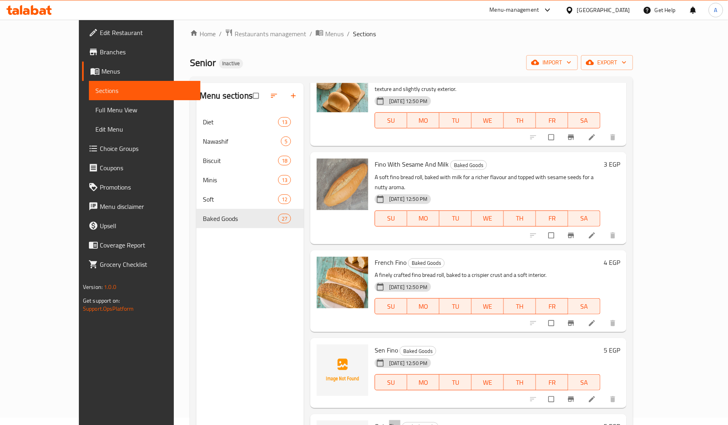
scroll to position [56, 0]
click at [402, 217] on div "Fino With Sesame And Milk Baked Goods A soft fino bread roll, baked with milk f…" at bounding box center [487, 196] width 232 height 85
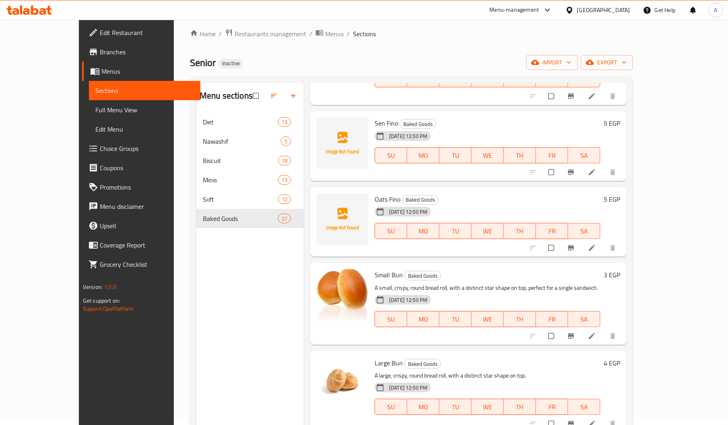
scroll to position [249, 0]
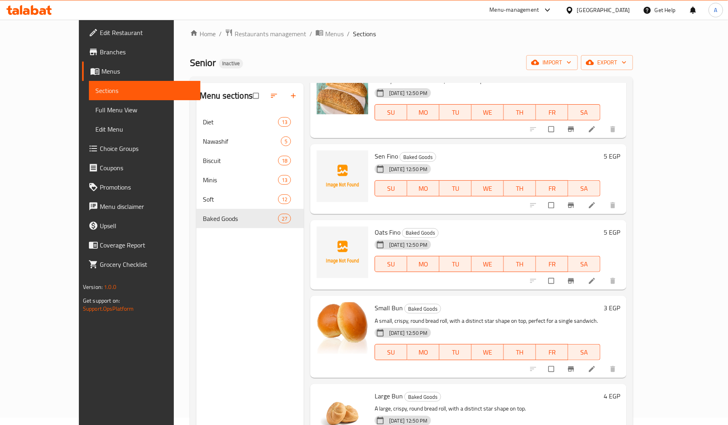
click at [375, 150] on span "Sen Fino" at bounding box center [386, 156] width 23 height 12
copy span "Sen"
click at [375, 226] on span "Oats Fino" at bounding box center [388, 232] width 26 height 12
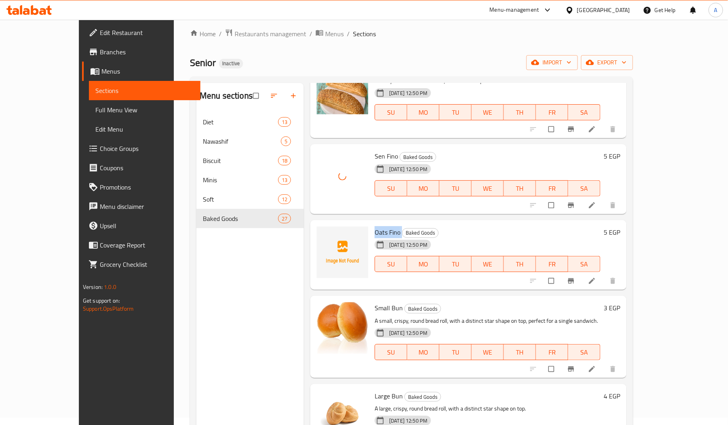
click at [375, 226] on span "Oats Fino" at bounding box center [388, 232] width 26 height 12
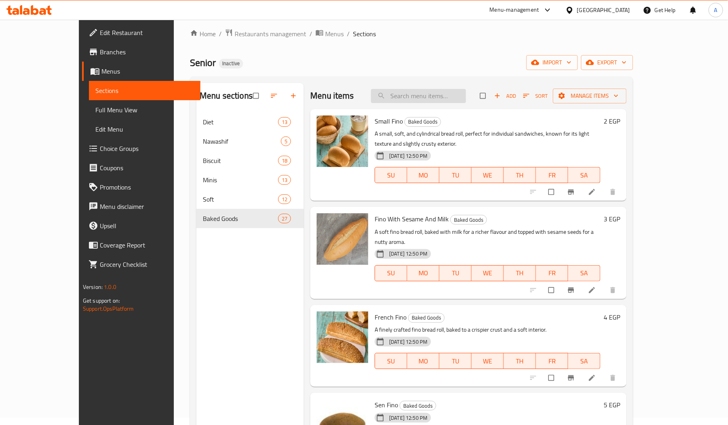
click at [458, 95] on input "search" at bounding box center [418, 96] width 95 height 14
paste input "Flaxseed Slices"
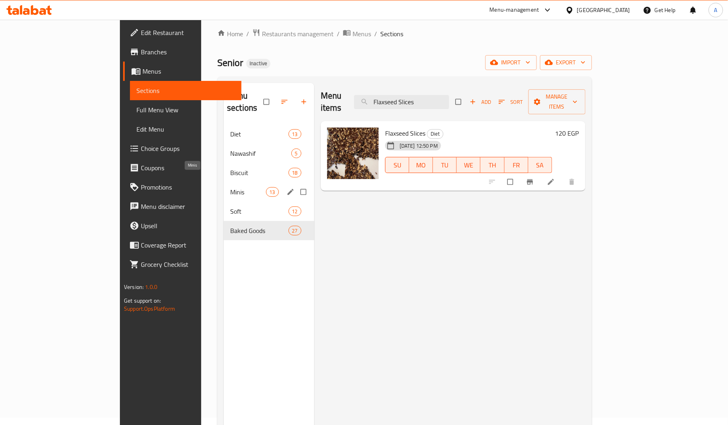
type input "Flaxseed Slices"
click at [230, 187] on span "Minis" at bounding box center [247, 192] width 35 height 10
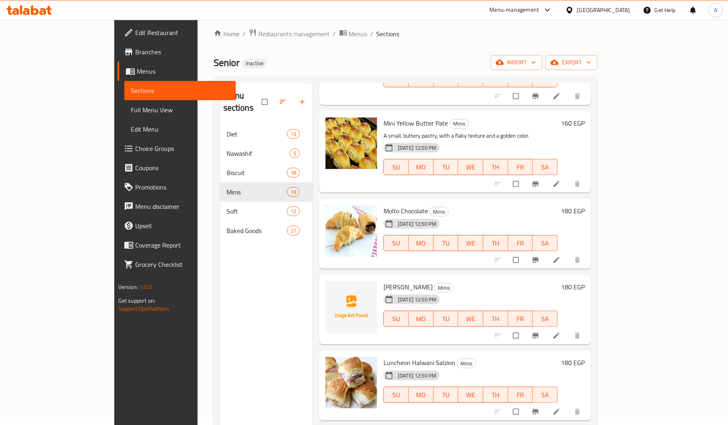
scroll to position [370, 0]
click at [393, 280] on h6 "Roumi Salizon Minis" at bounding box center [470, 285] width 174 height 11
click at [388, 280] on span "Roumi Salizon" at bounding box center [407, 286] width 49 height 12
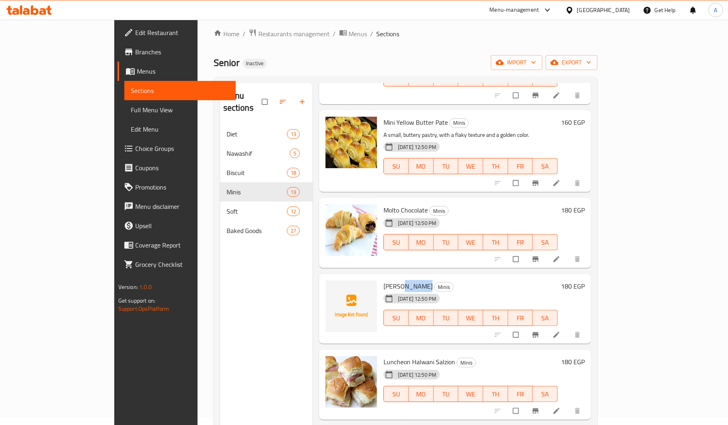
copy span "Salizon"
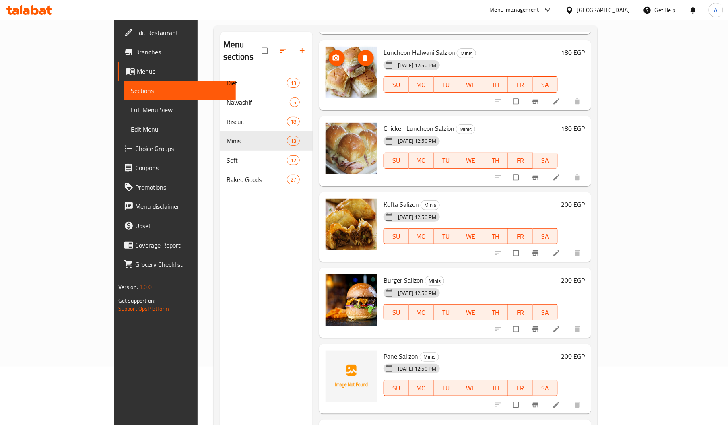
scroll to position [113, 0]
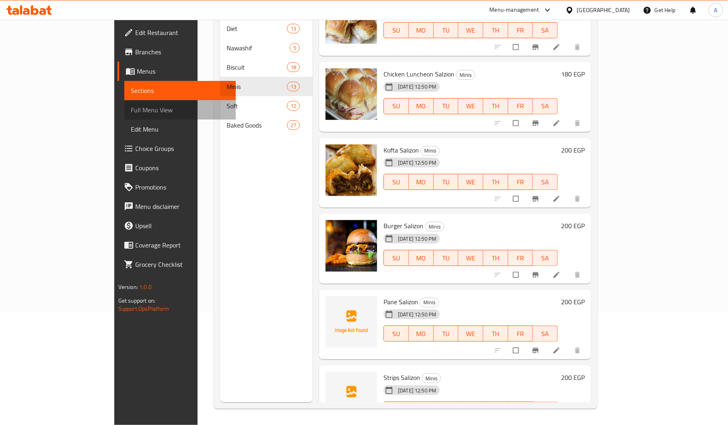
click at [131, 106] on span "Full Menu View" at bounding box center [180, 110] width 99 height 10
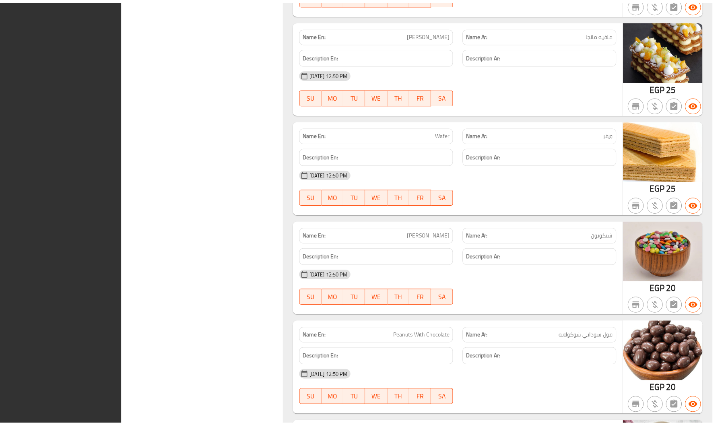
scroll to position [9414, 0]
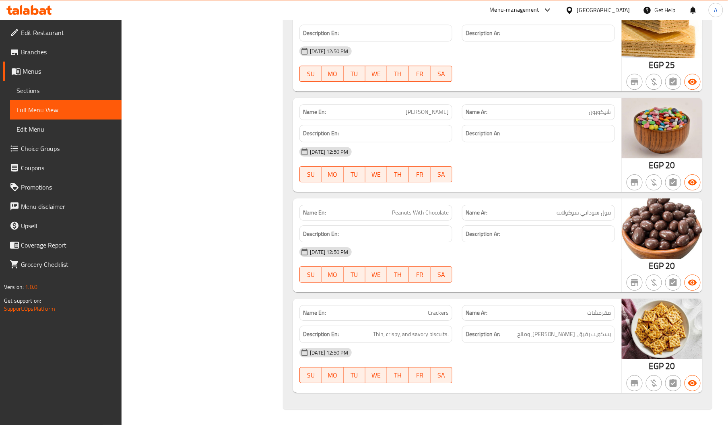
click at [54, 35] on span "Edit Restaurant" at bounding box center [68, 33] width 94 height 10
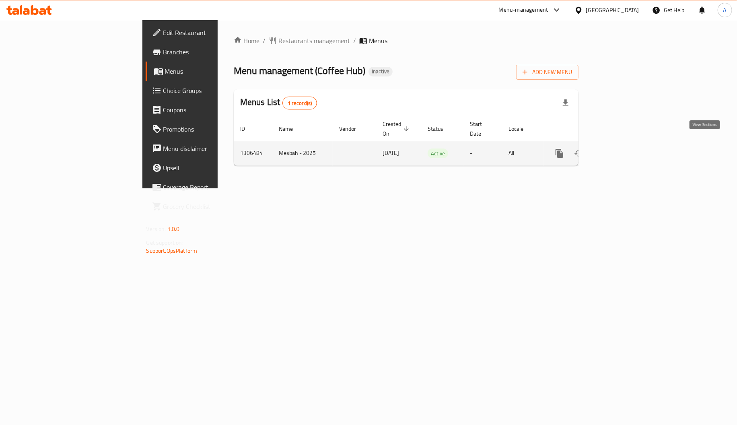
click at [621, 150] on icon "enhanced table" at bounding box center [617, 153] width 7 height 7
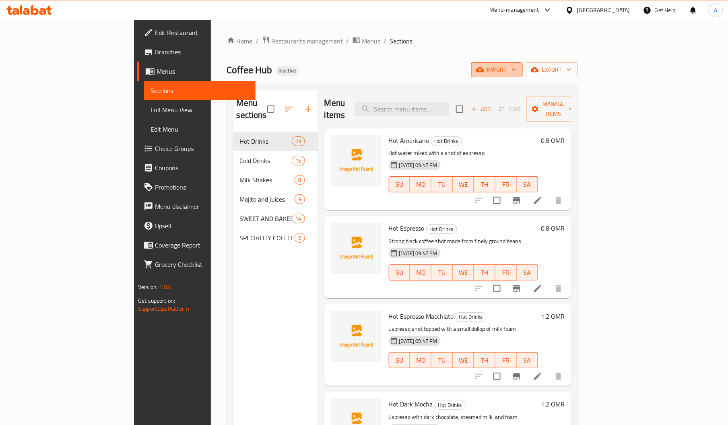
click at [516, 72] on span "import" at bounding box center [496, 70] width 39 height 10
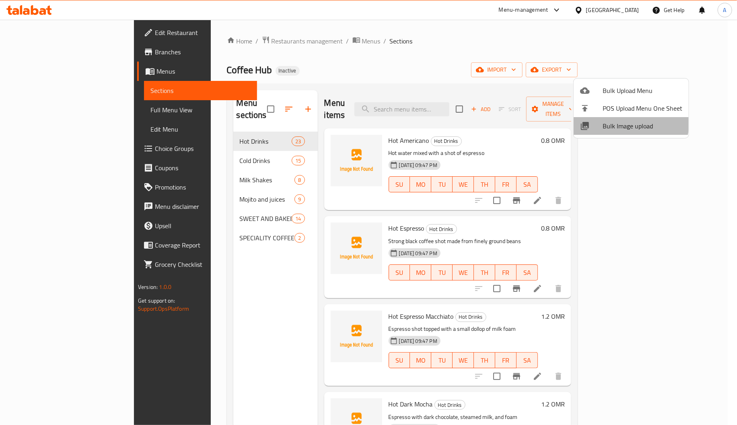
click at [612, 121] on span "Bulk Image upload" at bounding box center [643, 126] width 80 height 10
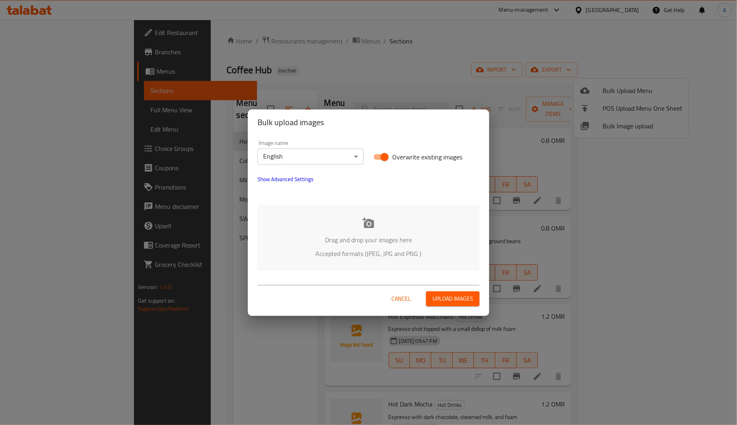
click at [346, 226] on div "Drag and drop your images here Accepted formats (JPEG, JPG and PNG )" at bounding box center [368, 238] width 222 height 66
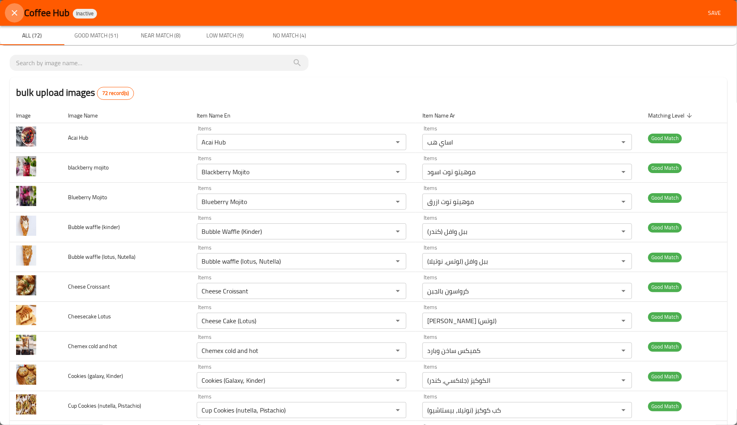
click at [11, 11] on icon "close" at bounding box center [15, 13] width 10 height 10
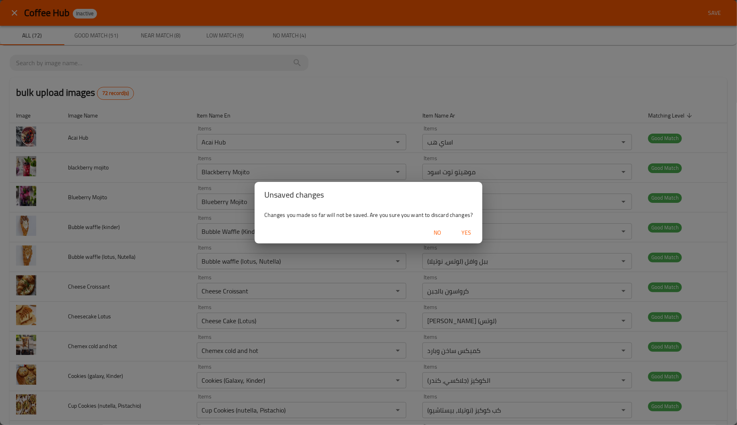
click at [468, 231] on span "Yes" at bounding box center [466, 233] width 19 height 10
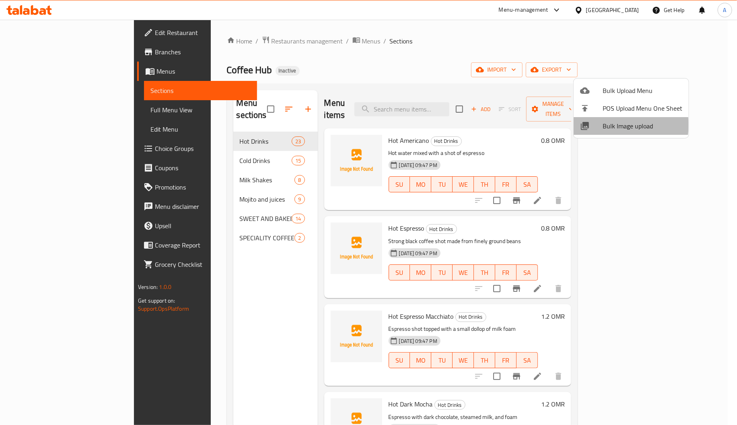
click at [609, 125] on span "Bulk Image upload" at bounding box center [643, 126] width 80 height 10
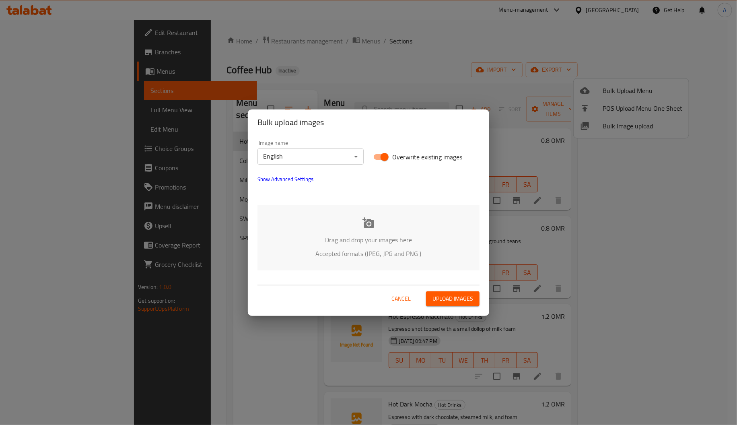
click at [374, 250] on p "Accepted formats (JPEG, JPG and PNG )" at bounding box center [369, 254] width 198 height 10
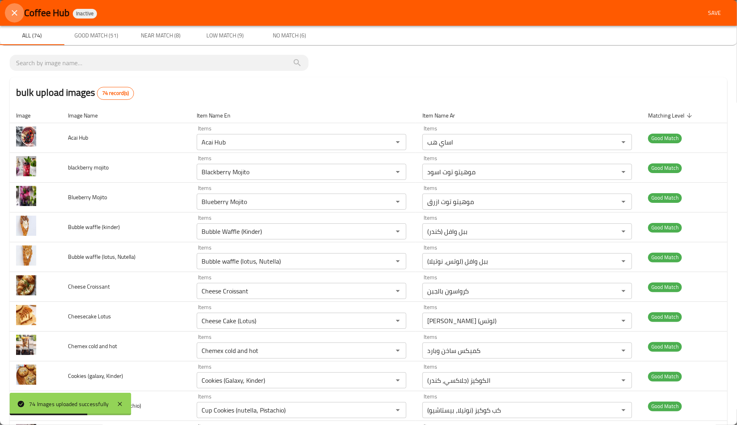
click at [13, 12] on icon "close" at bounding box center [15, 13] width 10 height 10
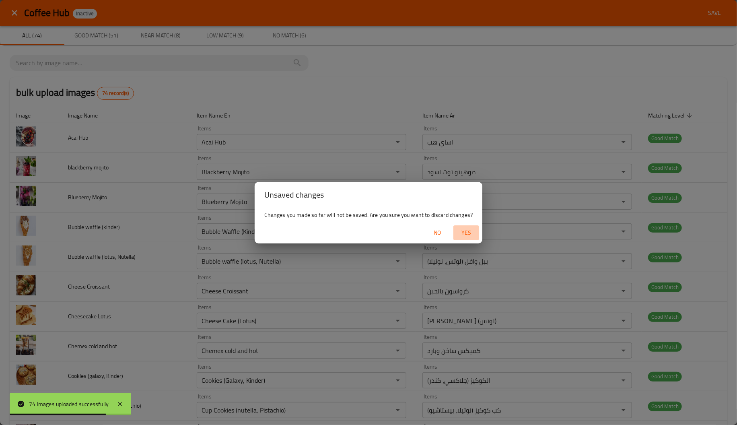
click at [464, 229] on span "Yes" at bounding box center [466, 233] width 19 height 10
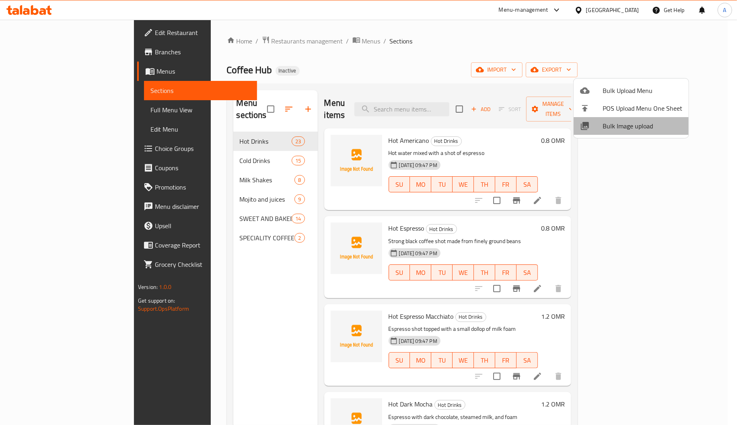
click at [636, 126] on span "Bulk Image upload" at bounding box center [643, 126] width 80 height 10
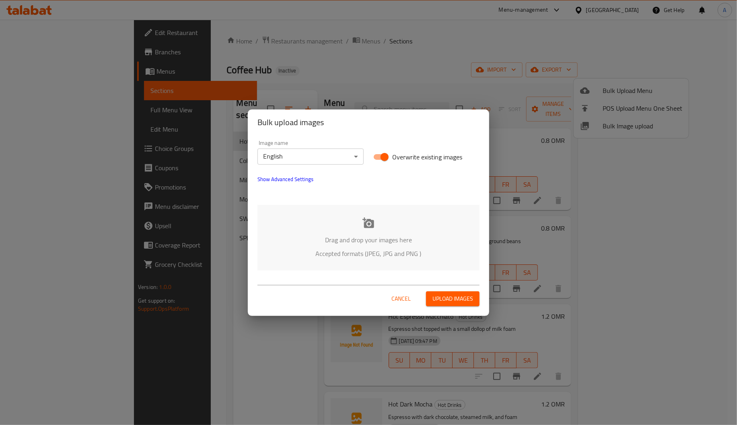
click at [356, 238] on p "Drag and drop your images here" at bounding box center [369, 240] width 198 height 10
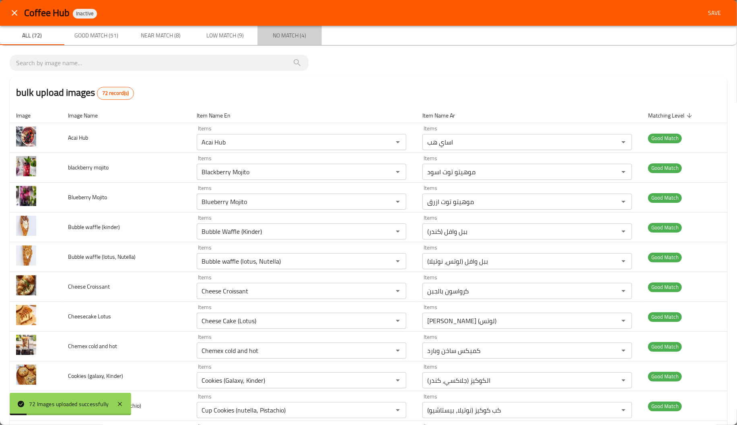
click at [284, 42] on button "No Match (4)" at bounding box center [289, 35] width 64 height 19
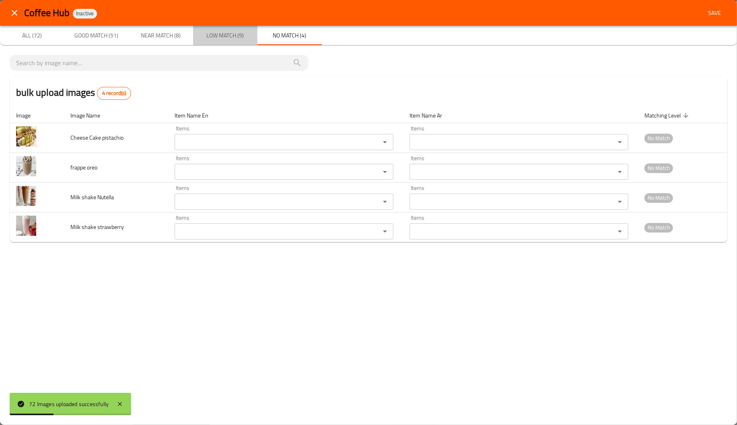
click at [243, 37] on span "Low Match (9)" at bounding box center [225, 36] width 55 height 10
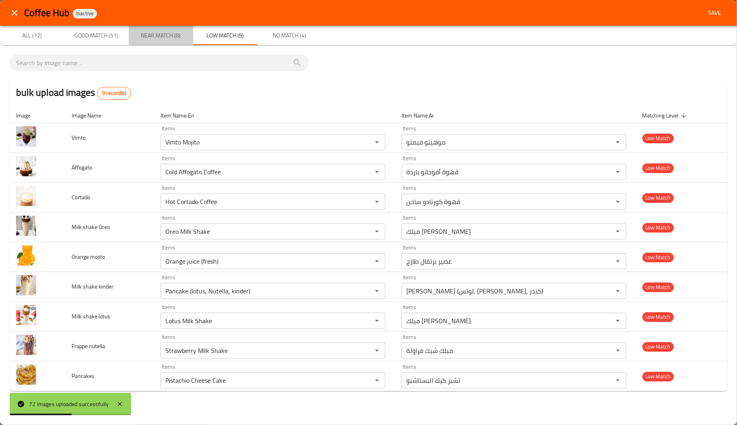
click at [155, 40] on span "Near Match (8)" at bounding box center [161, 36] width 55 height 10
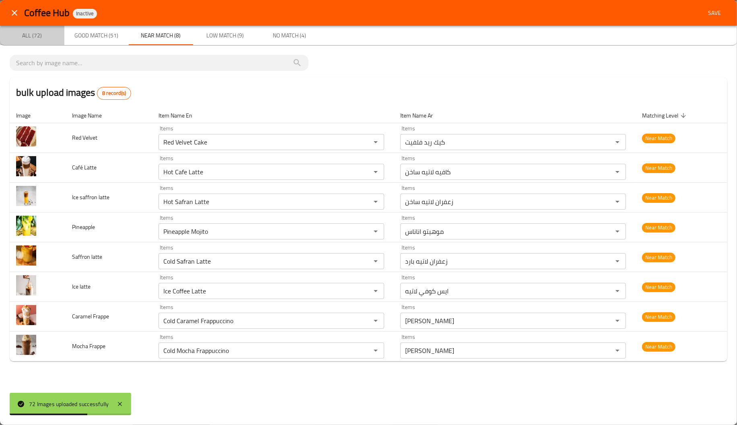
click at [47, 42] on button "All (72)" at bounding box center [32, 35] width 64 height 19
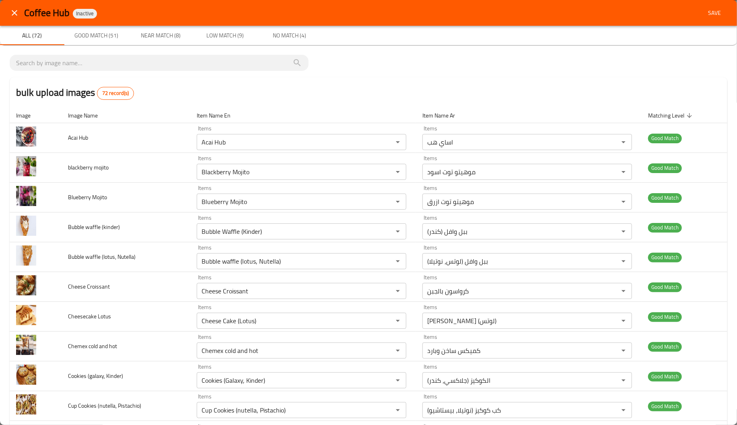
click at [173, 100] on div "bulk upload images 72 record(s)" at bounding box center [369, 92] width 718 height 31
click at [110, 33] on span "Good Match (51)" at bounding box center [96, 36] width 55 height 10
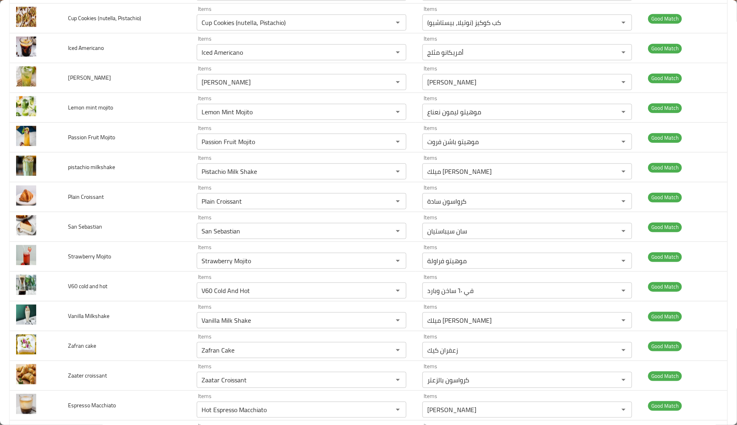
scroll to position [388, 0]
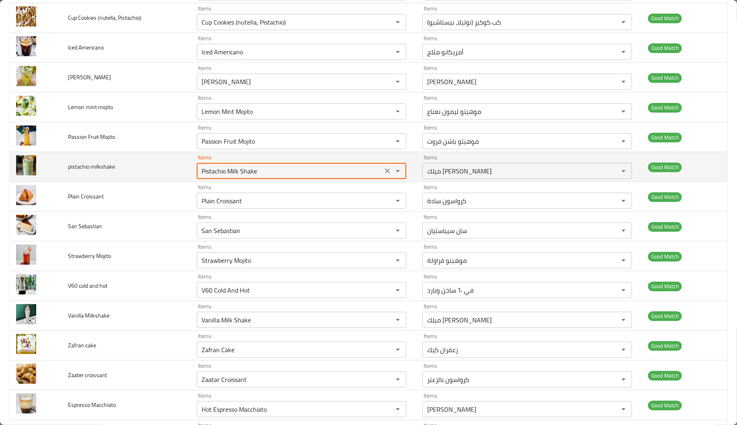
click at [251, 176] on milkshake "Pistachio Milk Shake" at bounding box center [289, 170] width 181 height 11
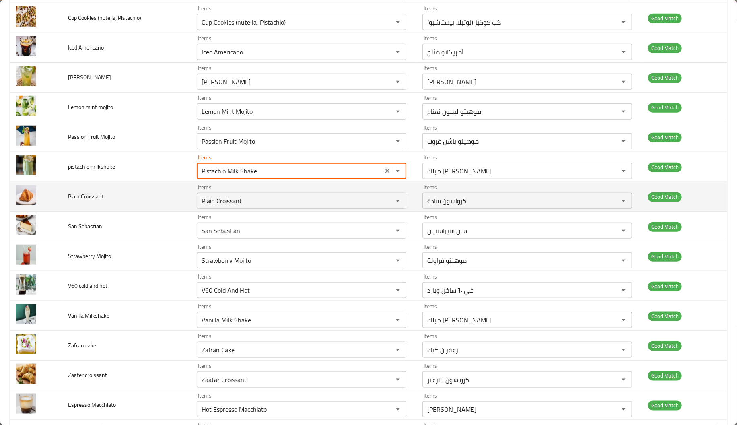
click at [190, 207] on td "Items Plain Croissant Items" at bounding box center [303, 197] width 226 height 30
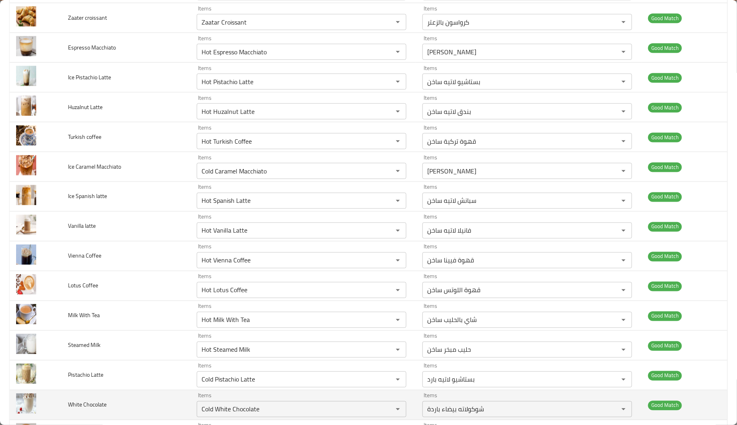
scroll to position [743, 0]
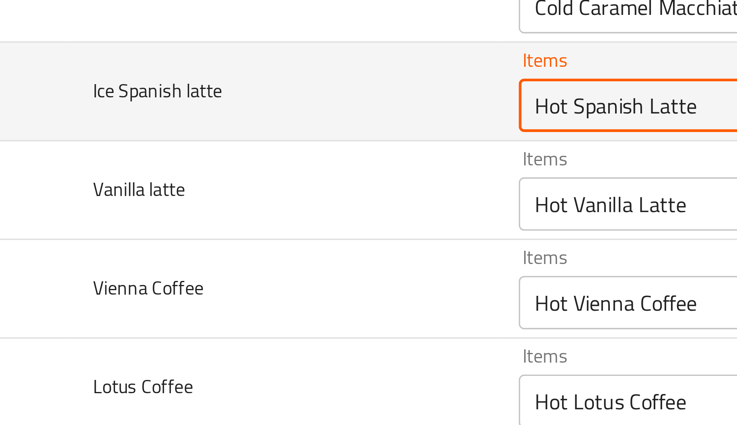
drag, startPoint x: 211, startPoint y: 204, endPoint x: 184, endPoint y: 204, distance: 26.6
click at [184, 204] on tr "Ice Spanish latte Items Hot Spanish Latte Items Items سبانش لاتيه ساخن Items Go…" at bounding box center [369, 199] width 718 height 30
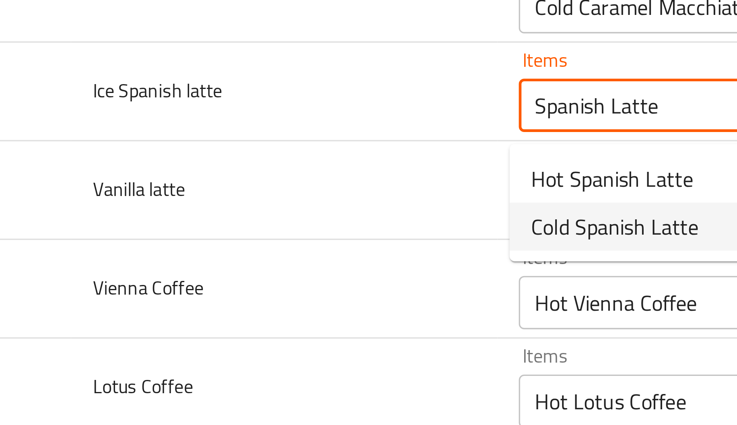
click at [210, 240] on span "Cold Spanish Latte" at bounding box center [225, 240] width 51 height 10
type latte "Cold Spanish Latte"
type latte-ar "سبانيش لاتيه بارد"
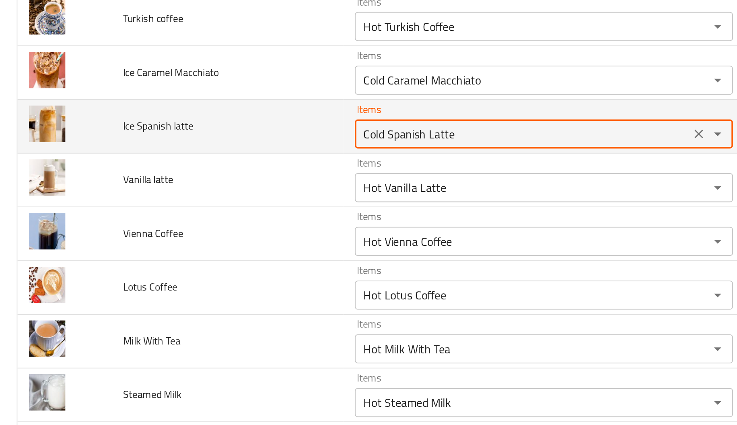
click at [225, 202] on latte "Cold Spanish Latte" at bounding box center [289, 203] width 181 height 11
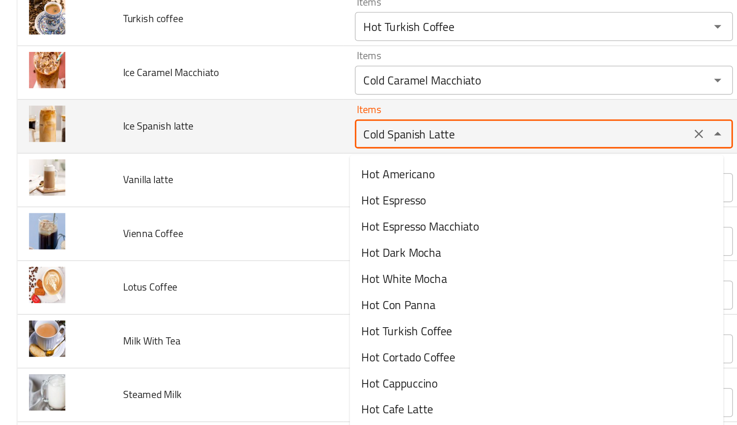
type latte "Cold Spanish Latte"
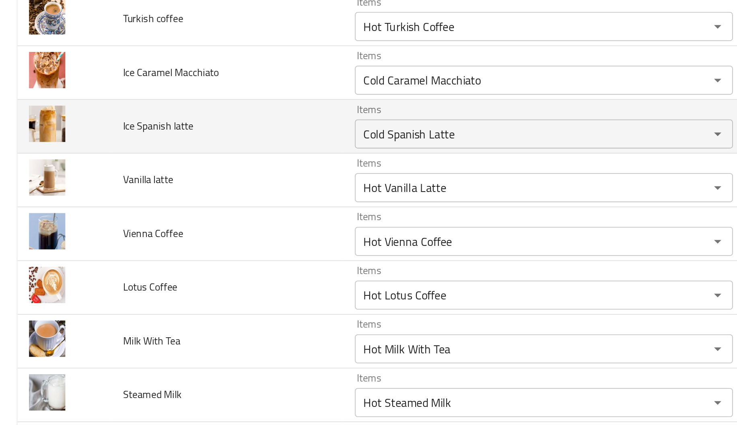
click at [183, 198] on td "Ice Spanish latte" at bounding box center [126, 199] width 128 height 30
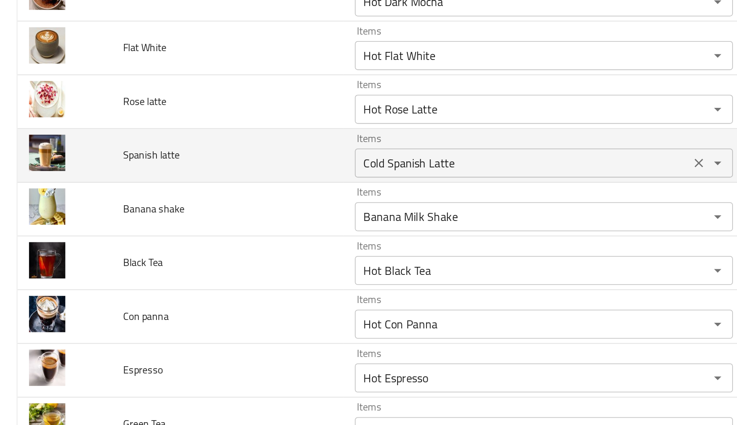
click at [210, 218] on latte "Cold Spanish Latte" at bounding box center [289, 219] width 181 height 11
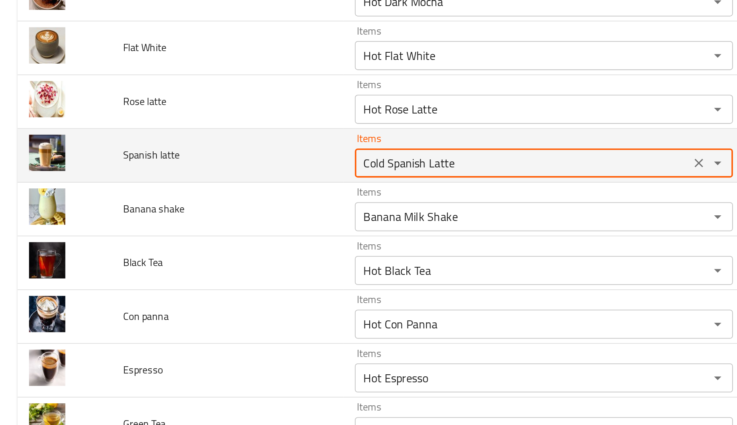
click at [210, 218] on latte "Cold Spanish Latte" at bounding box center [289, 219] width 181 height 11
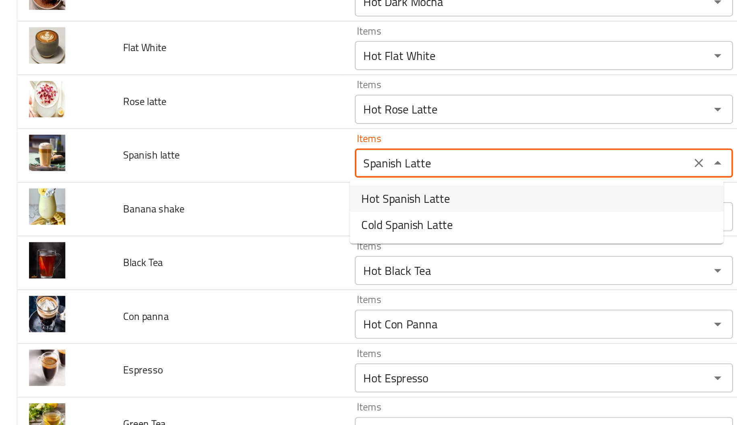
click at [220, 239] on span "Hot Spanish Latte" at bounding box center [224, 239] width 49 height 10
type latte "Hot Spanish Latte"
type latte-ar "سبانش لاتيه ساخن"
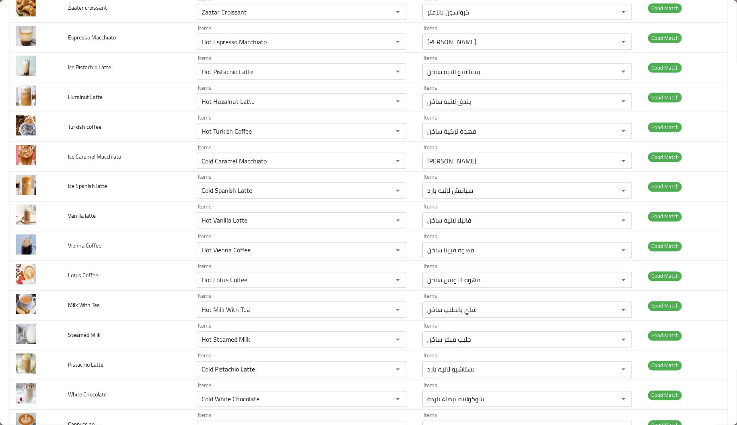
scroll to position [756, 0]
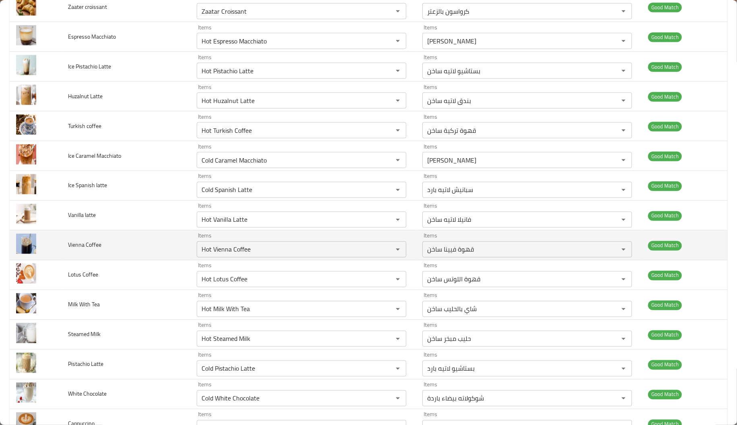
type latte "Hot Spanish Latte"
click at [164, 244] on td "Vienna Coffee" at bounding box center [126, 245] width 128 height 30
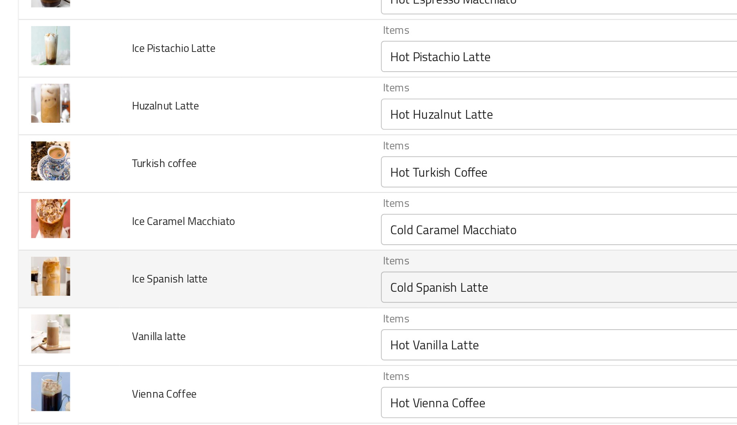
scroll to position [714, 0]
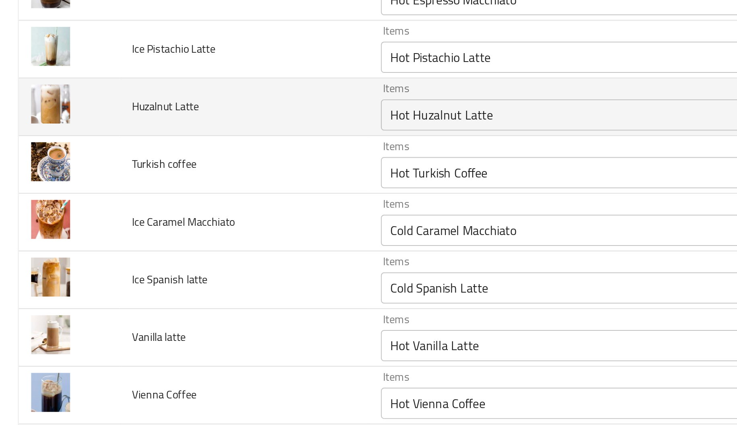
click at [76, 138] on span "Huzalnut Latte" at bounding box center [85, 138] width 35 height 10
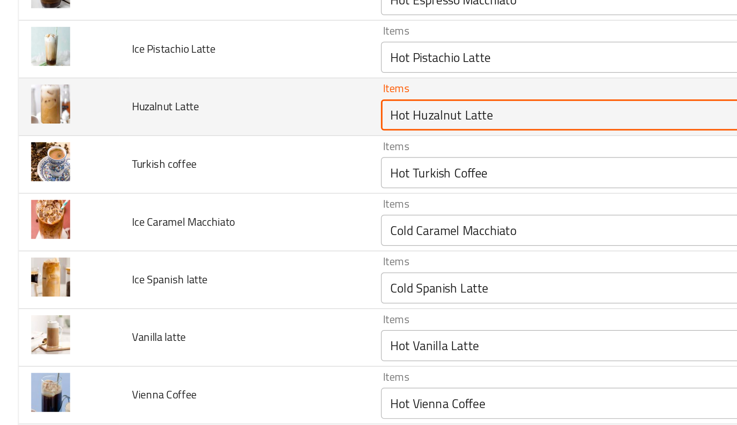
click at [202, 145] on Latte "Hot Huzalnut Latte" at bounding box center [289, 142] width 181 height 11
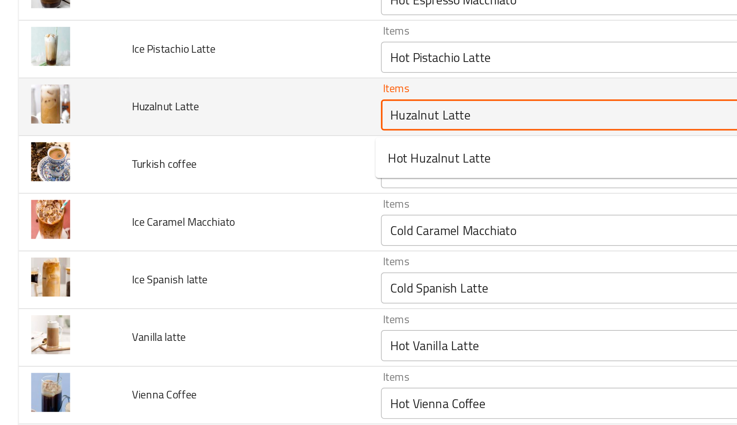
type Latte "Hot Huzalnut Latte"
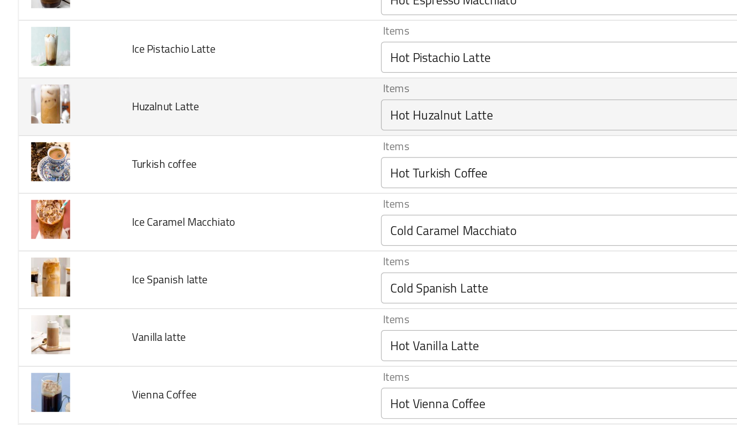
click at [75, 140] on span "Huzalnut Latte" at bounding box center [85, 138] width 35 height 10
click at [86, 139] on span "Huzalnut Latte" at bounding box center [85, 138] width 35 height 10
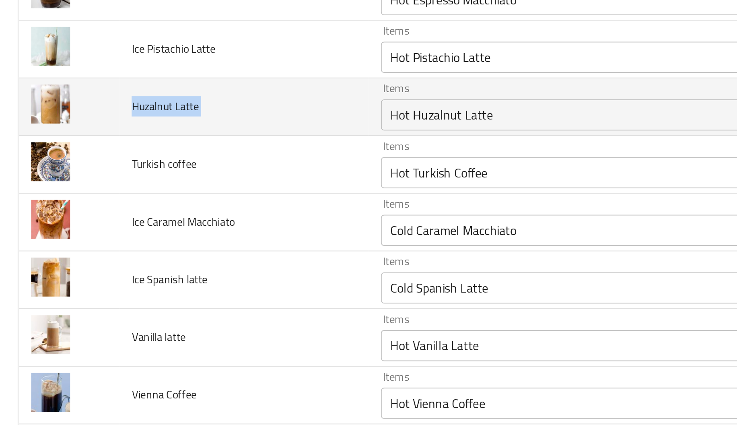
copy span "Huzalnut Latte"
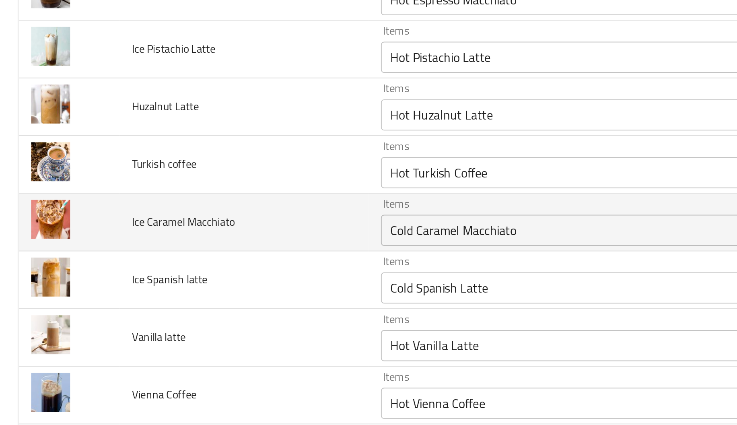
click at [67, 197] on td "Ice Caramel Macchiato" at bounding box center [126, 198] width 128 height 30
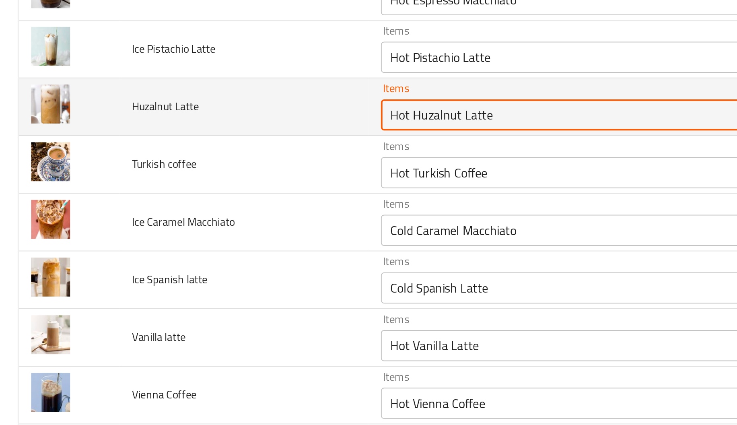
click at [265, 143] on Latte "Hot Huzalnut Latte" at bounding box center [289, 142] width 181 height 11
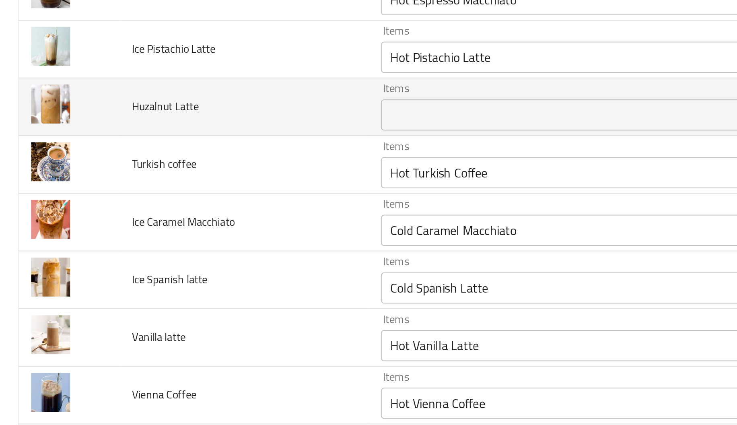
click at [143, 154] on td "Huzalnut Latte" at bounding box center [126, 139] width 128 height 30
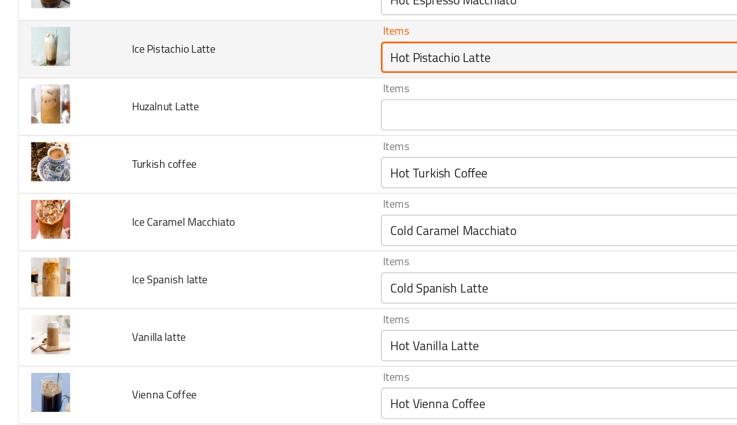
click at [203, 115] on Latte "Hot Pistachio Latte" at bounding box center [289, 112] width 181 height 11
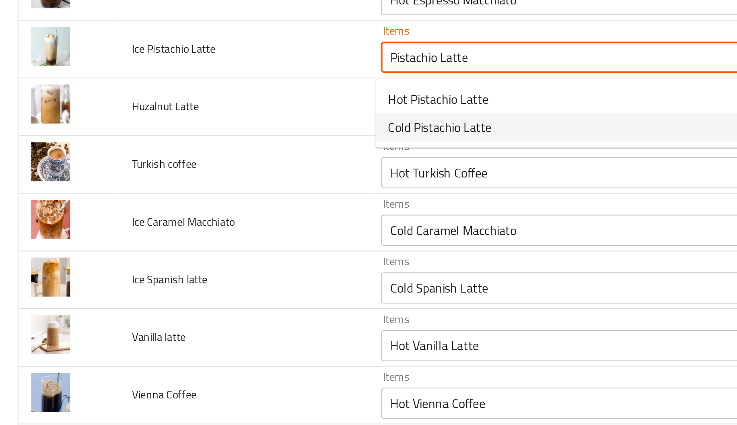
click at [208, 147] on span "Cold Pistachio Latte" at bounding box center [227, 149] width 54 height 10
type Latte "Cold Pistachio Latte"
type Latte-ar "بستاشيو لاتيه بارد"
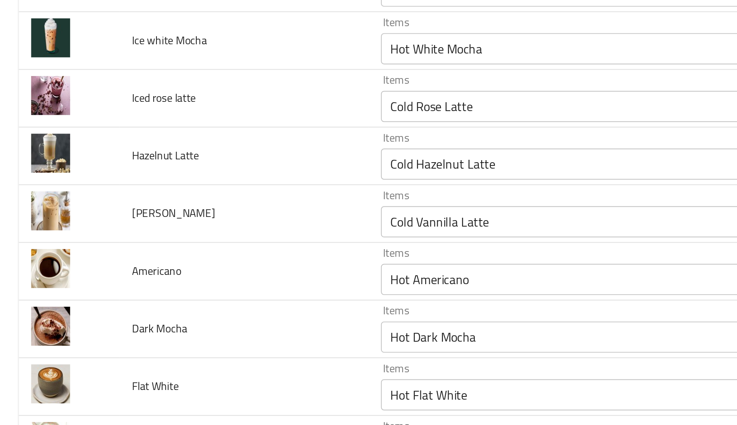
scroll to position [1106, 0]
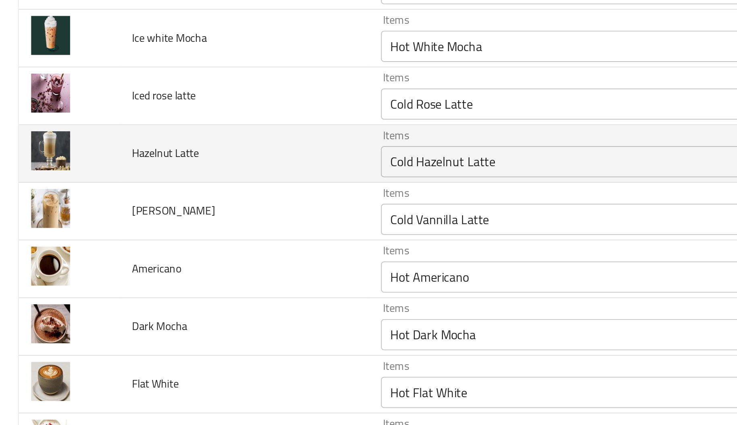
type Latte "Cold Pistachio Latte"
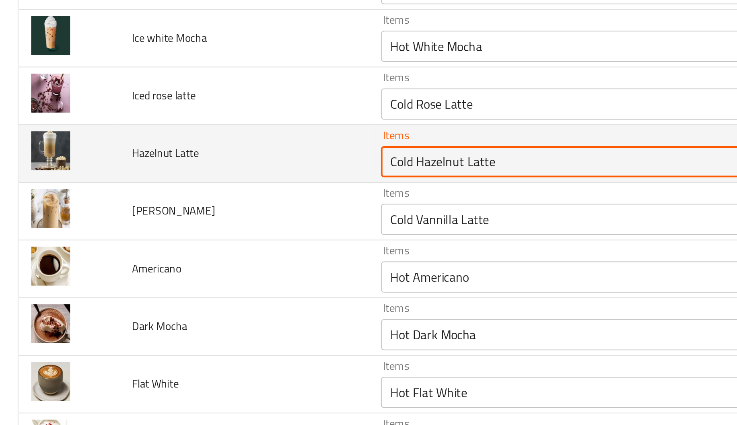
click at [207, 171] on Latte "Cold Hazelnut Latte" at bounding box center [289, 166] width 181 height 11
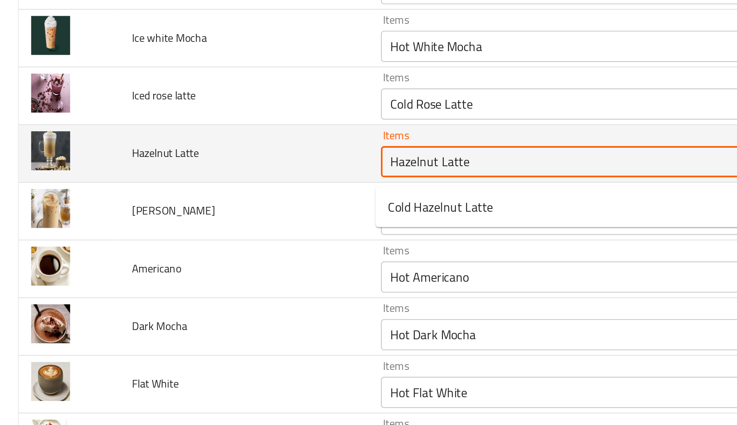
click at [259, 170] on Latte "Hazelnut Latte" at bounding box center [289, 166] width 181 height 11
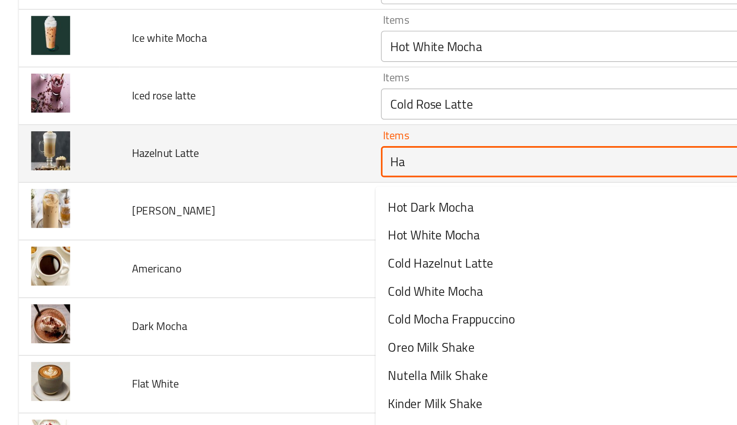
type Latte "H"
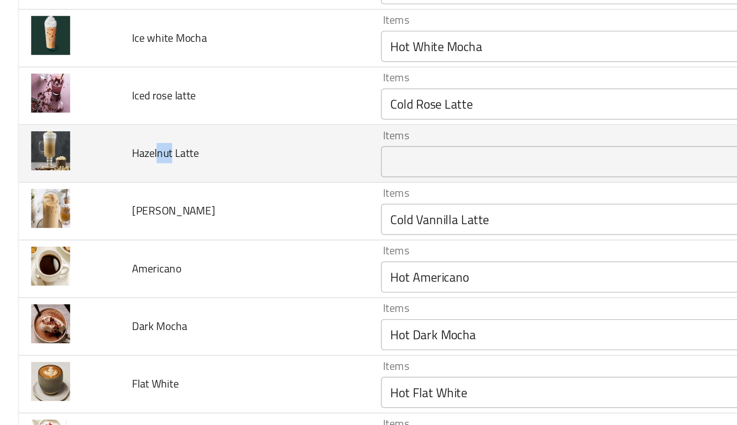
drag, startPoint x: 82, startPoint y: 165, endPoint x: 89, endPoint y: 167, distance: 7.1
click at [89, 167] on span "Hazelnut Latte" at bounding box center [85, 162] width 35 height 10
copy span "nut"
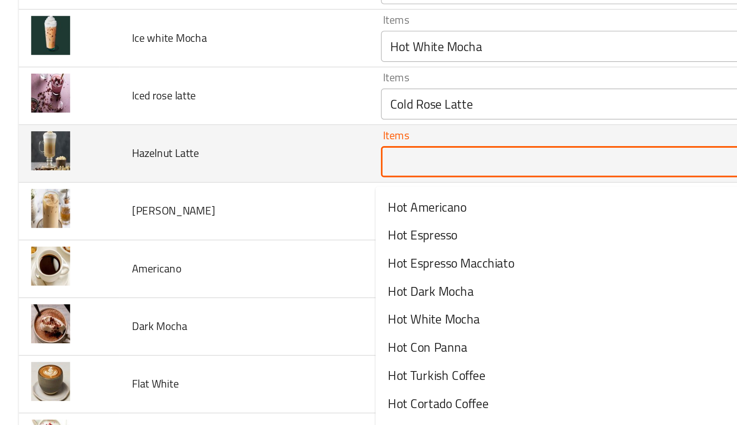
click at [228, 166] on Latte "Items" at bounding box center [289, 166] width 181 height 11
paste Latte "nut"
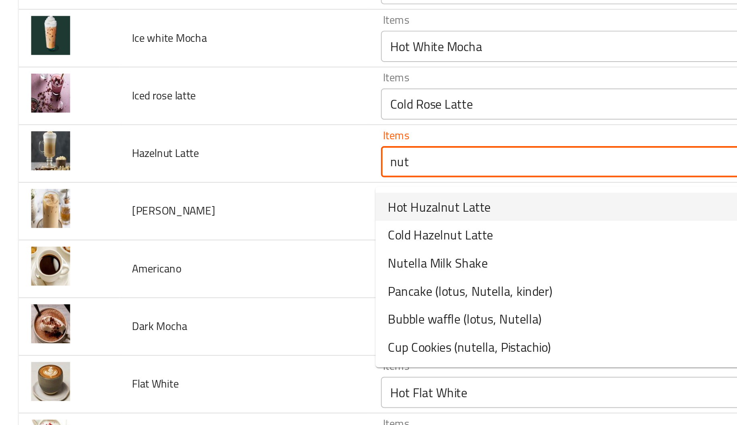
click at [230, 189] on span "Hot Huzalnut Latte" at bounding box center [226, 190] width 53 height 10
type Latte "Hot Huzalnut Latte"
type Latte-ar "بندق لاتيه ساخن"
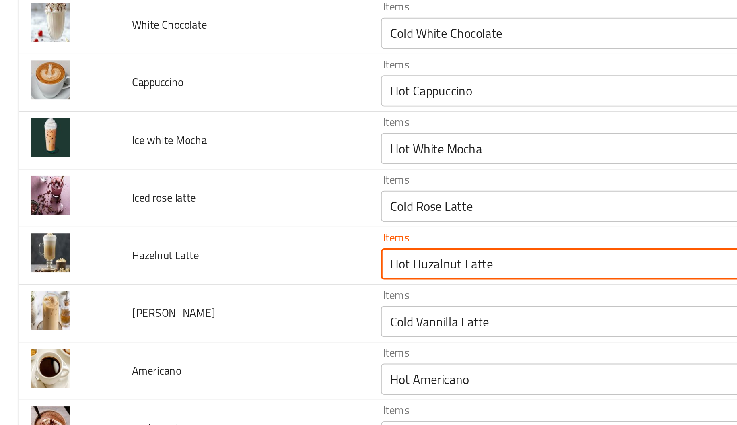
scroll to position [1054, 0]
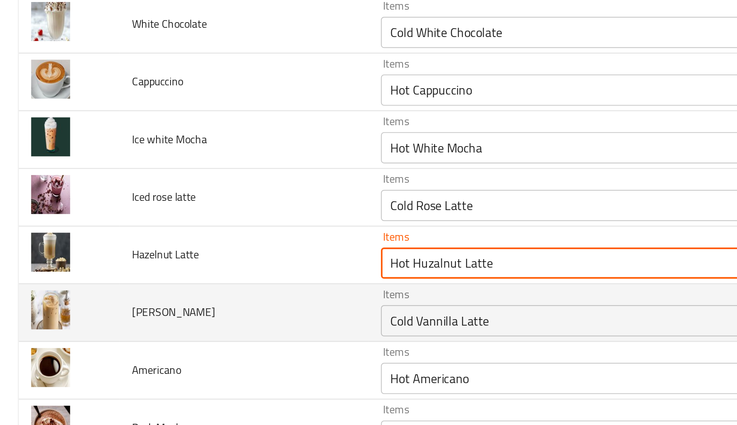
type Latte "Hot Huzalnut Latte"
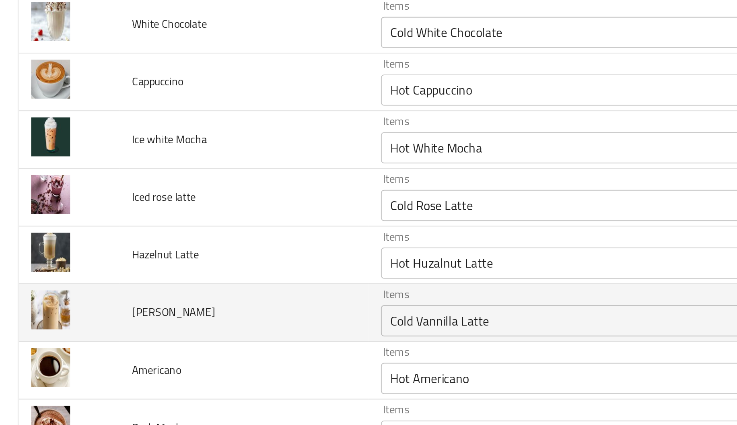
click at [159, 237] on td "[PERSON_NAME]" at bounding box center [126, 245] width 128 height 30
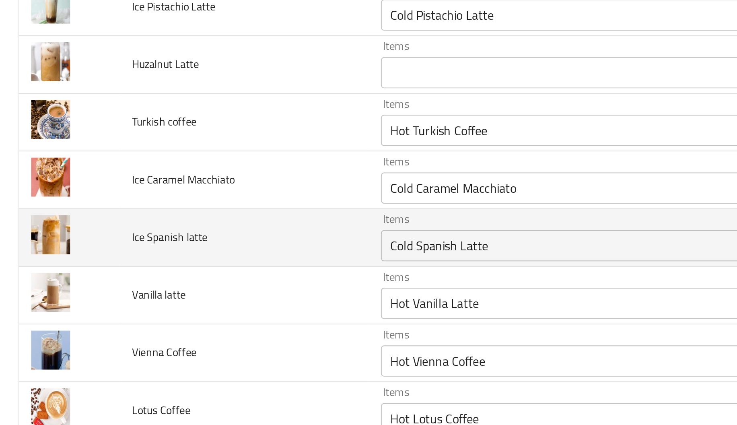
click at [154, 211] on td "Ice Spanish latte" at bounding box center [126, 206] width 128 height 30
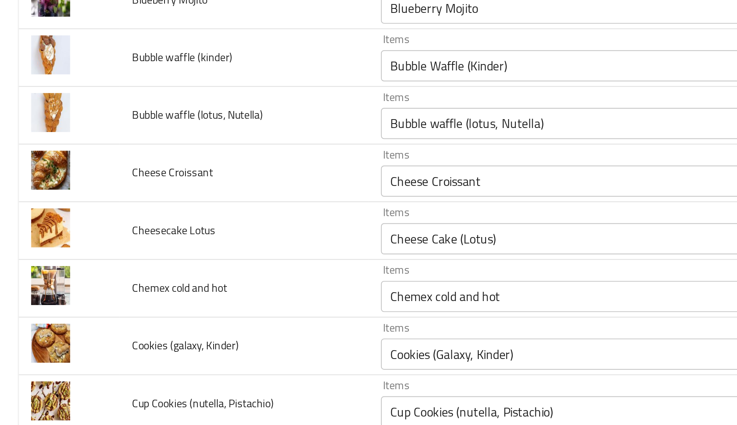
scroll to position [642, 0]
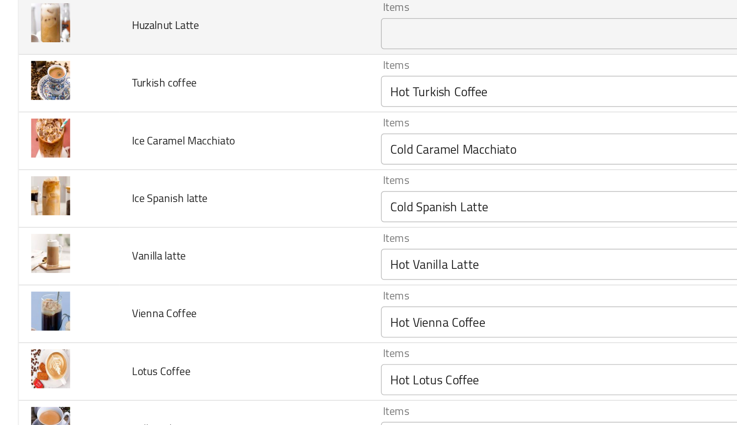
click at [202, 223] on div "Items" at bounding box center [302, 215] width 210 height 16
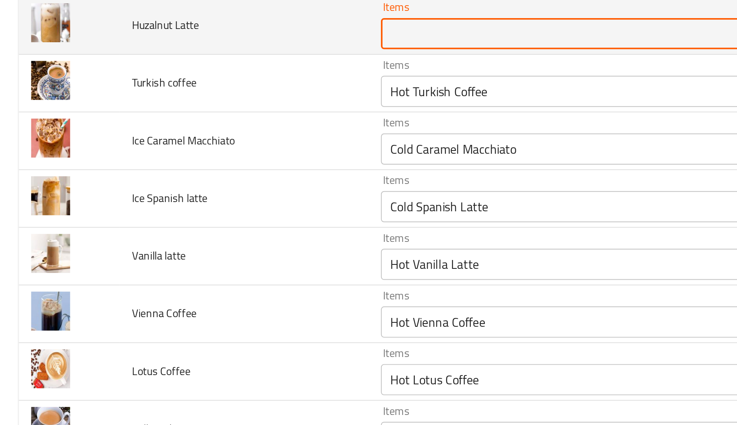
click at [202, 223] on div "Items" at bounding box center [302, 215] width 210 height 16
paste Latte "nut"
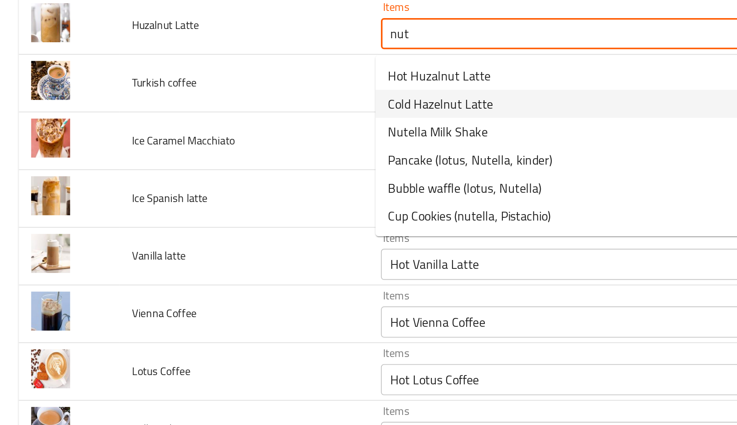
click at [203, 247] on span "Cold Hazelnut Latte" at bounding box center [227, 251] width 54 height 10
type Latte "Cold Hazelnut Latte"
type Latte-ar "بندق لاتيه بارد"
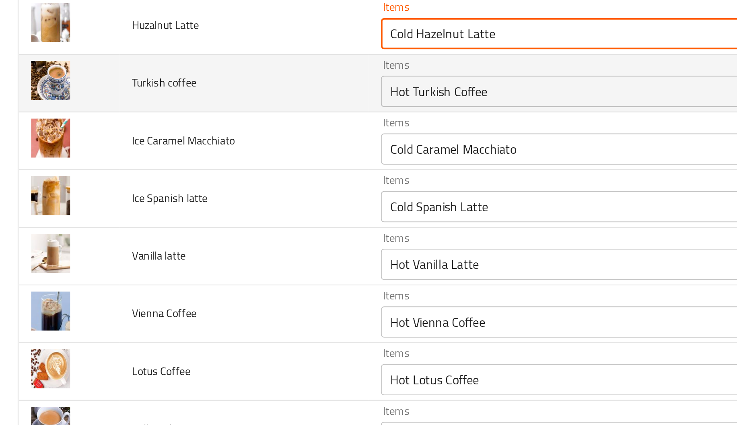
type Latte "Cold Hazelnut Latte"
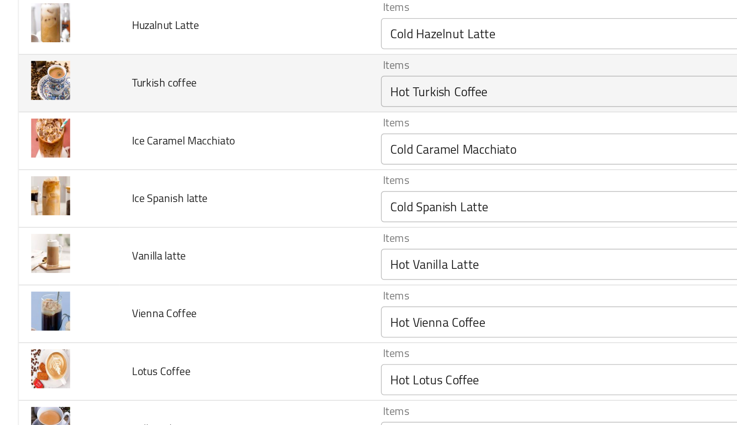
click at [173, 248] on td "Turkish coffee" at bounding box center [126, 241] width 128 height 30
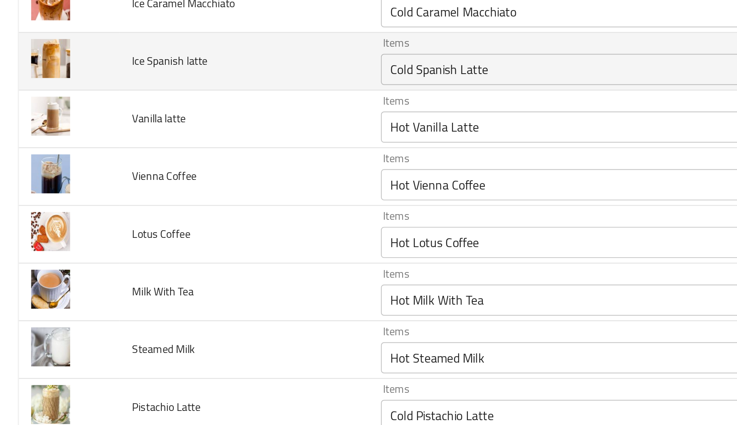
scroll to position [713, 0]
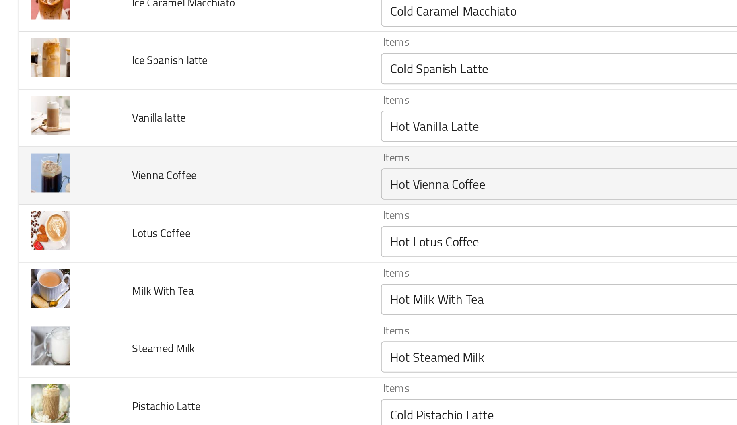
click at [84, 293] on span "Vienna Coffee" at bounding box center [84, 288] width 33 height 10
copy span "Vienna Coffee"
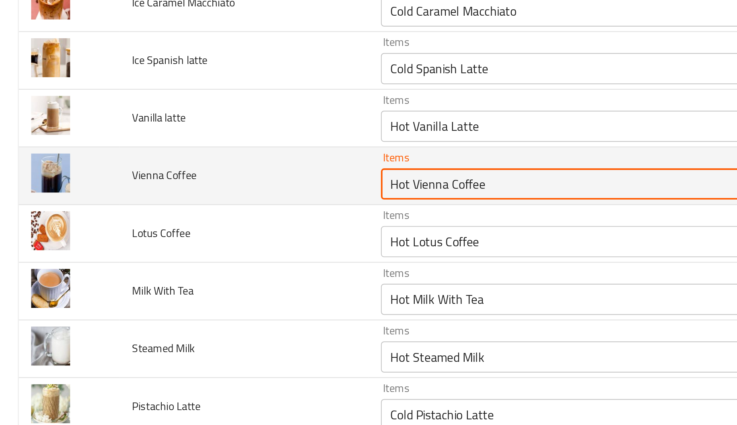
drag, startPoint x: 211, startPoint y: 296, endPoint x: 175, endPoint y: 296, distance: 36.2
click at [175, 296] on tr "Vienna Coffee Items Hot Vienna Coffee Items Items قهوة فيينا ساخن Items Good Ma…" at bounding box center [369, 289] width 718 height 30
drag, startPoint x: 217, startPoint y: 296, endPoint x: 276, endPoint y: 291, distance: 59.3
click at [276, 291] on Coffee "Vienna Coffee" at bounding box center [289, 292] width 181 height 11
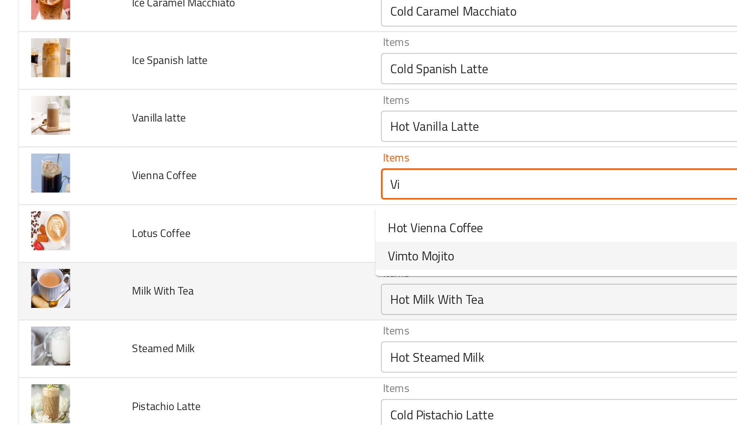
type Coffee "Hot Vienna Coffee"
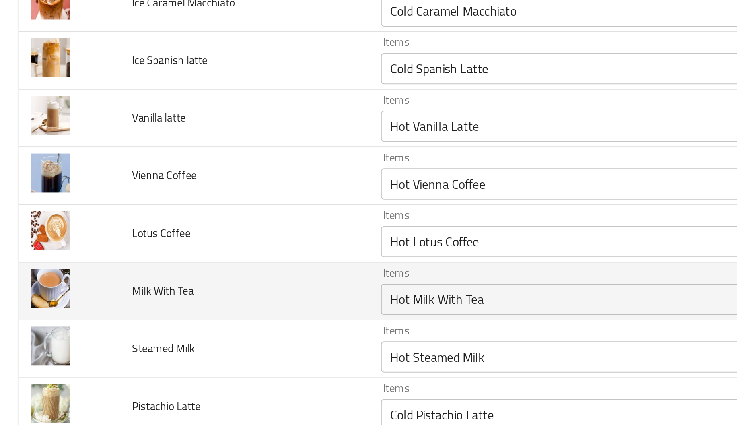
click at [181, 340] on td "Milk With Tea" at bounding box center [126, 348] width 128 height 30
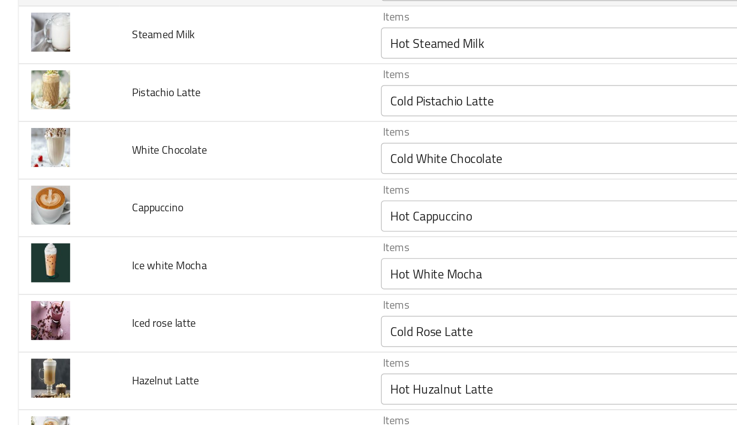
scroll to position [889, 0]
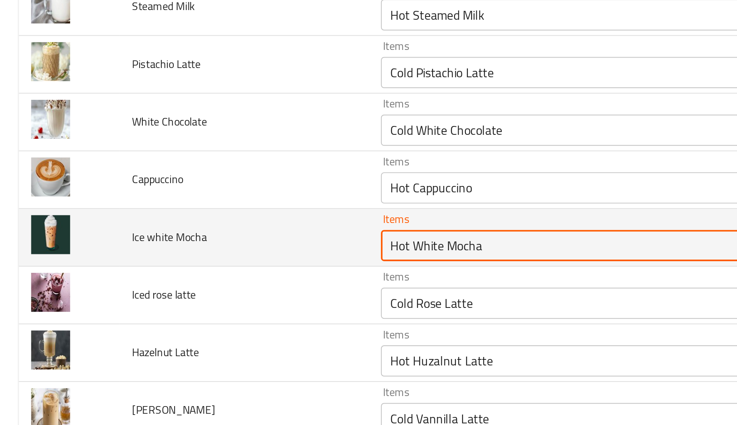
drag, startPoint x: 212, startPoint y: 327, endPoint x: 184, endPoint y: 324, distance: 28.3
click at [184, 324] on tr "Ice white Mocha Items Hot White Mocha Items Items وايت موكا ساخن Items Good Mat…" at bounding box center [369, 320] width 718 height 30
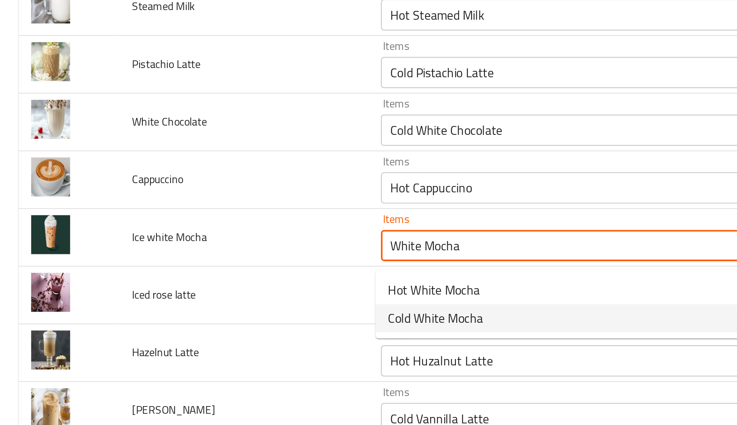
click at [208, 361] on span "Cold White Mocha" at bounding box center [224, 362] width 49 height 10
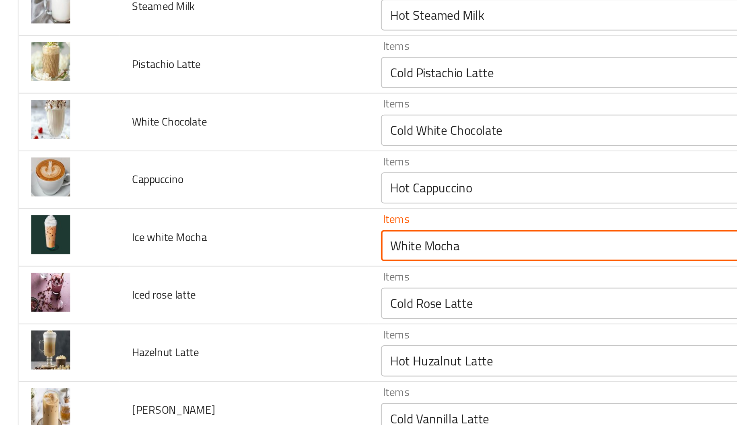
type Mocha "Cold White Mocha"
type Mocha-ar "وايت موكا باردة"
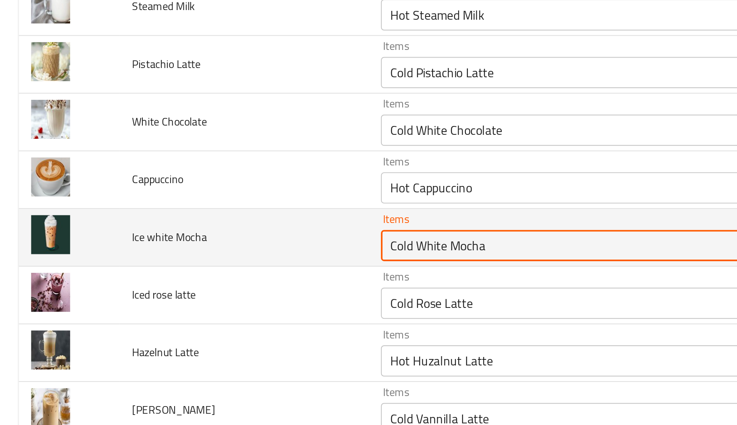
click at [214, 323] on Mocha "Cold White Mocha" at bounding box center [289, 324] width 181 height 11
type Mocha "Cold White Mocha"
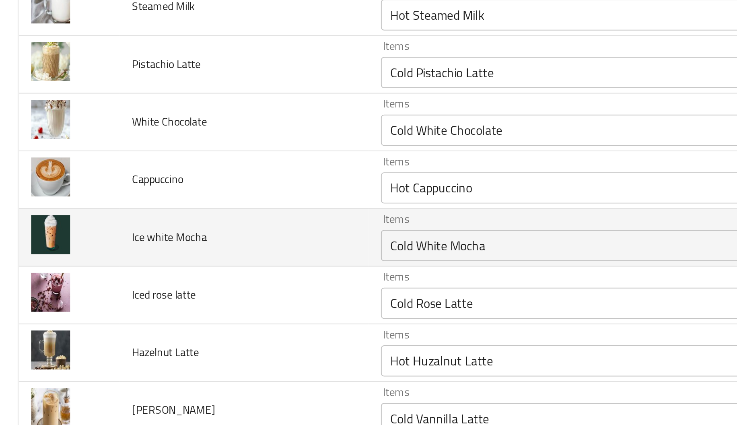
scroll to position [1237, 0]
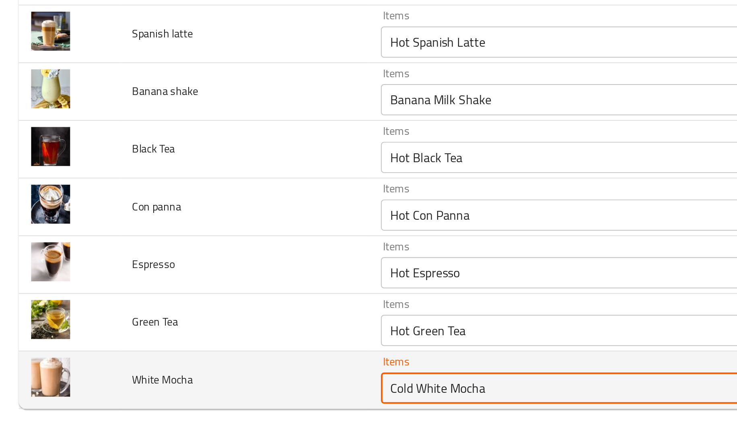
click at [204, 397] on Mocha "Cold White Mocha" at bounding box center [289, 397] width 181 height 11
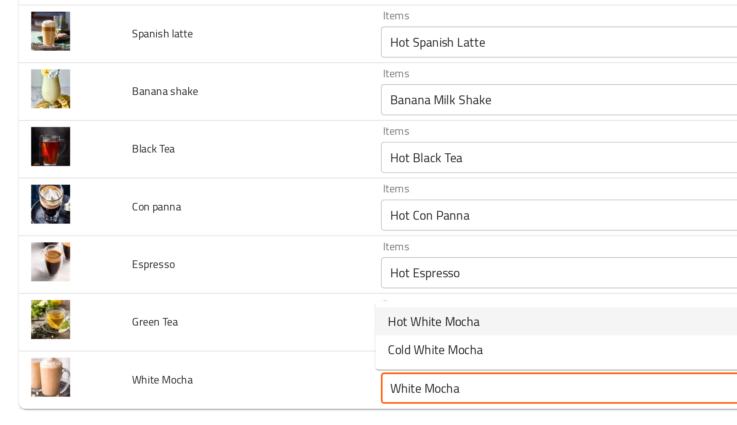
click at [213, 364] on span "Hot White Mocha" at bounding box center [223, 363] width 47 height 10
type Mocha "Hot White Mocha"
type Mocha-ar "وايت موكا ساخن"
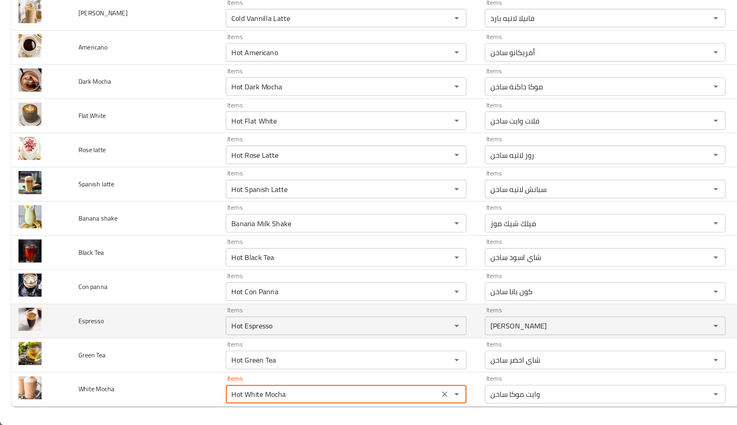
scroll to position [0, 0]
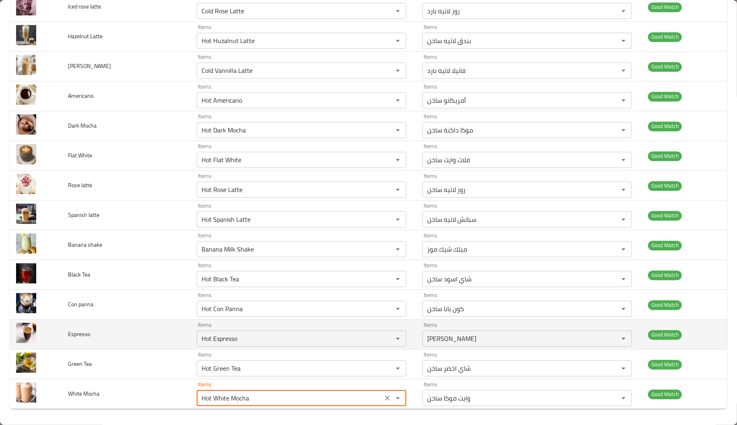
type Mocha "Hot White Mocha"
click at [165, 326] on td "Espresso" at bounding box center [126, 334] width 128 height 30
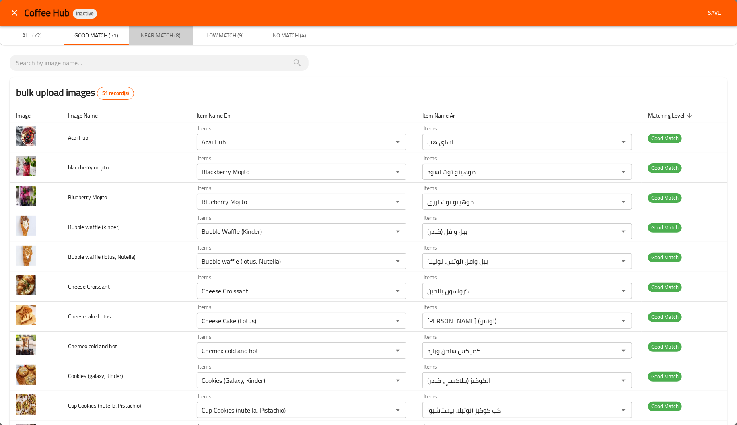
click at [153, 28] on button "Near Match (8)" at bounding box center [161, 35] width 64 height 19
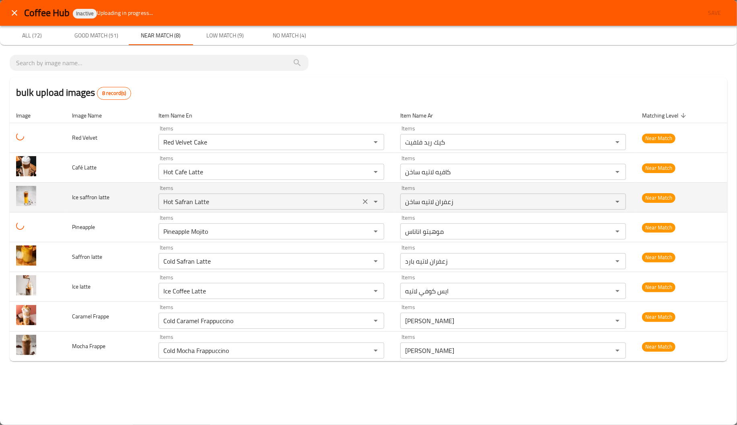
click at [164, 202] on latte "Hot Safran Latte" at bounding box center [259, 201] width 197 height 11
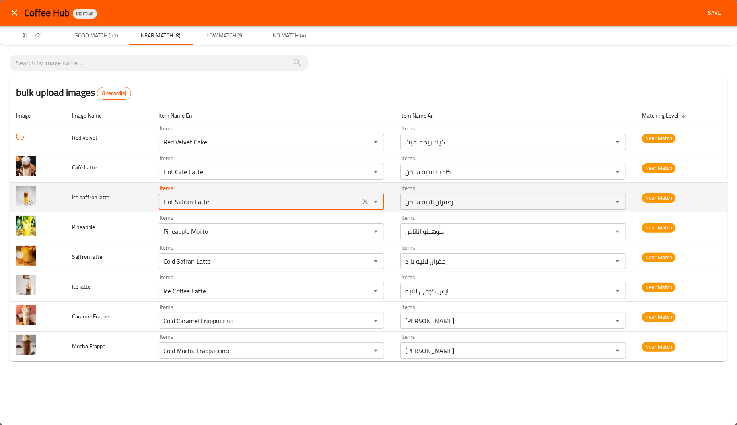
click at [164, 202] on latte "Hot Safran Latte" at bounding box center [259, 201] width 197 height 11
click at [166, 202] on latte "Hot Safran Latte" at bounding box center [259, 201] width 197 height 11
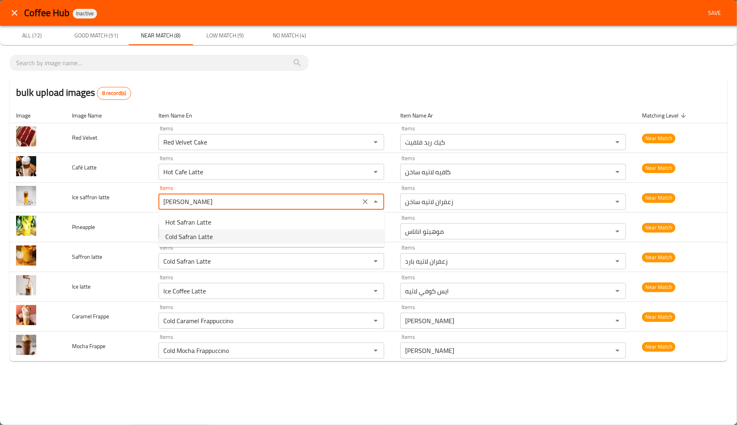
click at [181, 237] on span "Cold Safran Latte" at bounding box center [188, 237] width 47 height 10
type latte "Cold Safran Latte"
type latte-ar "زعفران لاتيه بارد"
type latte "Cold Safran Latte"
click at [226, 37] on span "Low Match (9)" at bounding box center [225, 36] width 55 height 10
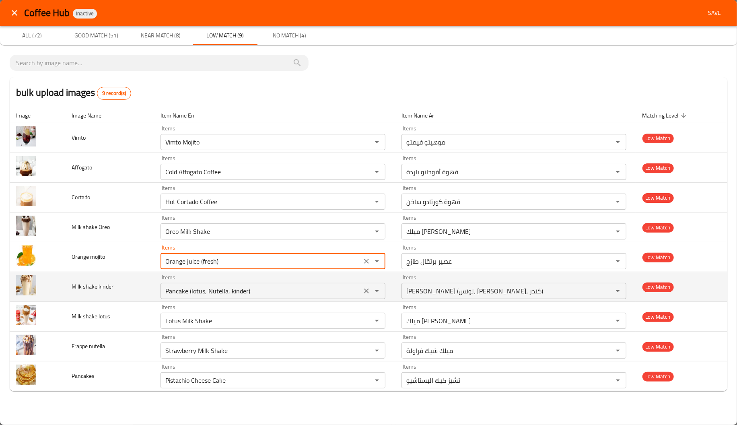
drag, startPoint x: 189, startPoint y: 264, endPoint x: 241, endPoint y: 274, distance: 53.3
click at [241, 274] on tbody "Vimto Items Vimto Mojito Items Items موهيتو فيمتو Items Low Match Affogato Item…" at bounding box center [369, 257] width 718 height 268
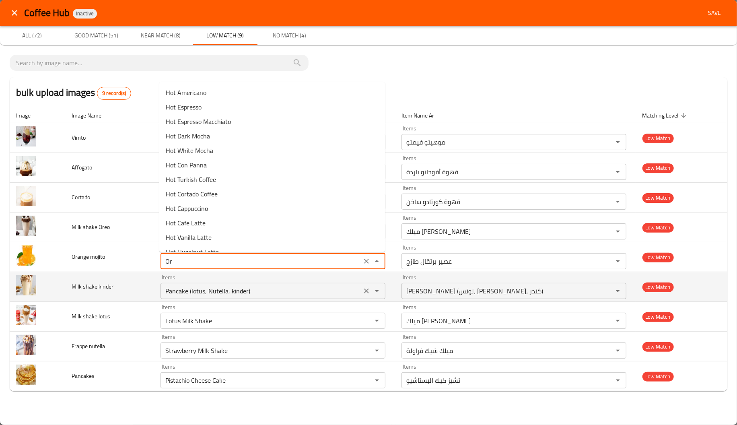
type mojito "O"
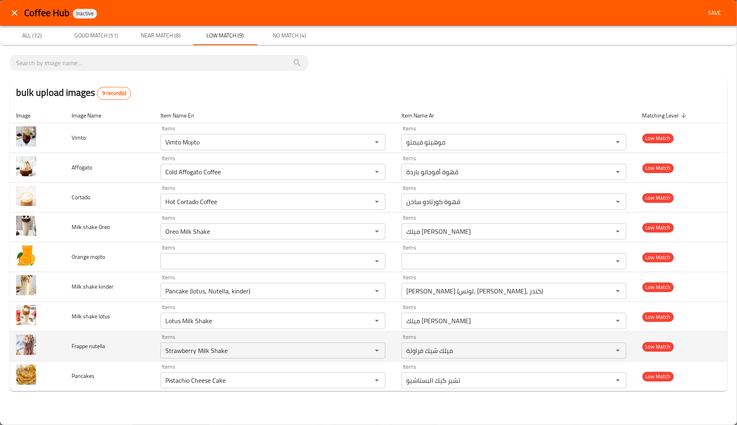
click at [62, 345] on td "enhanced table" at bounding box center [38, 346] width 56 height 30
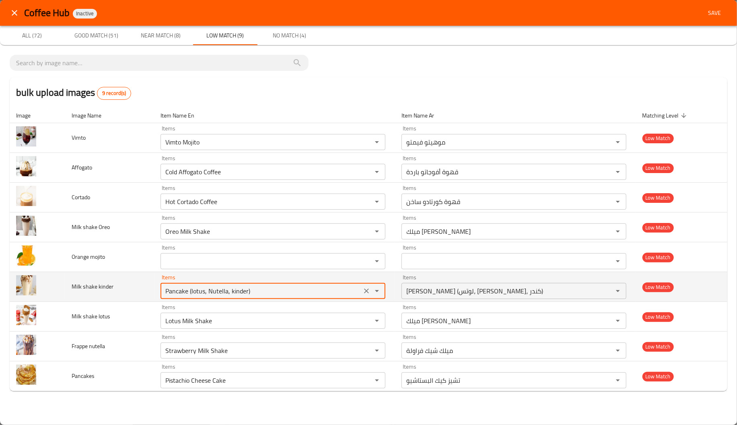
click at [169, 296] on kinder "Pancake (lotus, Nutella, kinder)" at bounding box center [261, 290] width 196 height 11
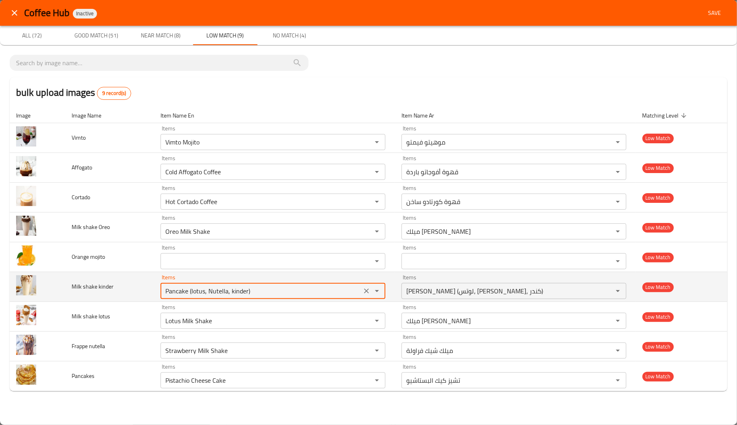
paste kinder "Shake"
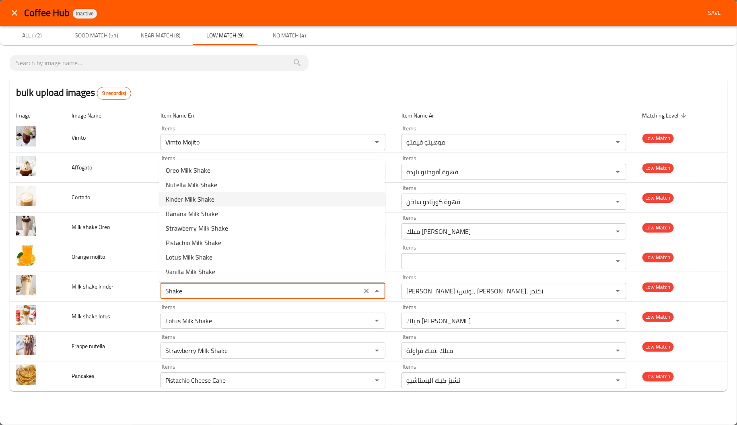
click at [198, 200] on span "Kinder Milk Shake" at bounding box center [190, 199] width 49 height 10
type kinder "Kinder Milk Shake"
type kinder-ar "ميلك شيك كندر"
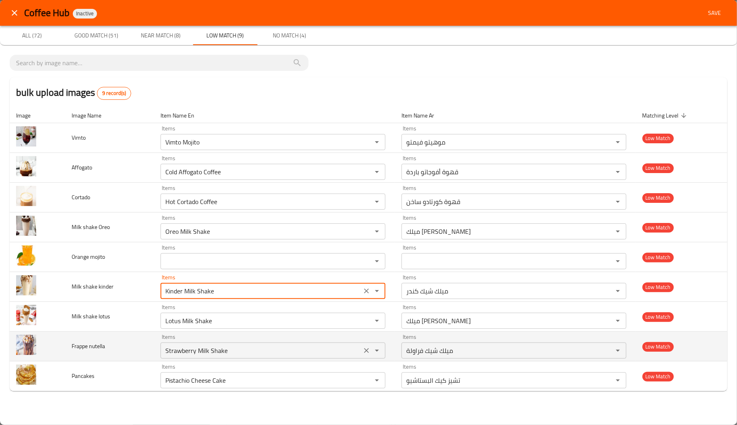
type kinder "Kinder Milk Shake"
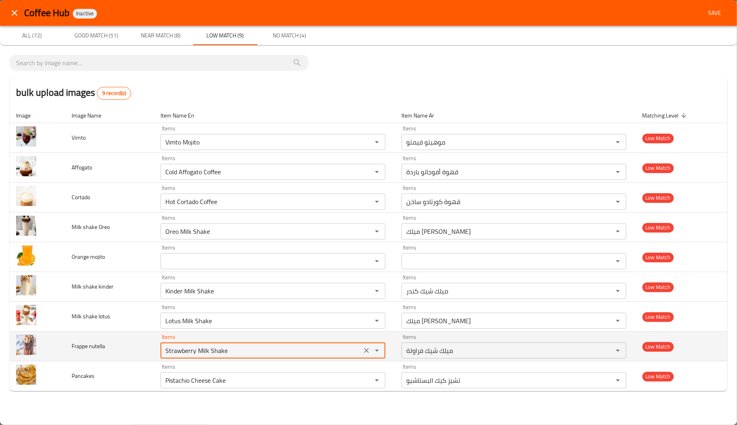
click at [228, 354] on nutella "Strawberry Milk Shake" at bounding box center [261, 350] width 196 height 11
type nutella "n"
type nutella "f"
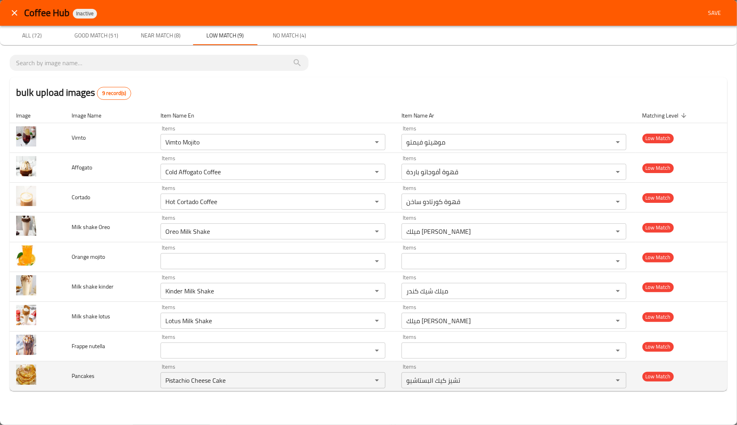
click at [154, 371] on td "Items Pistachio Cheese Cake Items" at bounding box center [274, 376] width 241 height 30
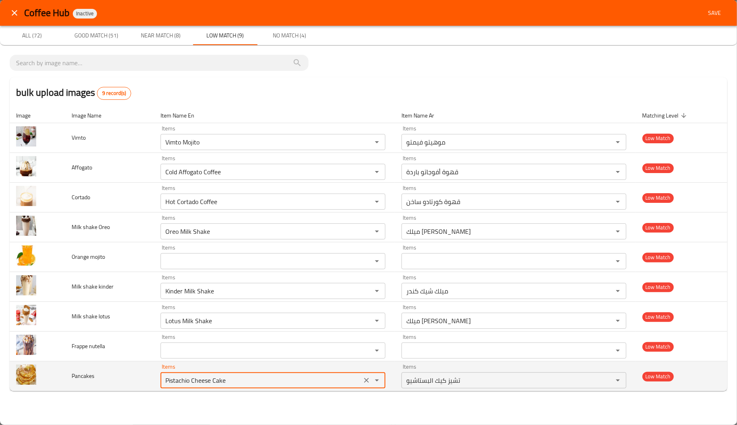
click at [180, 383] on input "Pistachio Cheese Cake" at bounding box center [261, 380] width 196 height 11
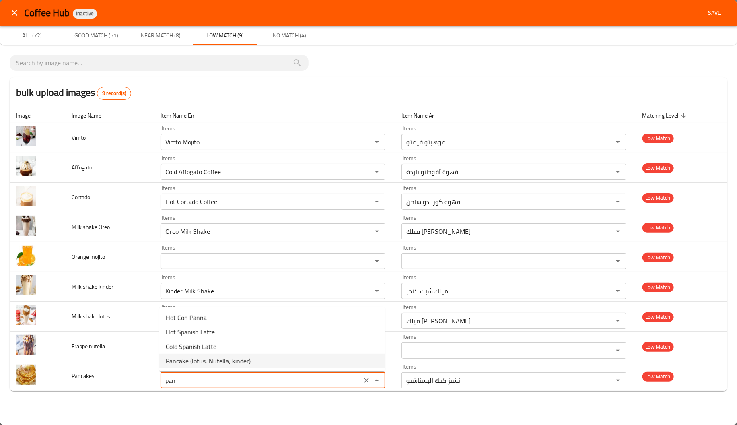
click at [219, 356] on span "Pancake (lotus, Nutella, kinder)" at bounding box center [208, 361] width 85 height 10
type input "Pancake (lotus, Nutella, kinder)"
type input "[PERSON_NAME] (لوتس، [PERSON_NAME]، كندر)"
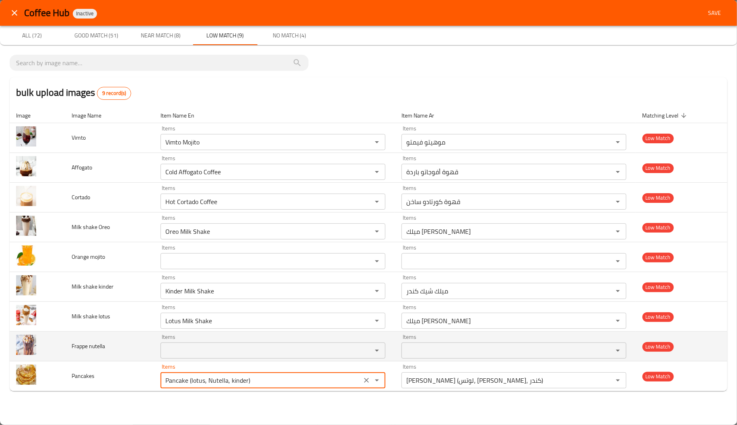
type input "Pancake (lotus, Nutella, kinder)"
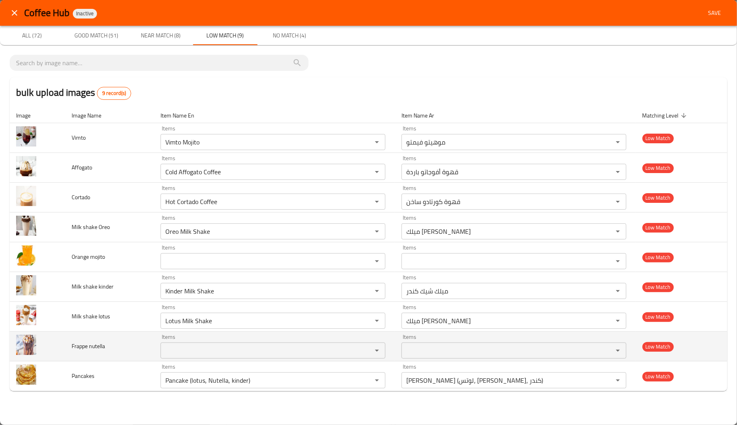
click at [144, 359] on td "Frappe nutella" at bounding box center [109, 346] width 89 height 30
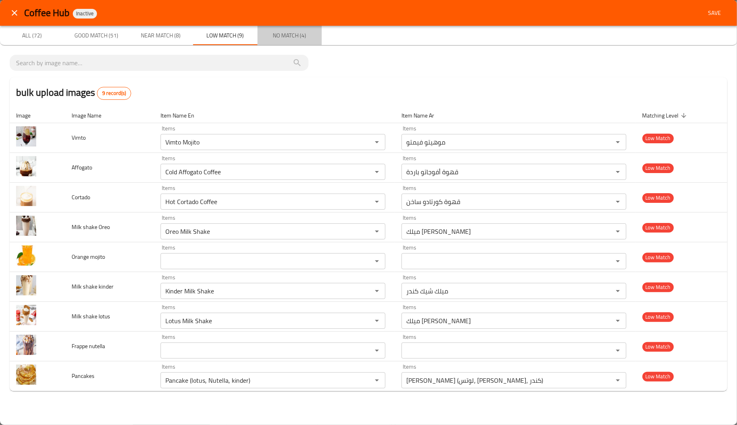
click at [296, 40] on span "No Match (4)" at bounding box center [289, 36] width 55 height 10
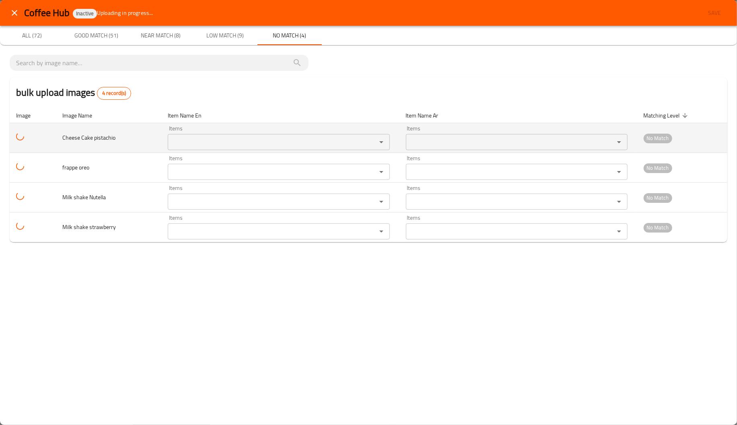
click at [95, 135] on span "Cheese Cake pistachio" at bounding box center [88, 137] width 53 height 10
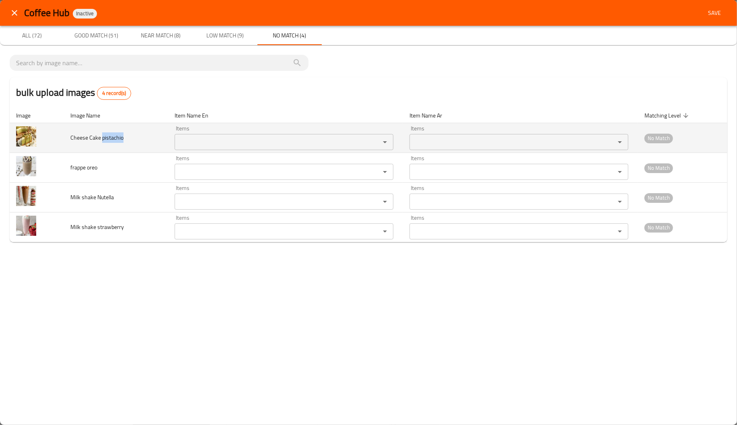
copy span "pistachio"
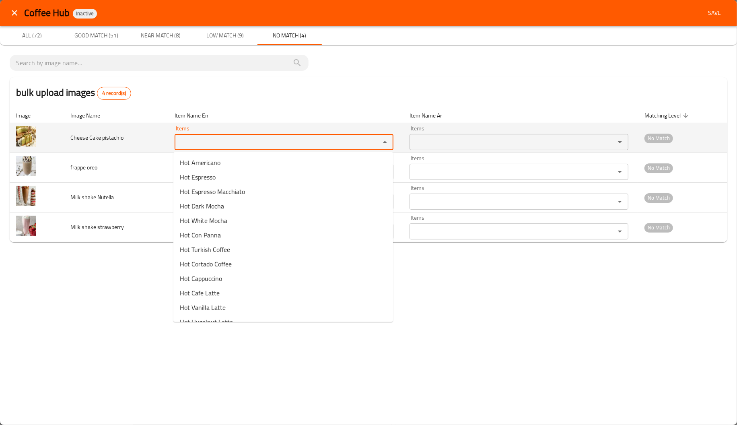
click at [221, 141] on pistachio "Items" at bounding box center [272, 141] width 190 height 11
paste pistachio "pistachio"
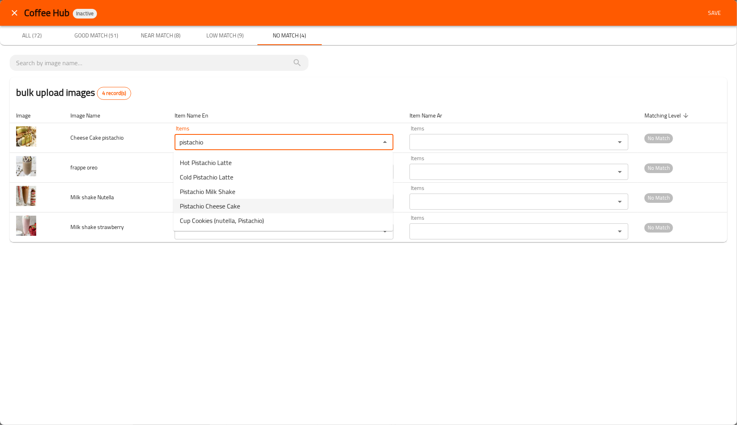
click at [264, 207] on pistachio-option-3 "Pistachio Cheese Cake" at bounding box center [283, 206] width 220 height 14
type pistachio "Pistachio Cheese Cake"
type pistachio-ar "تشيز كيك البستاشيو"
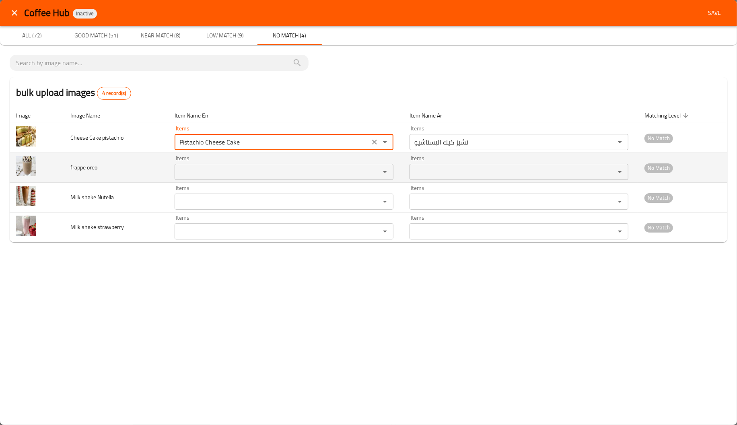
type pistachio "Pistachio Cheese Cake"
click at [93, 168] on span "frappe oreo" at bounding box center [83, 167] width 27 height 10
copy span "oreo"
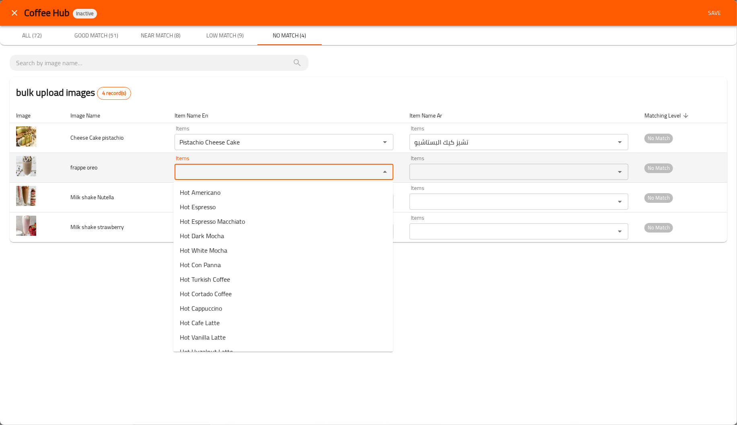
click at [191, 171] on oreo "Items" at bounding box center [272, 171] width 190 height 11
paste oreo "oreo"
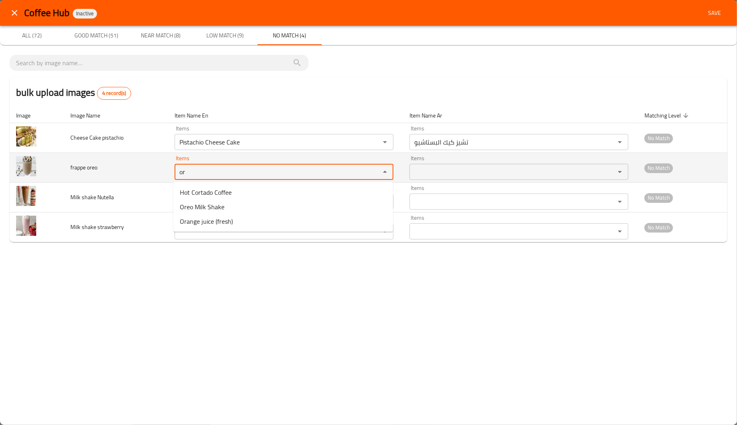
type oreo "o"
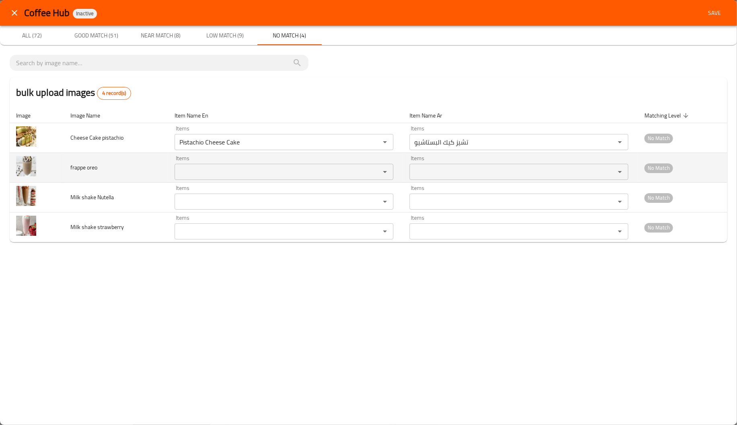
click at [144, 181] on td "frappe oreo" at bounding box center [116, 168] width 104 height 30
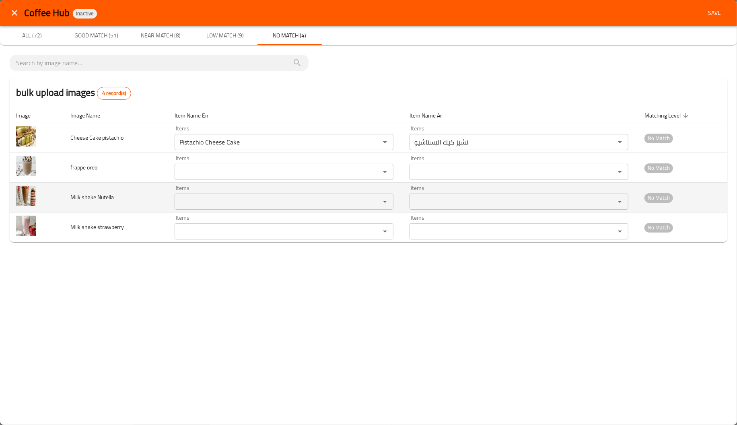
click at [108, 195] on span "Milk shake Nutella" at bounding box center [91, 197] width 43 height 10
copy span "Nutella"
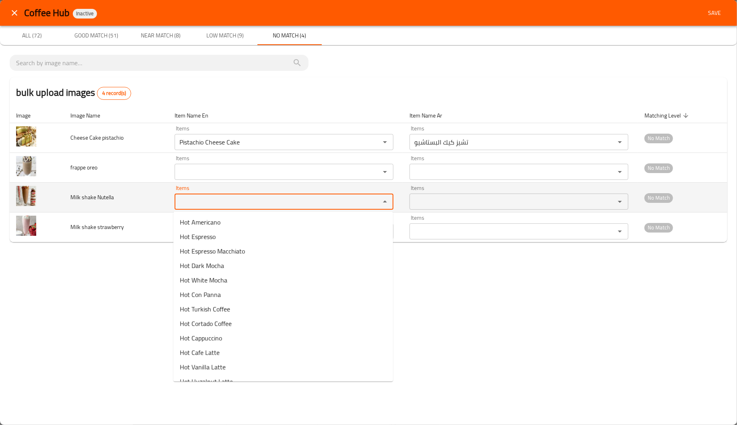
click at [181, 200] on Nutella "Items" at bounding box center [272, 201] width 190 height 11
paste Nutella "Nutella"
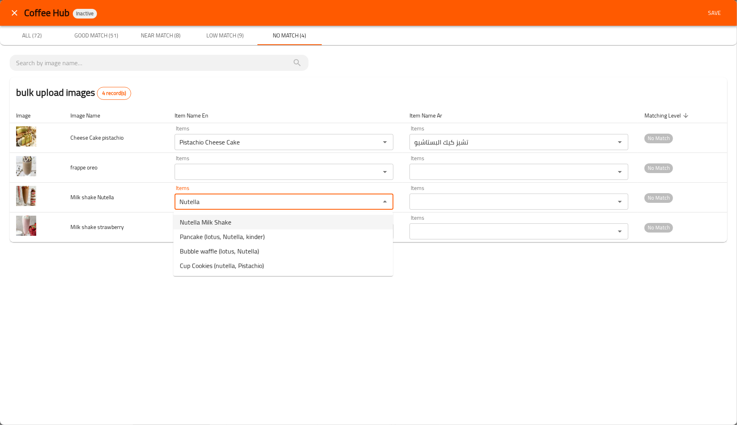
click at [206, 221] on span "Nutella Milk Shake" at bounding box center [205, 222] width 51 height 10
type Nutella "Nutella Milk Shake"
type Nutella-ar "ميلك شيك نوتيلا"
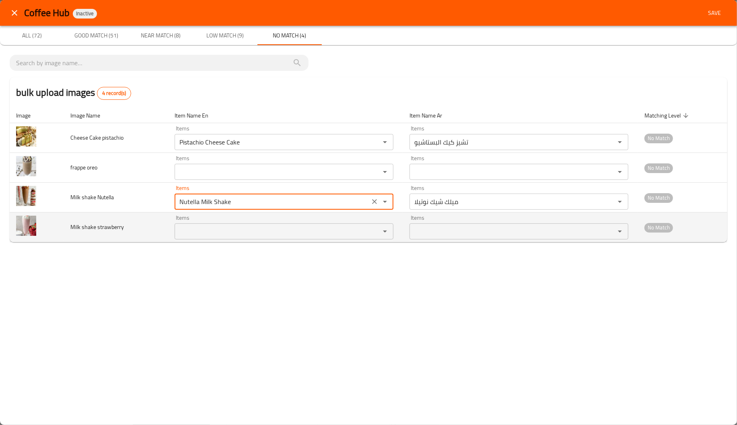
type Nutella "Nutella Milk Shake"
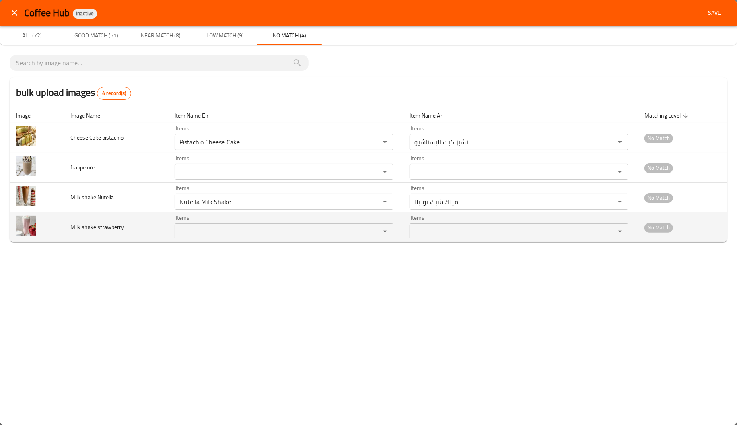
click at [108, 230] on span "Milk shake strawberry" at bounding box center [97, 227] width 54 height 10
copy span "strawberry"
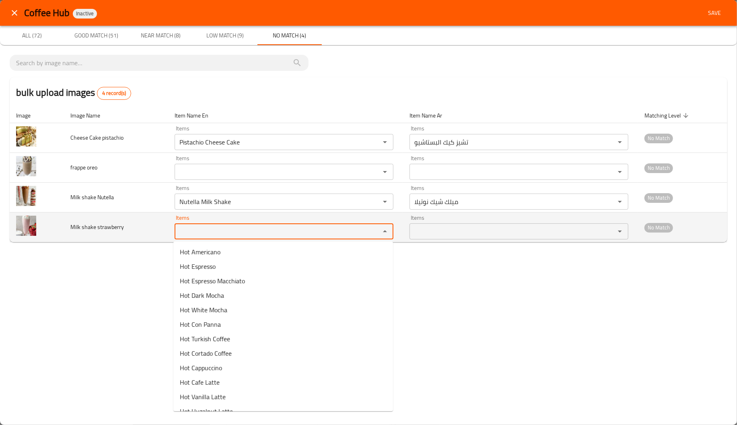
click at [200, 231] on strawberry "Items" at bounding box center [272, 231] width 190 height 11
paste strawberry "strawberry"
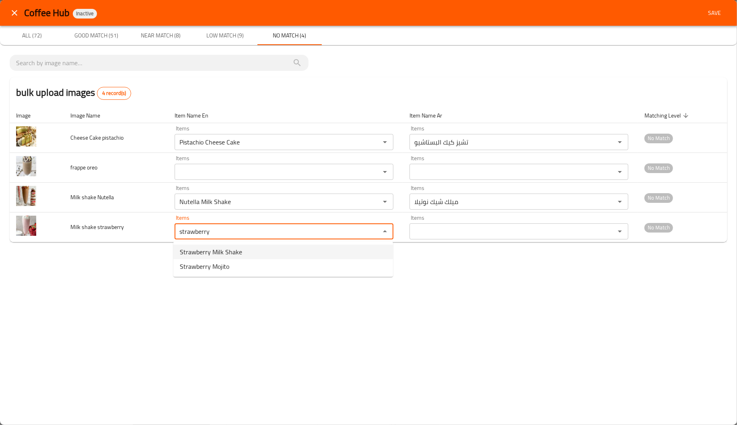
click at [220, 253] on span "Strawberry Milk Shake" at bounding box center [211, 252] width 62 height 10
type strawberry "Strawberry Milk Shake"
type strawberry-ar "ميلك شيك فراولة"
type strawberry "Strawberry Milk Shake"
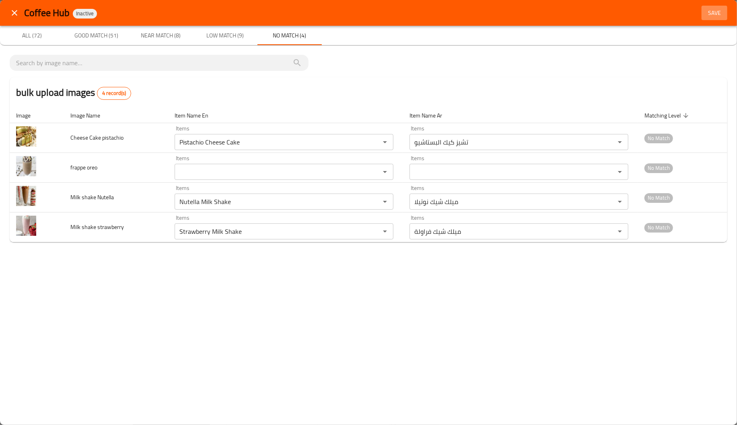
click at [714, 13] on span "Save" at bounding box center [714, 13] width 19 height 10
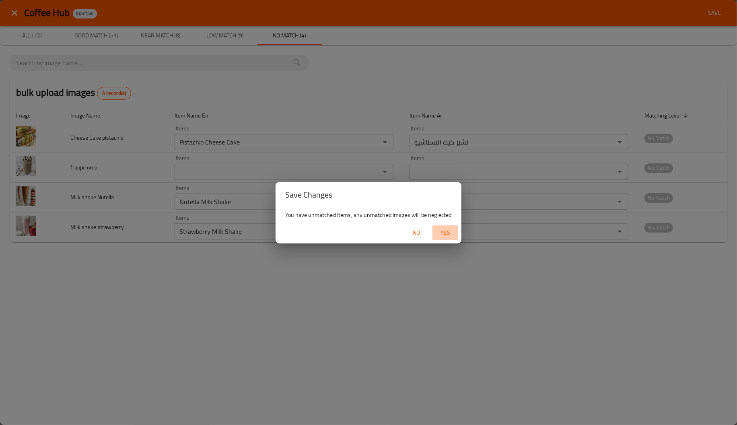
click at [451, 226] on button "Yes" at bounding box center [445, 232] width 26 height 15
